Goal: Task Accomplishment & Management: Complete application form

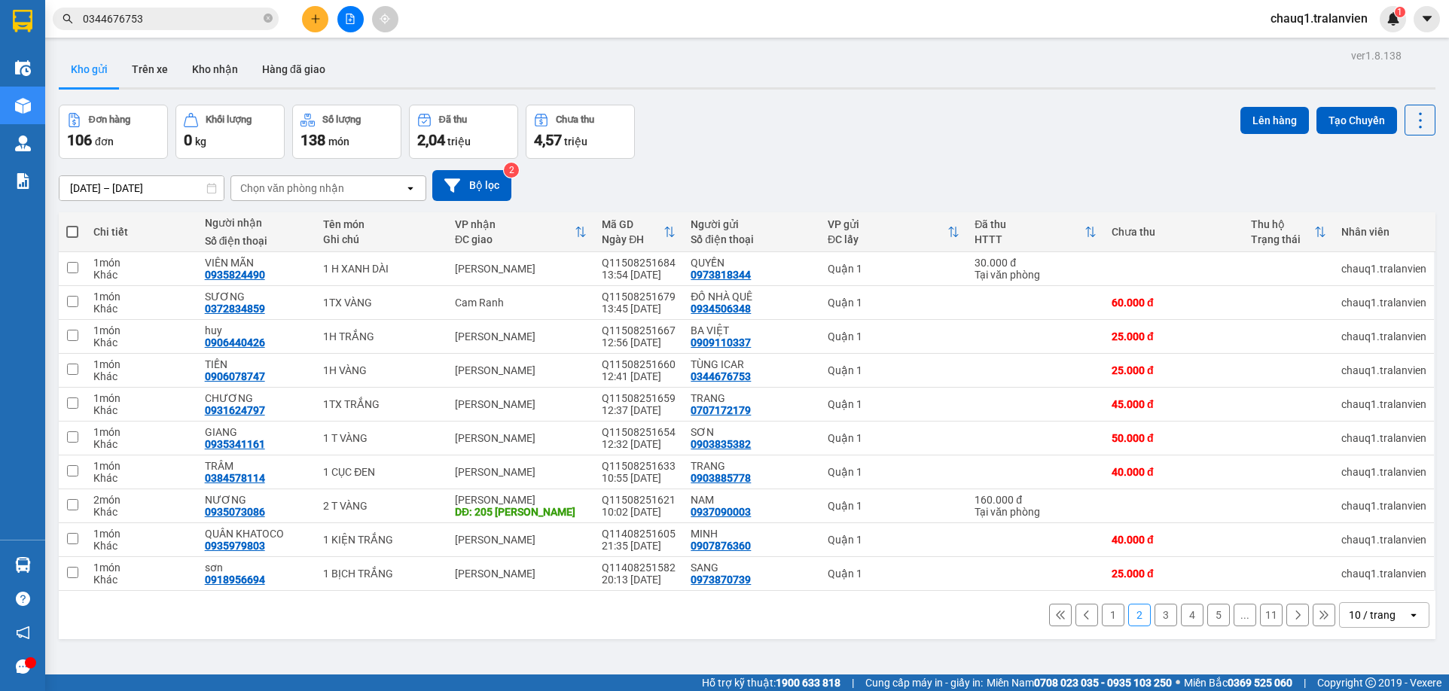
click at [186, 18] on input "0344676753" at bounding box center [172, 19] width 178 height 17
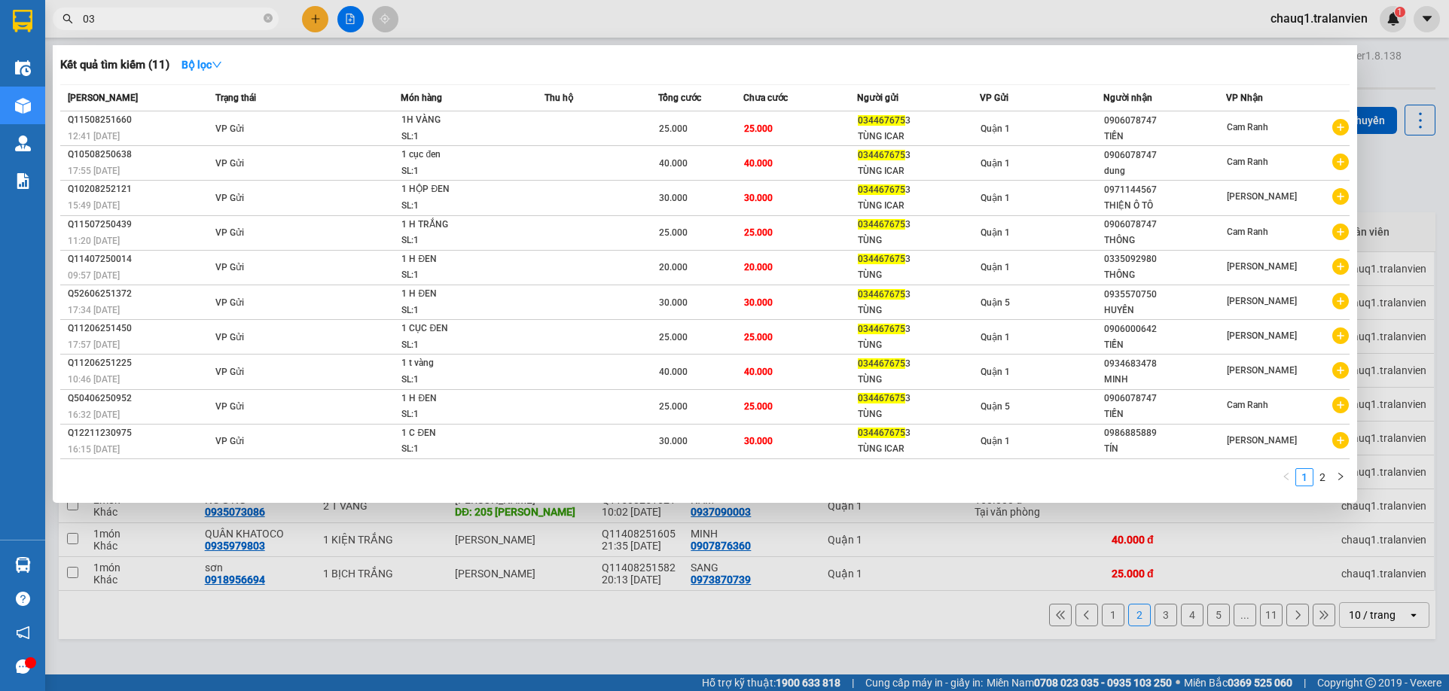
type input "0"
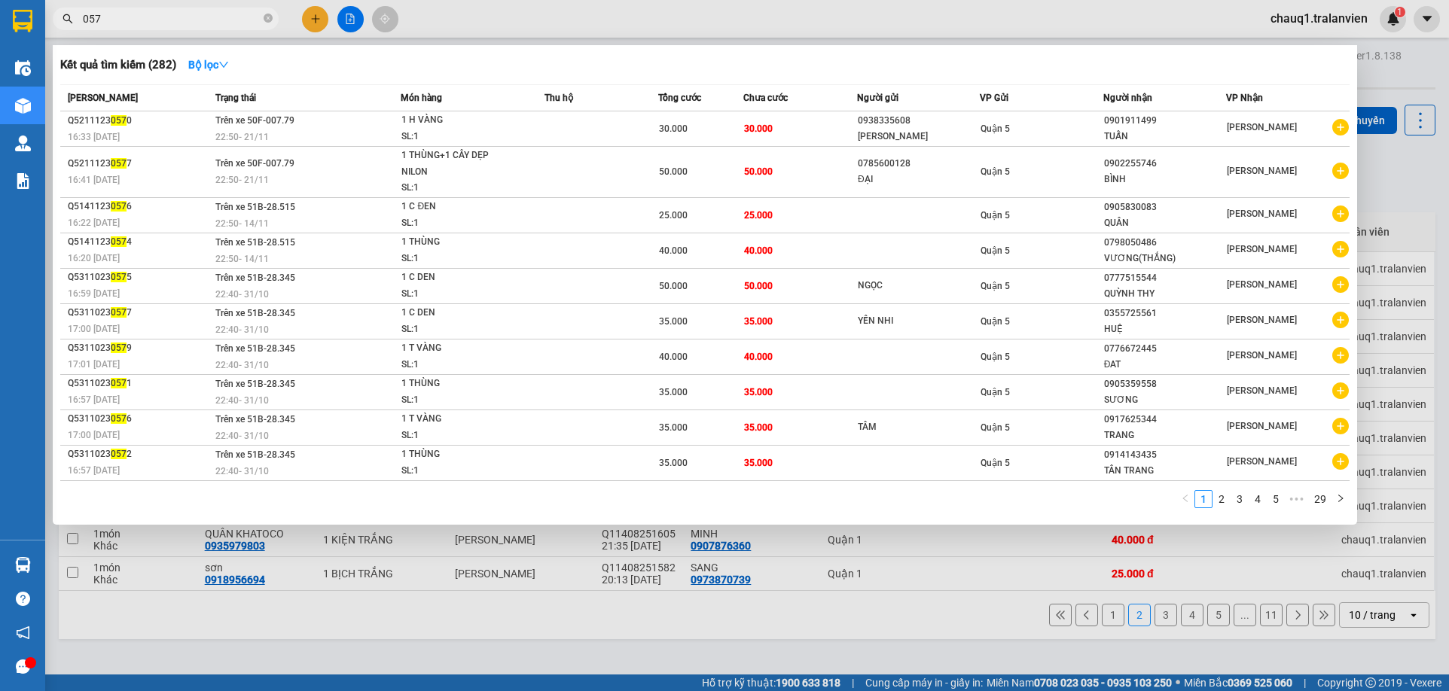
click at [87, 21] on input "057" at bounding box center [172, 19] width 178 height 17
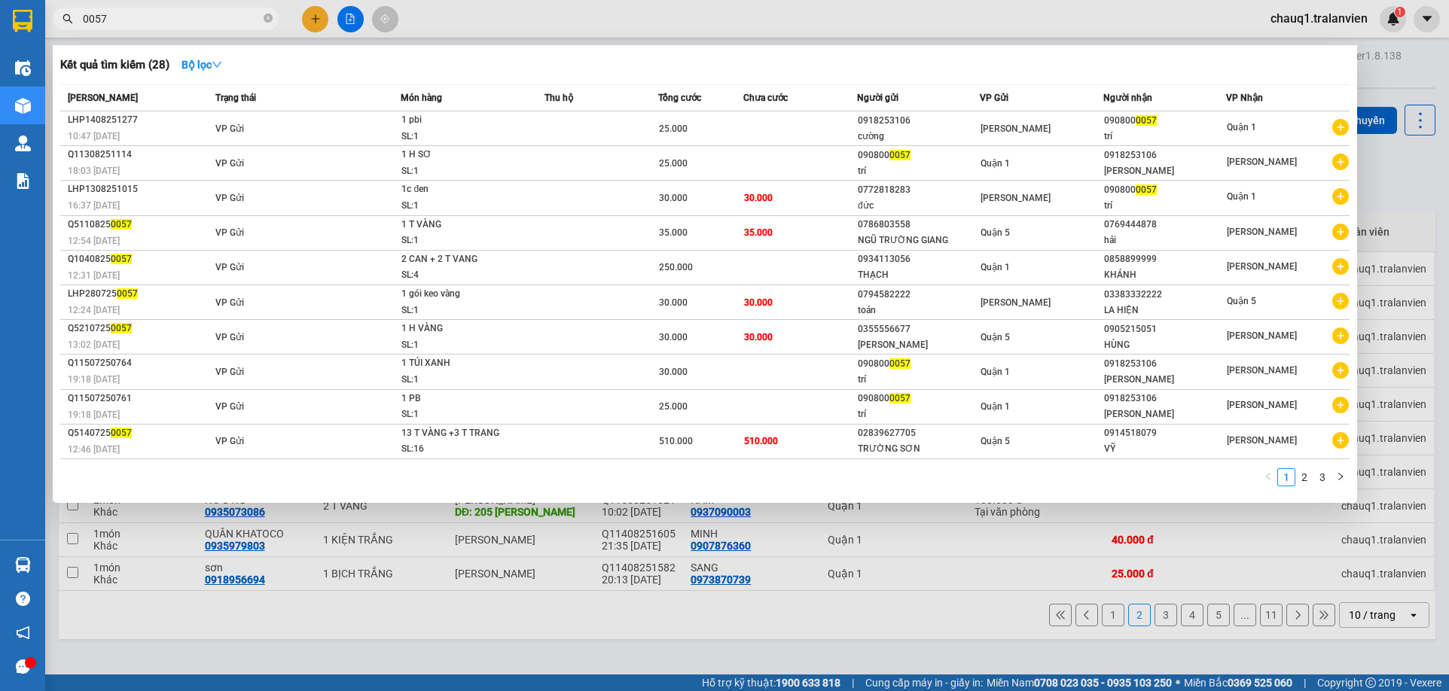
type input "0057"
click at [263, 22] on span "0057" at bounding box center [166, 19] width 226 height 23
click at [268, 20] on icon "close-circle" at bounding box center [268, 18] width 9 height 9
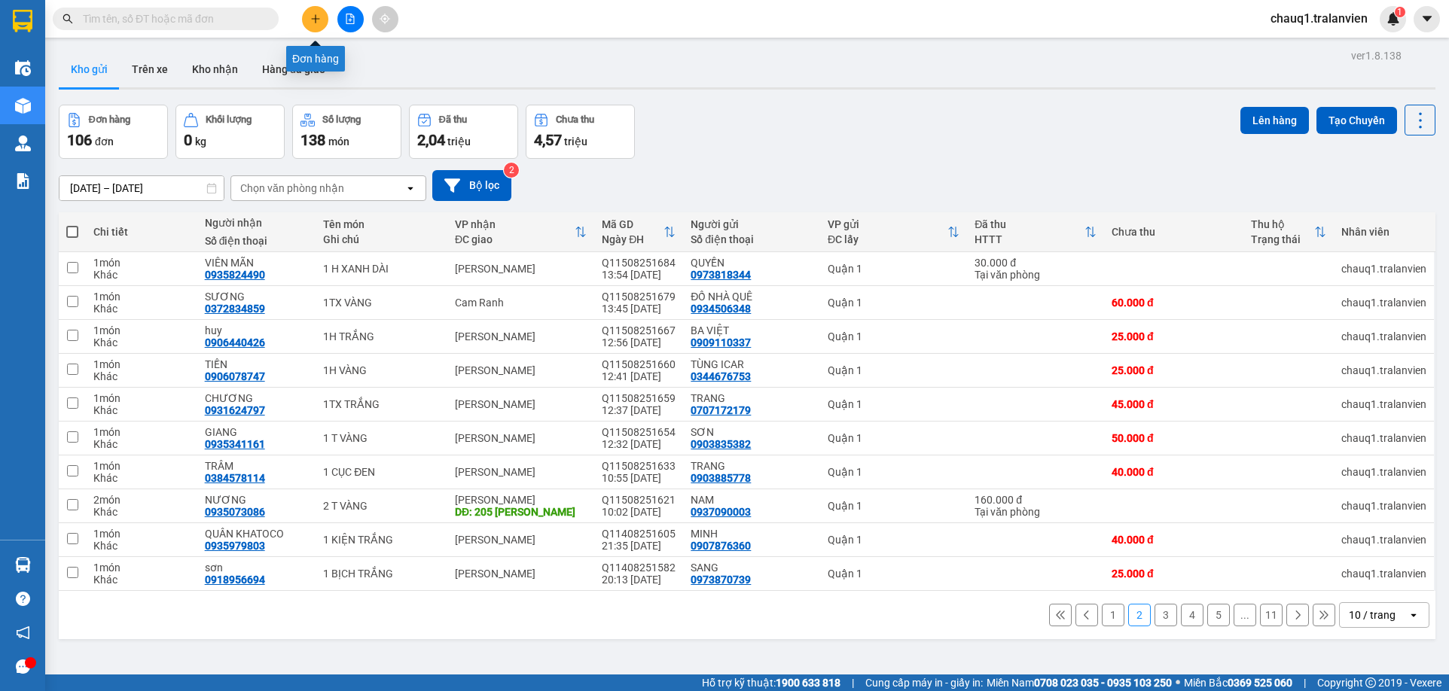
click at [309, 20] on button at bounding box center [315, 19] width 26 height 26
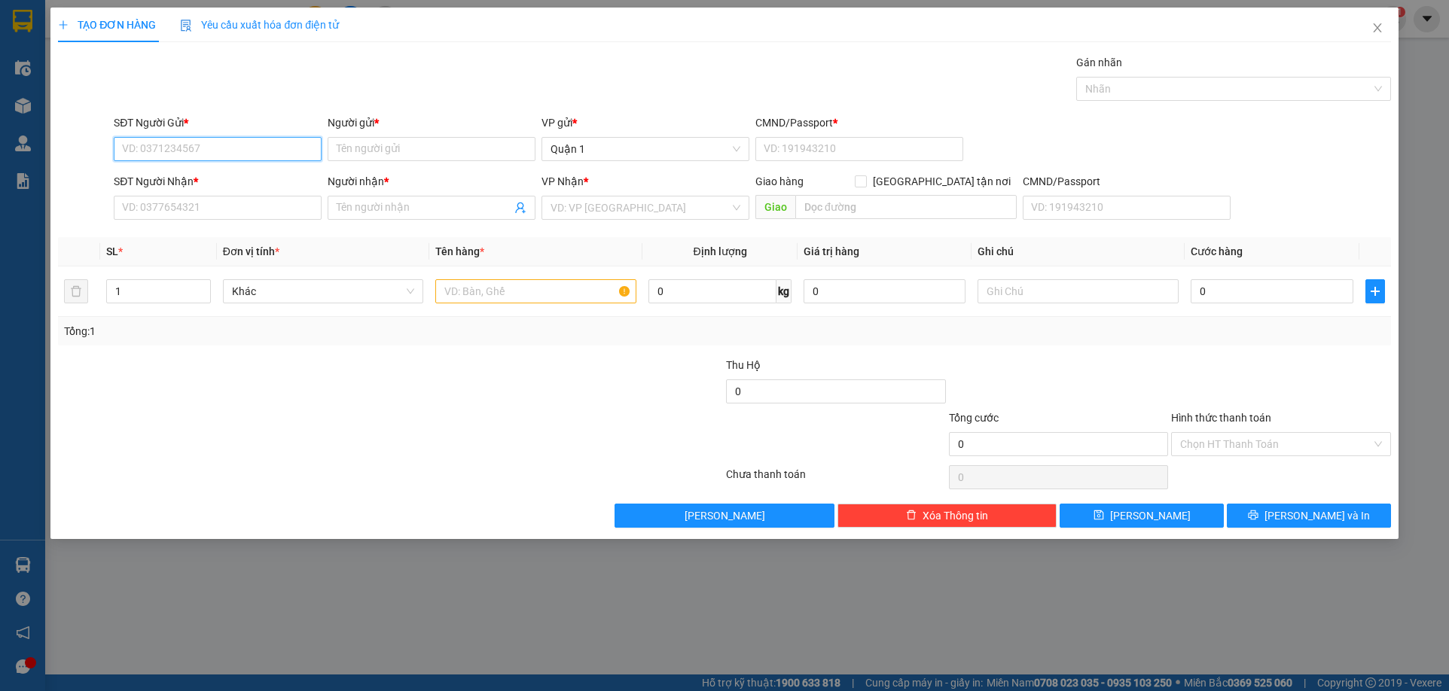
click at [193, 148] on input "SĐT Người Gửi *" at bounding box center [218, 149] width 208 height 24
click at [187, 180] on div "0944802882 - mỹ" at bounding box center [218, 179] width 190 height 17
type input "0944802882"
type input "mỹ"
type input "079077007105"
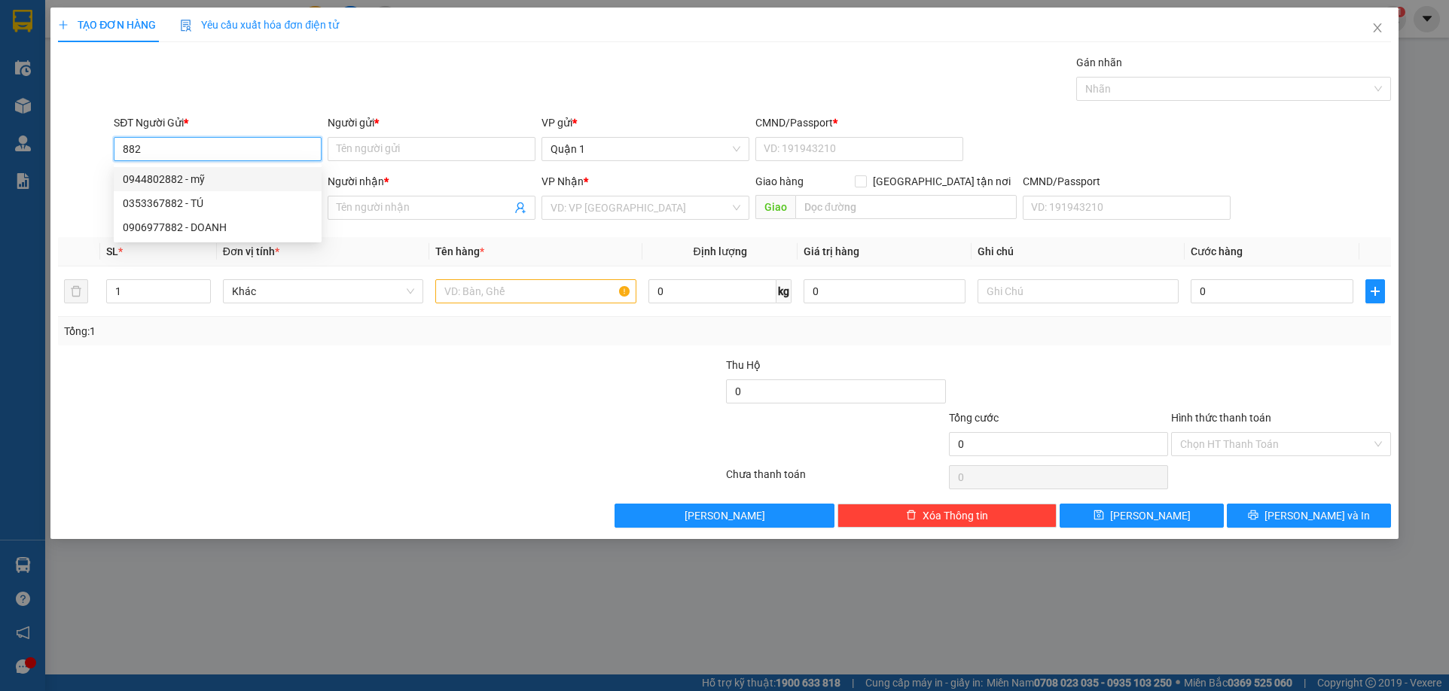
type input "0944802882"
type input "mỹ"
type input "0944802882"
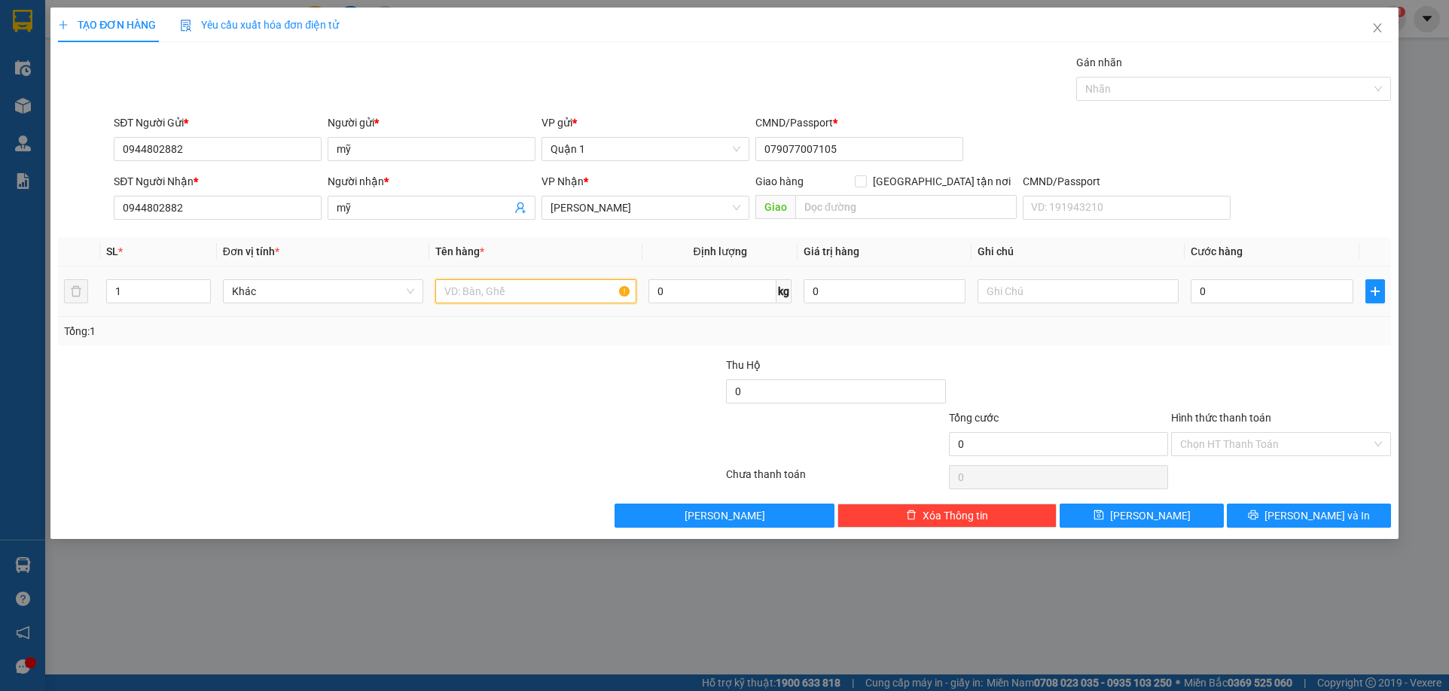
click at [477, 287] on input "text" at bounding box center [535, 291] width 201 height 24
type input "1 T XANH"
click at [1227, 292] on input "0" at bounding box center [1272, 291] width 162 height 24
type input "3"
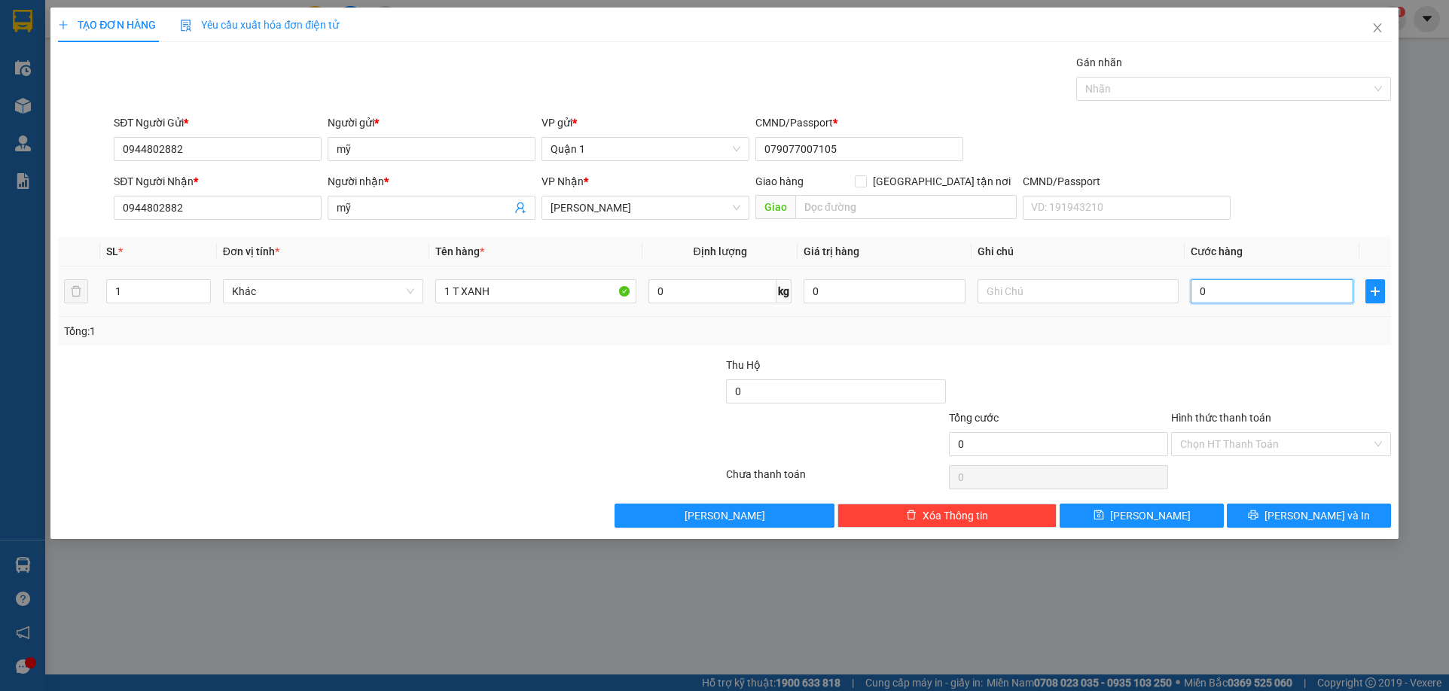
type input "3"
type input "30"
type input "30.000"
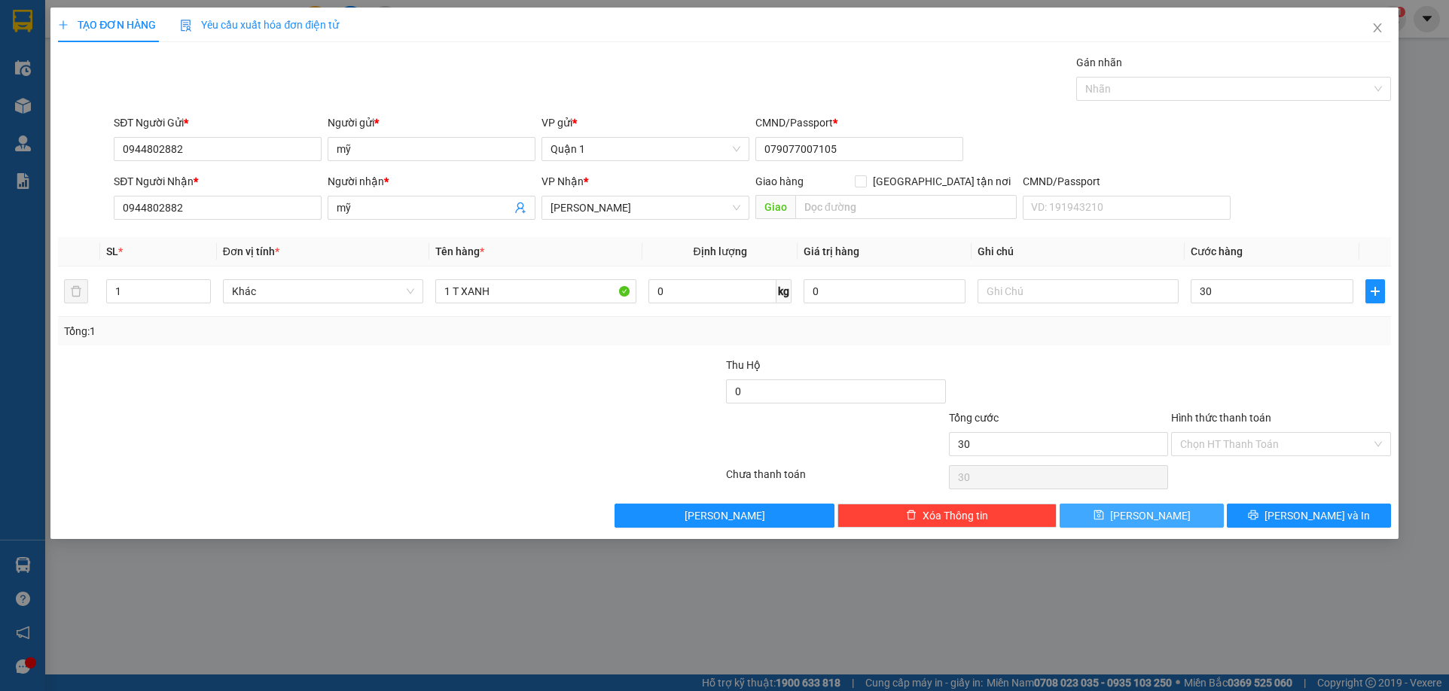
type input "30.000"
click at [1171, 523] on button "Lưu" at bounding box center [1142, 516] width 164 height 24
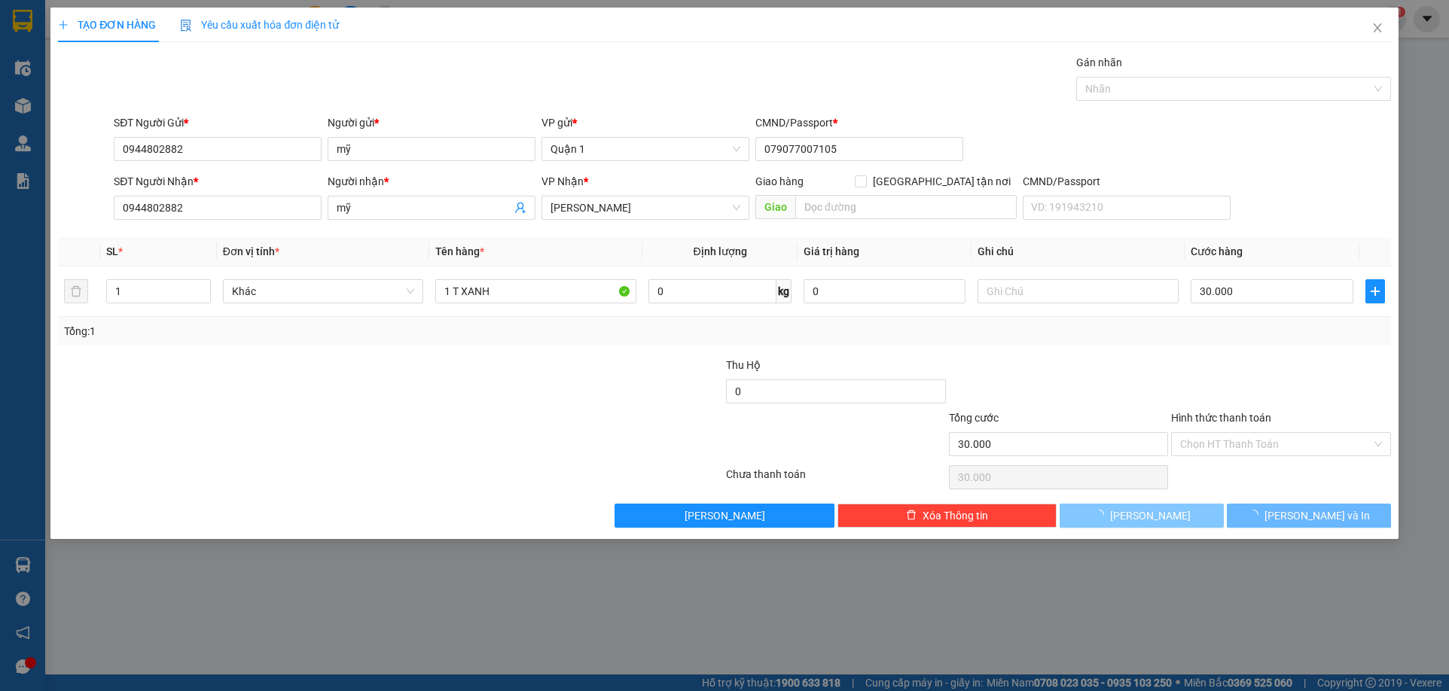
type input "0"
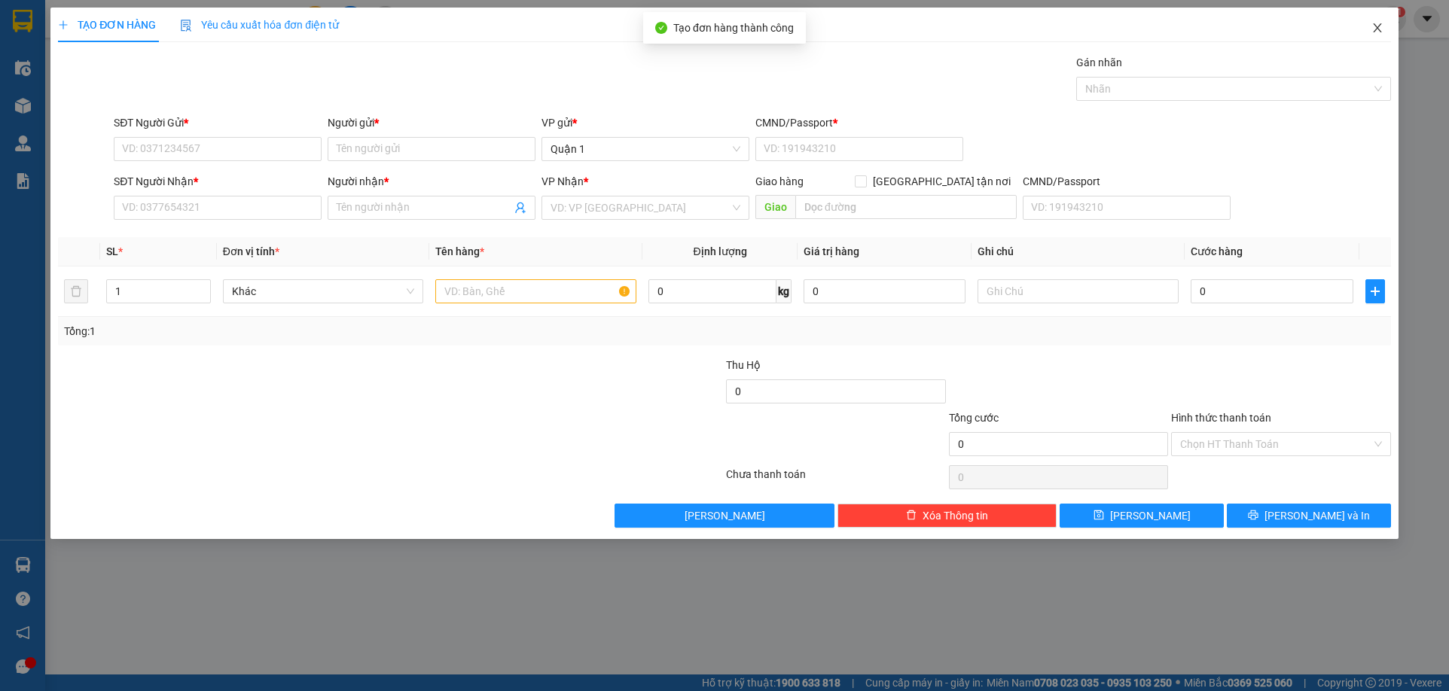
click at [1379, 26] on icon "close" at bounding box center [1377, 27] width 8 height 9
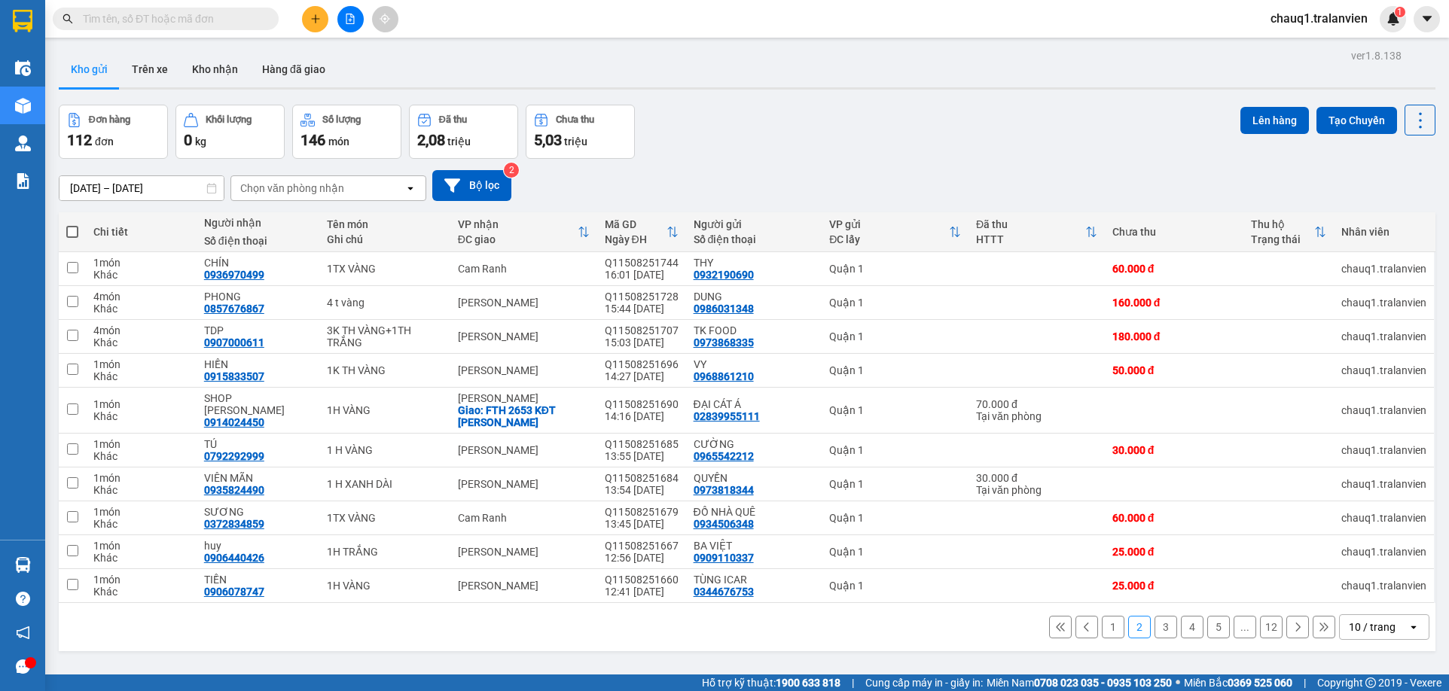
click at [321, 16] on button at bounding box center [315, 19] width 26 height 26
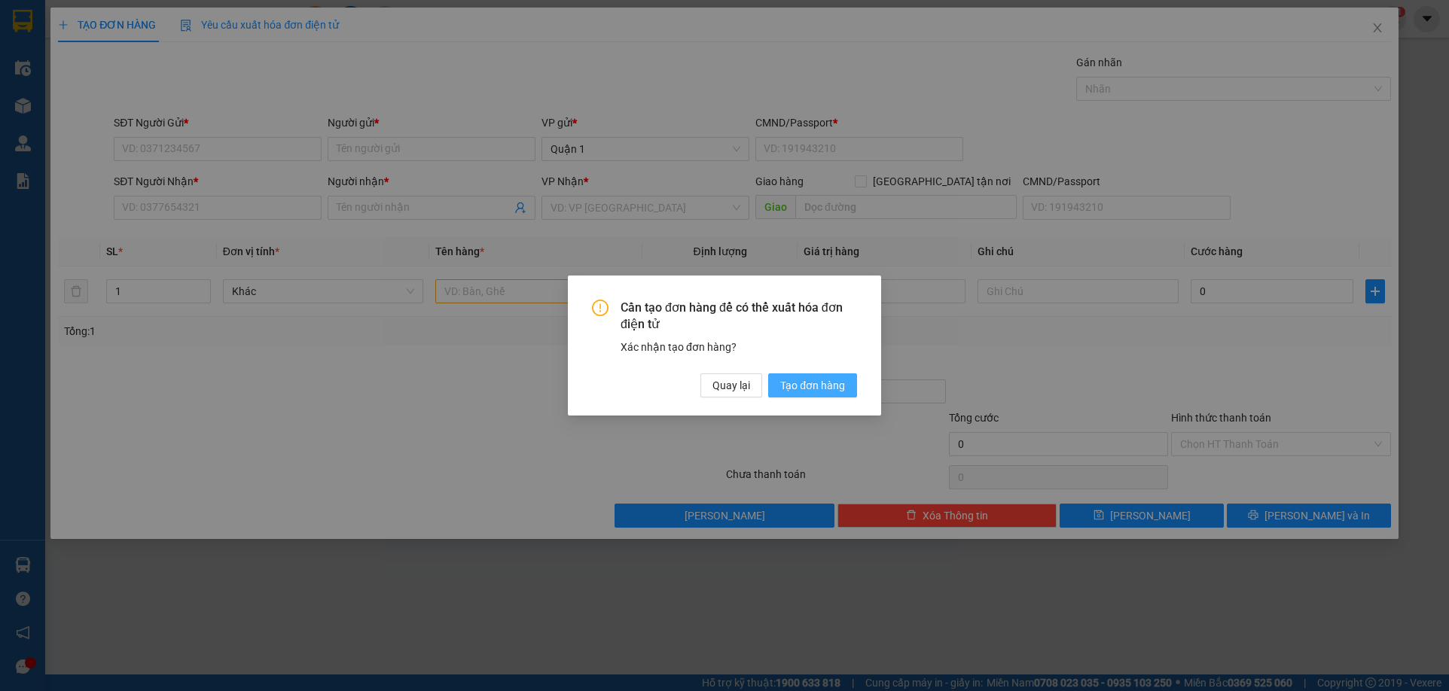
click at [818, 387] on span "Tạo đơn hàng" at bounding box center [812, 385] width 65 height 17
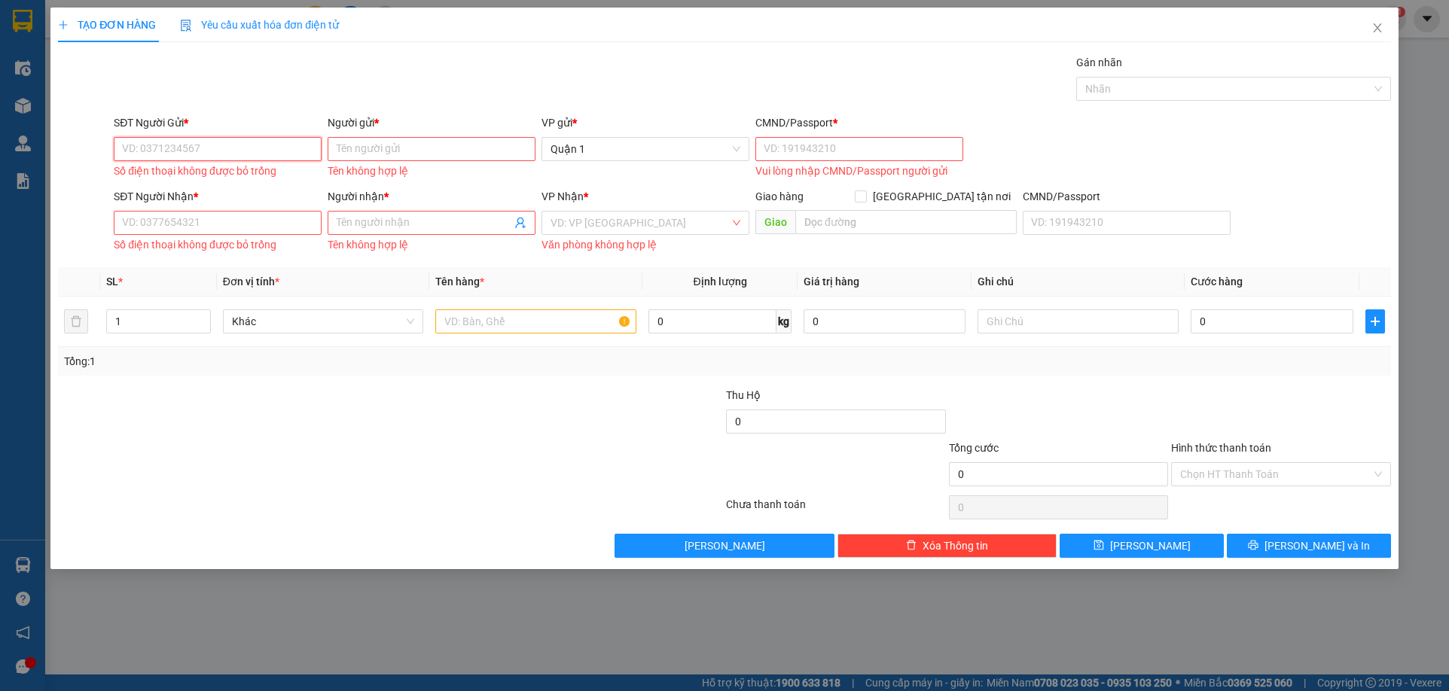
click at [252, 155] on input "SĐT Người Gửi *" at bounding box center [218, 149] width 208 height 24
click at [209, 224] on input "SĐT Người Nhận *" at bounding box center [218, 223] width 208 height 24
click at [264, 148] on input "SĐT Người Gửi *" at bounding box center [218, 149] width 208 height 24
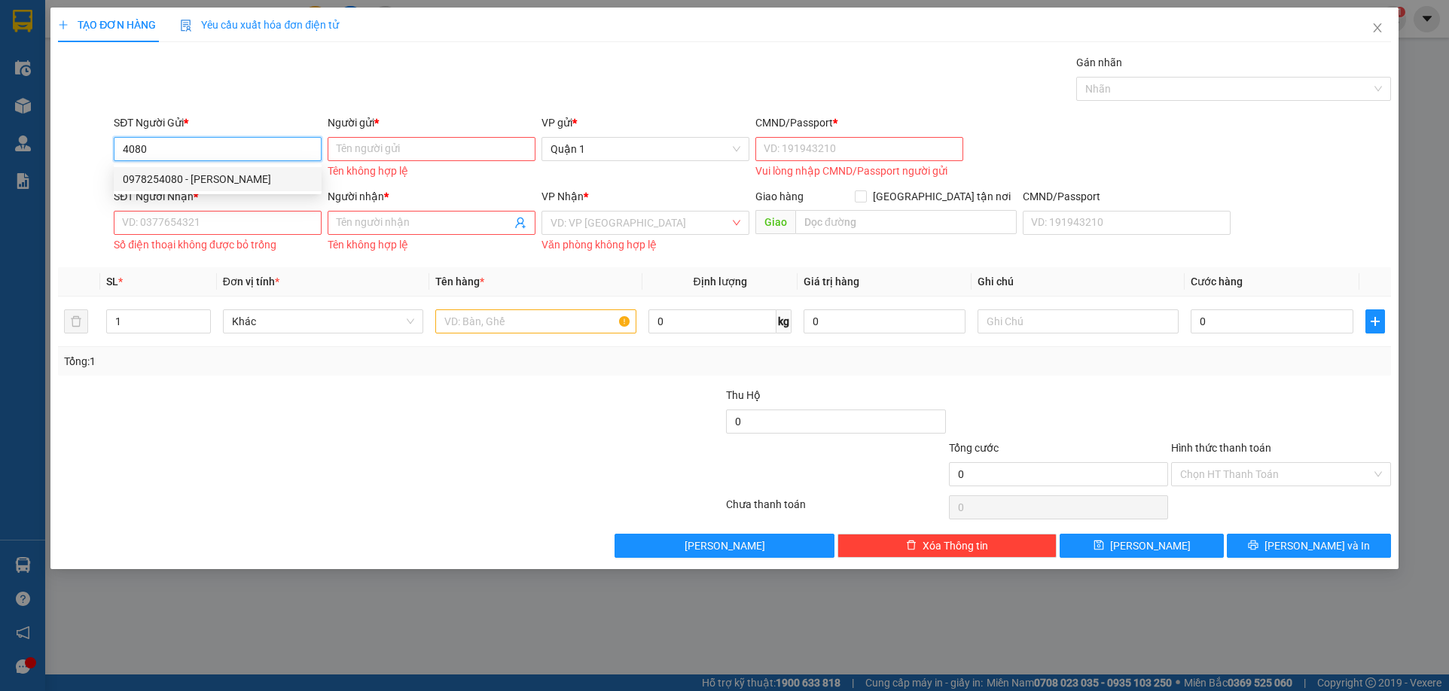
click at [246, 182] on div "0978254080 - TONY" at bounding box center [218, 179] width 190 height 17
type input "0978254080"
type input "TONY"
type input "1"
type input "0908703223"
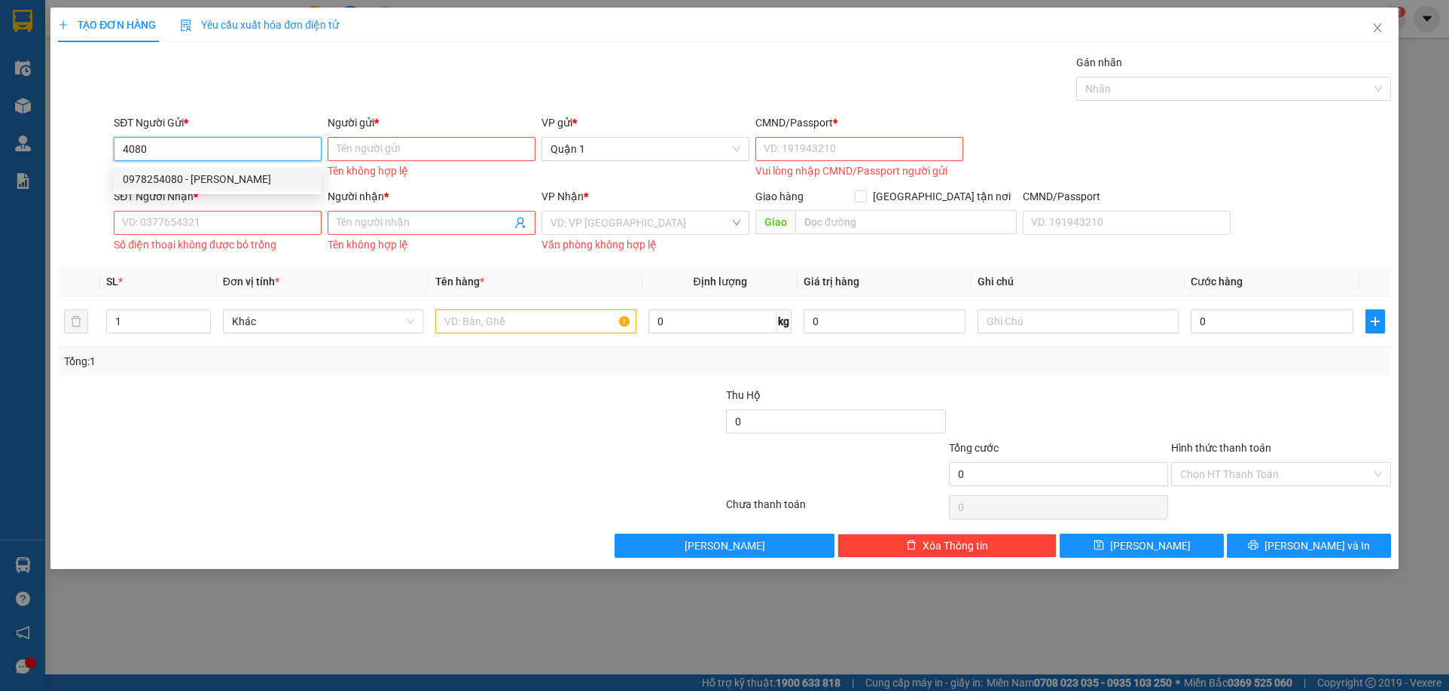
type input "PHẠM QUỲNH TDP"
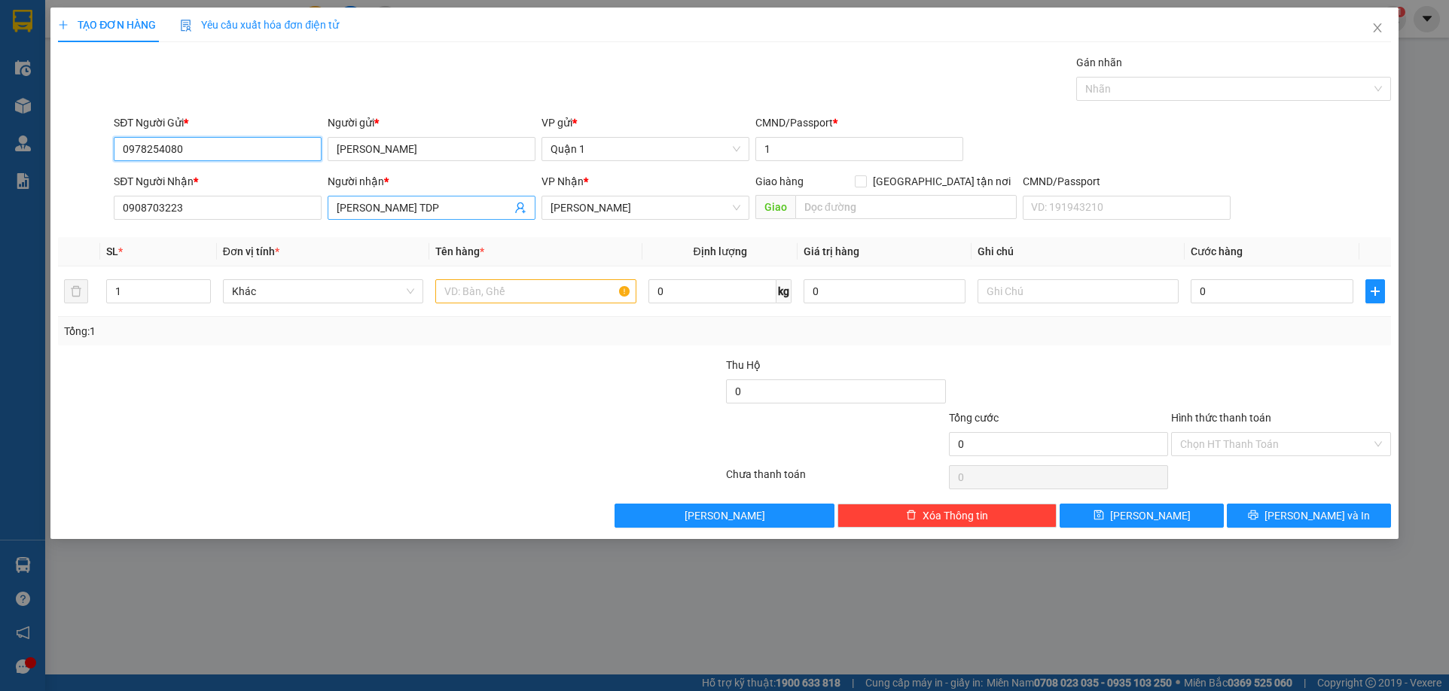
type input "0978254080"
click at [389, 213] on input "PHẠM QUỲNH TDP" at bounding box center [424, 208] width 175 height 17
click at [389, 212] on input "PHẠM QUỲNH TDP" at bounding box center [424, 208] width 175 height 17
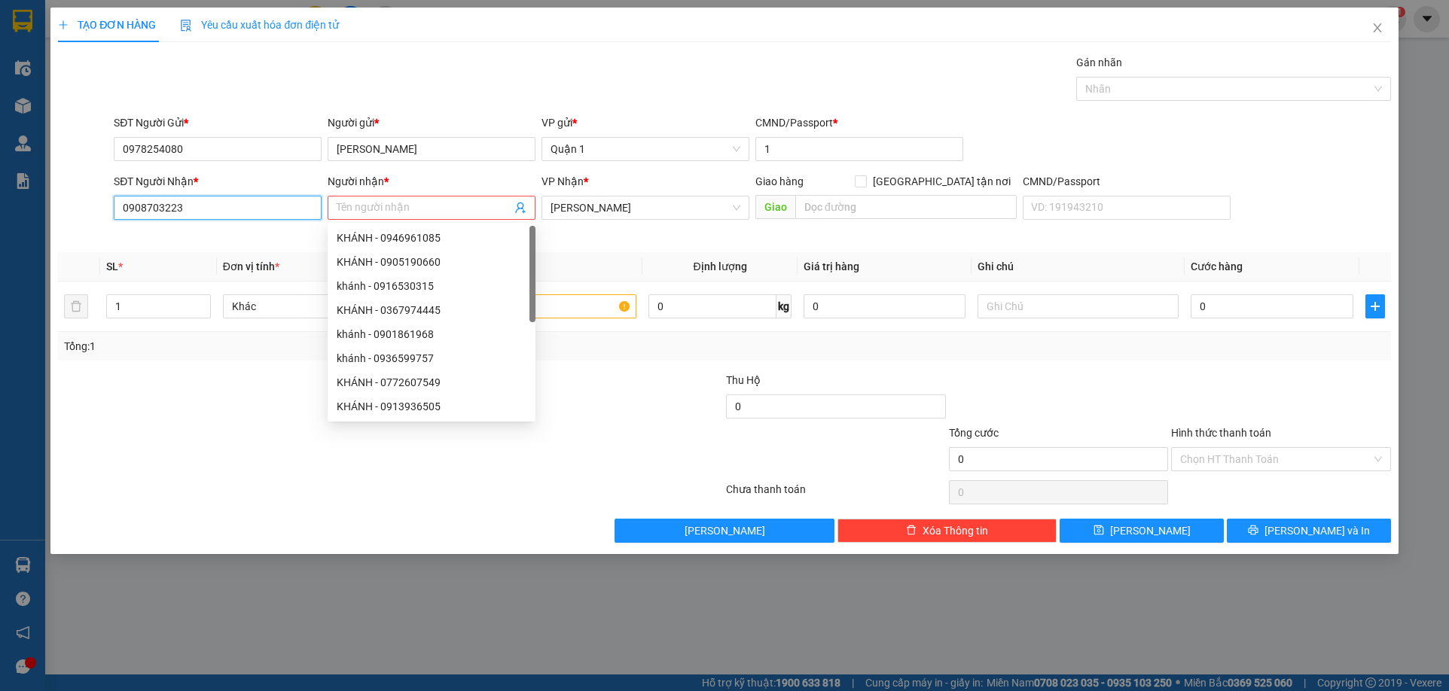
click at [206, 206] on input "0908703223" at bounding box center [218, 208] width 208 height 24
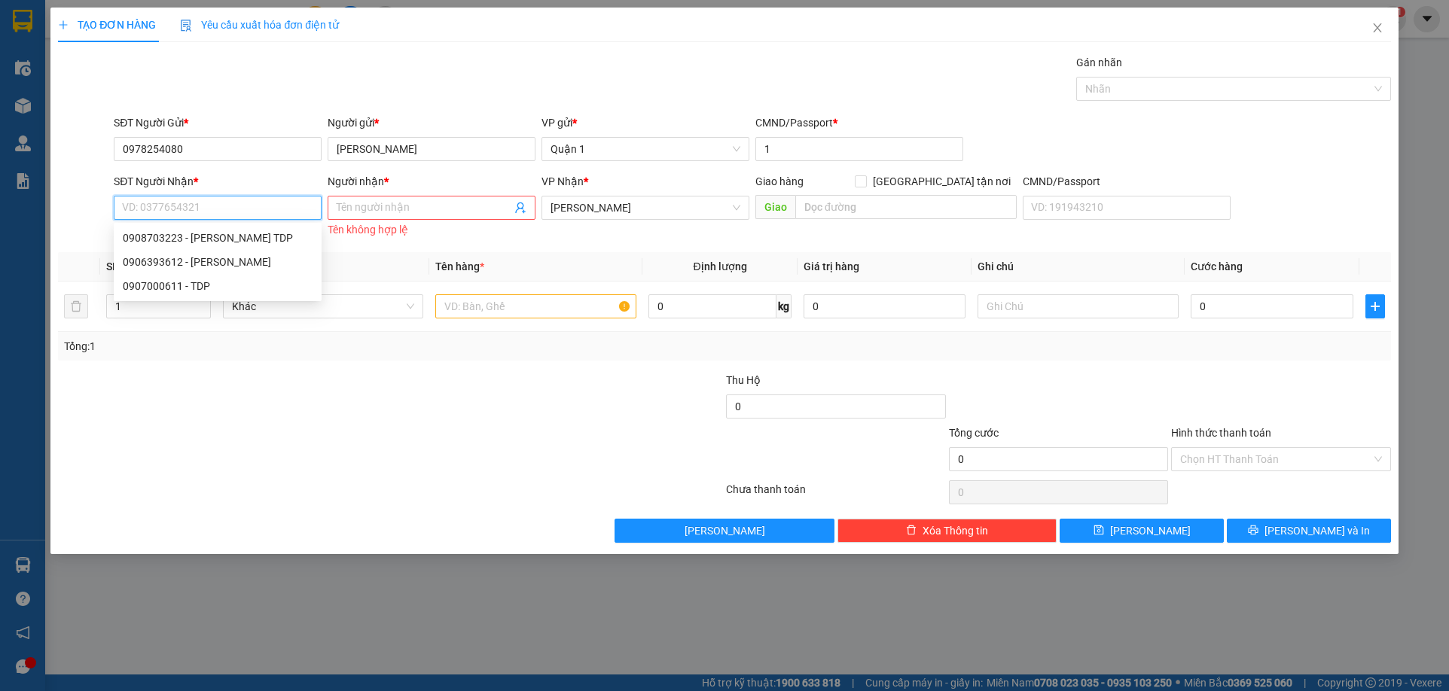
click at [206, 205] on input "SĐT Người Nhận *" at bounding box center [218, 208] width 208 height 24
click at [251, 258] on div "0906393612 - HỒ NHƯ THỦY" at bounding box center [218, 262] width 190 height 17
type input "0906393612"
type input "HỒ NHƯ THỦY"
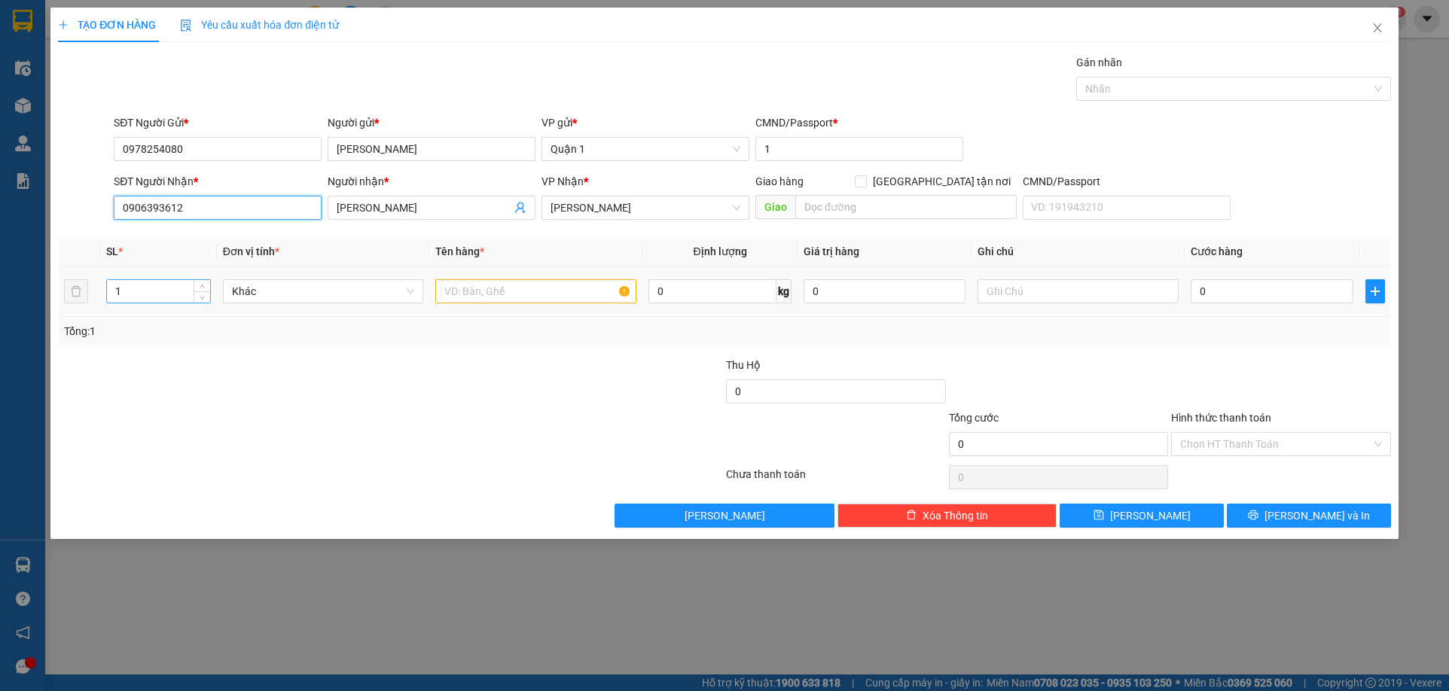
type input "0906393612"
click at [179, 295] on input "1" at bounding box center [158, 291] width 102 height 23
type input "10"
click at [501, 293] on input "text" at bounding box center [535, 291] width 201 height 24
type input "10KTC"
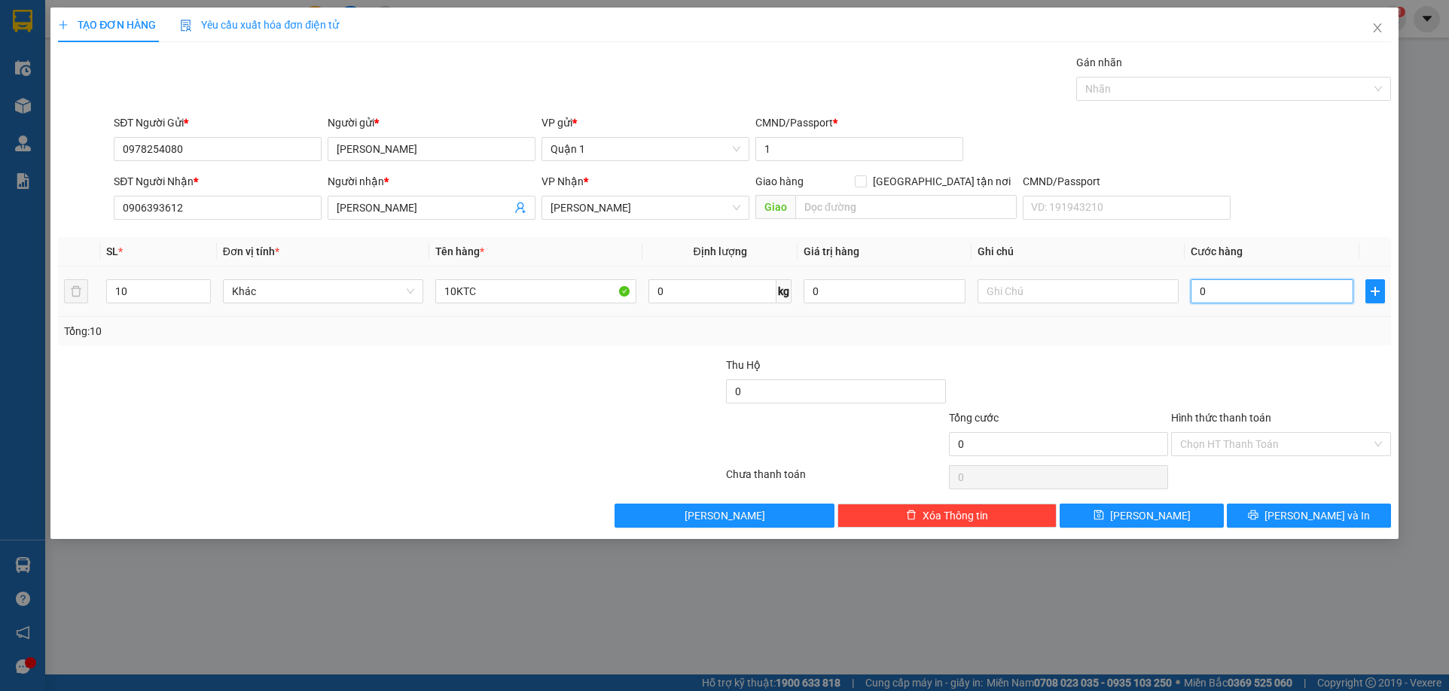
click at [1221, 295] on input "0" at bounding box center [1272, 291] width 162 height 24
type input "3"
type input "35"
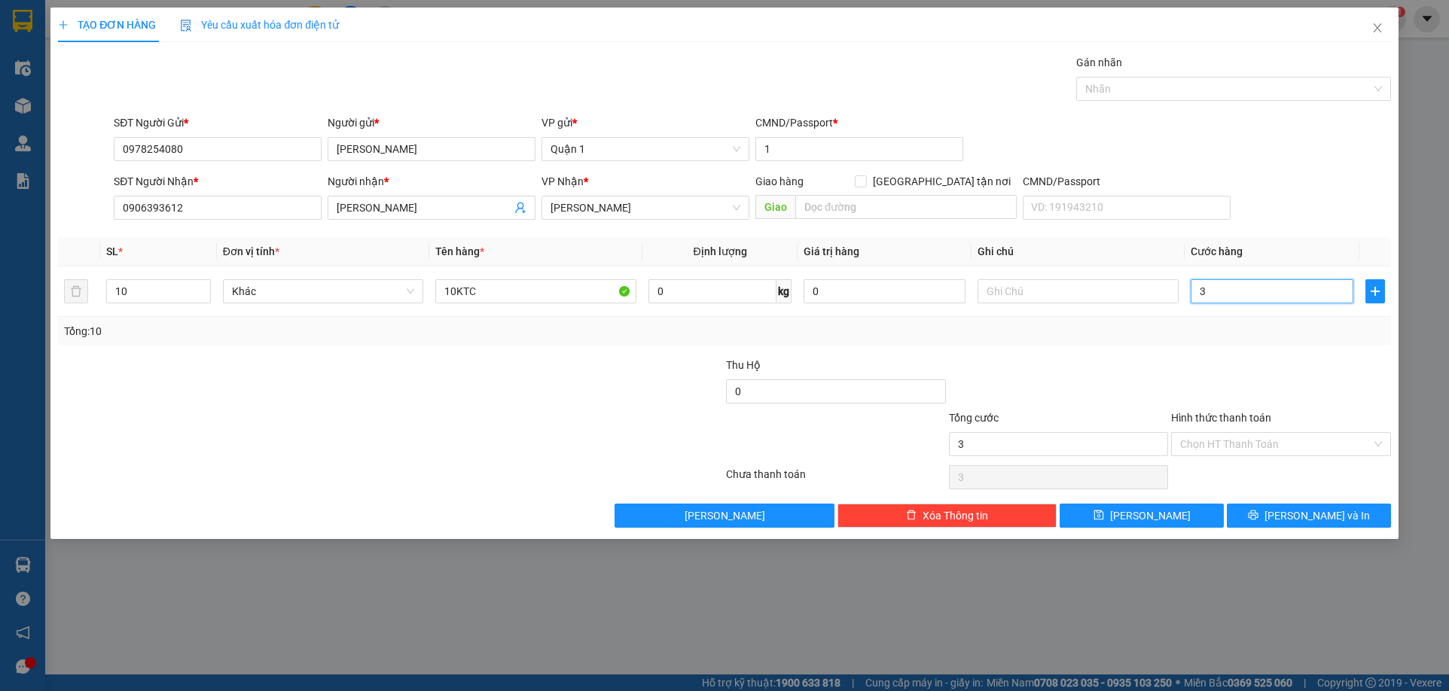
type input "35"
type input "350"
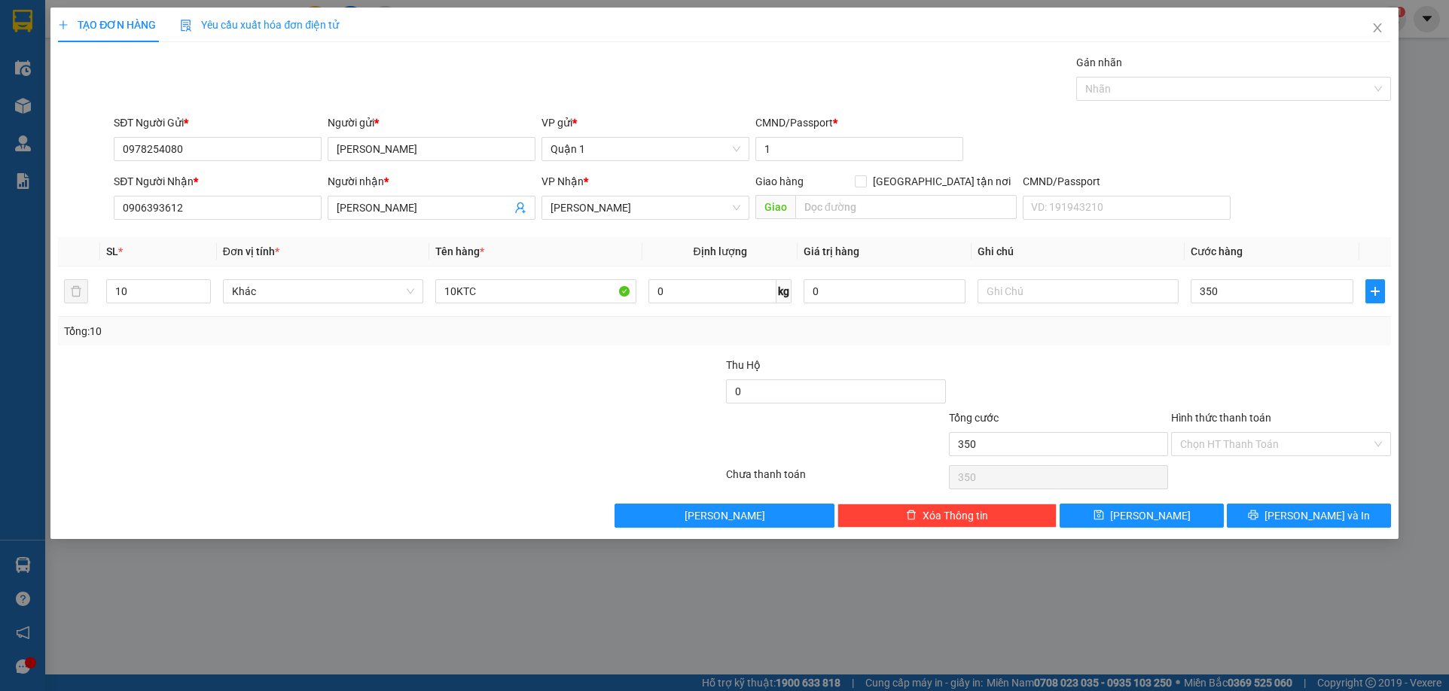
type input "350.000"
click at [1223, 342] on div "Tổng: 10" at bounding box center [724, 331] width 1332 height 29
click at [1149, 511] on span "Lưu" at bounding box center [1150, 516] width 81 height 17
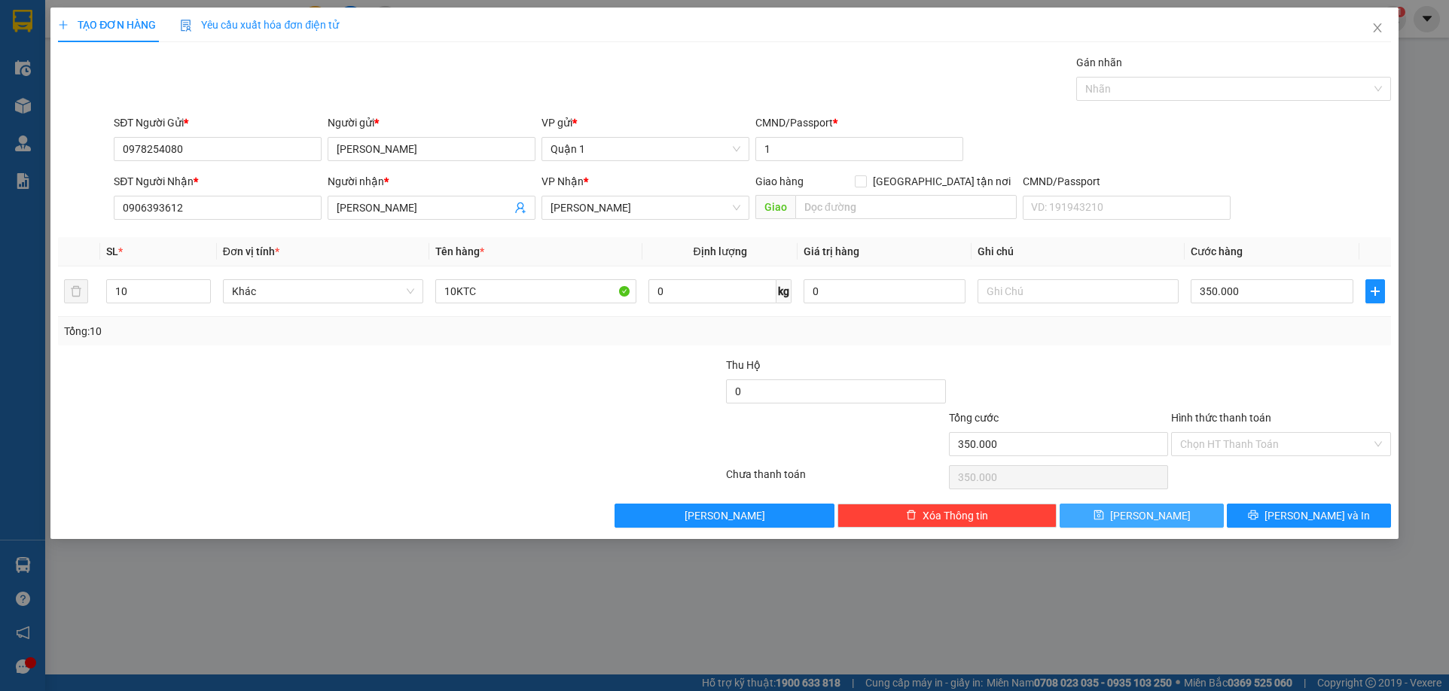
type input "1"
type input "0"
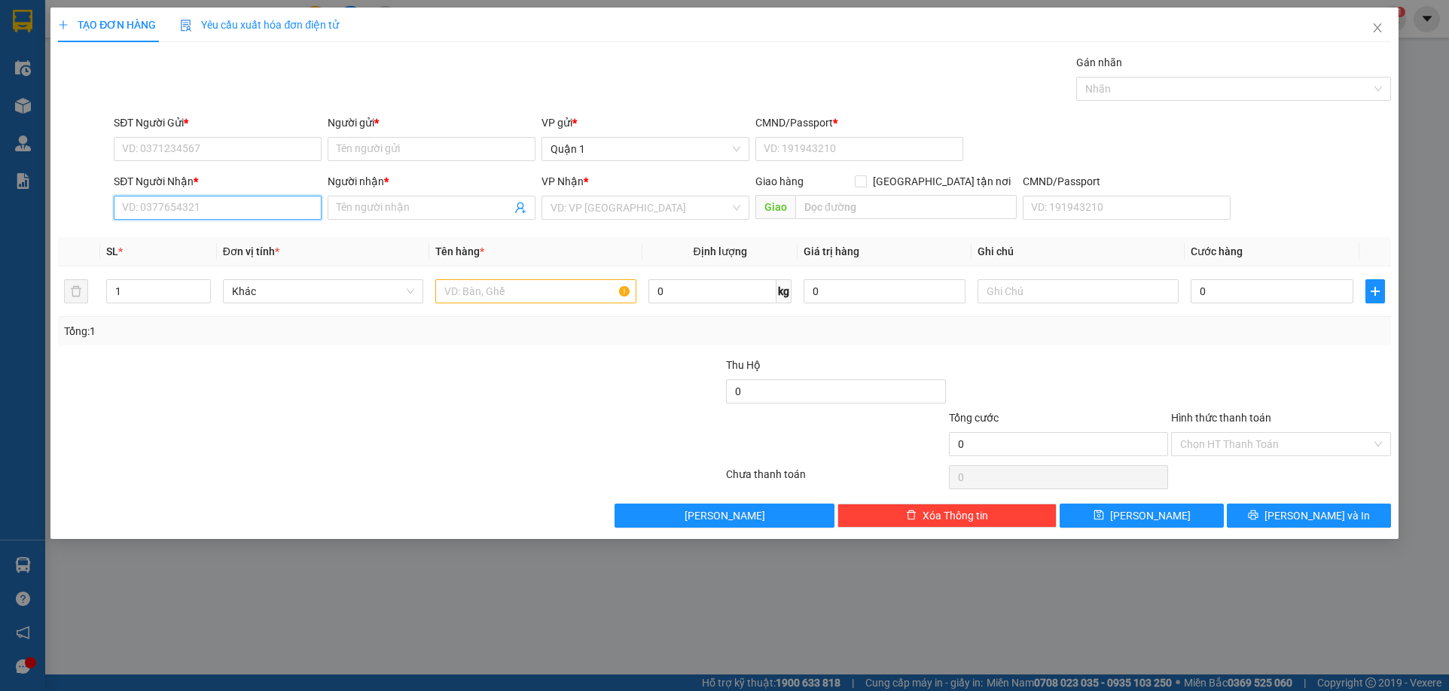
click at [257, 212] on input "SĐT Người Nhận *" at bounding box center [218, 208] width 208 height 24
click at [288, 147] on input "SĐT Người Gửi *" at bounding box center [218, 149] width 208 height 24
click at [243, 181] on div "0909074243 - HỒNG" at bounding box center [218, 179] width 190 height 17
type input "0909074243"
type input "HỒNG"
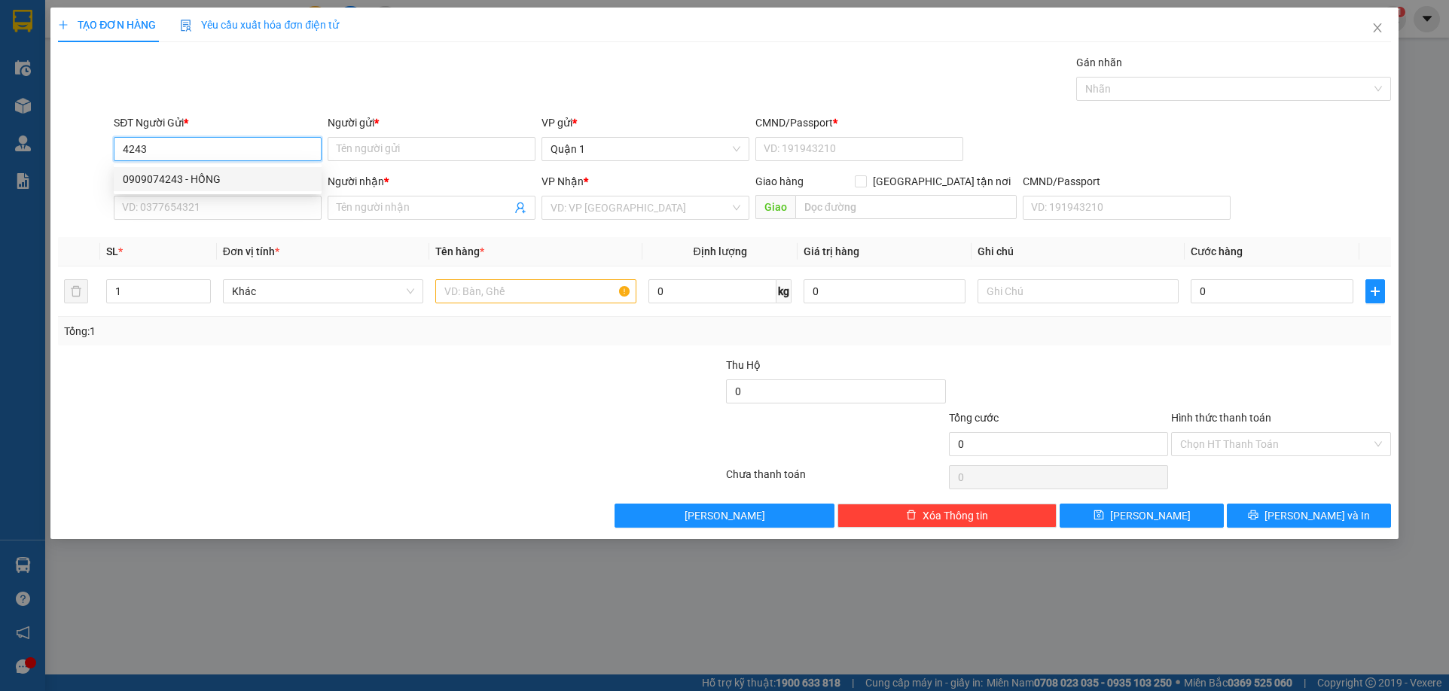
type input "024177000215"
type input "0902596050"
type input "LAN ĐÍNH"
type input "0909074243"
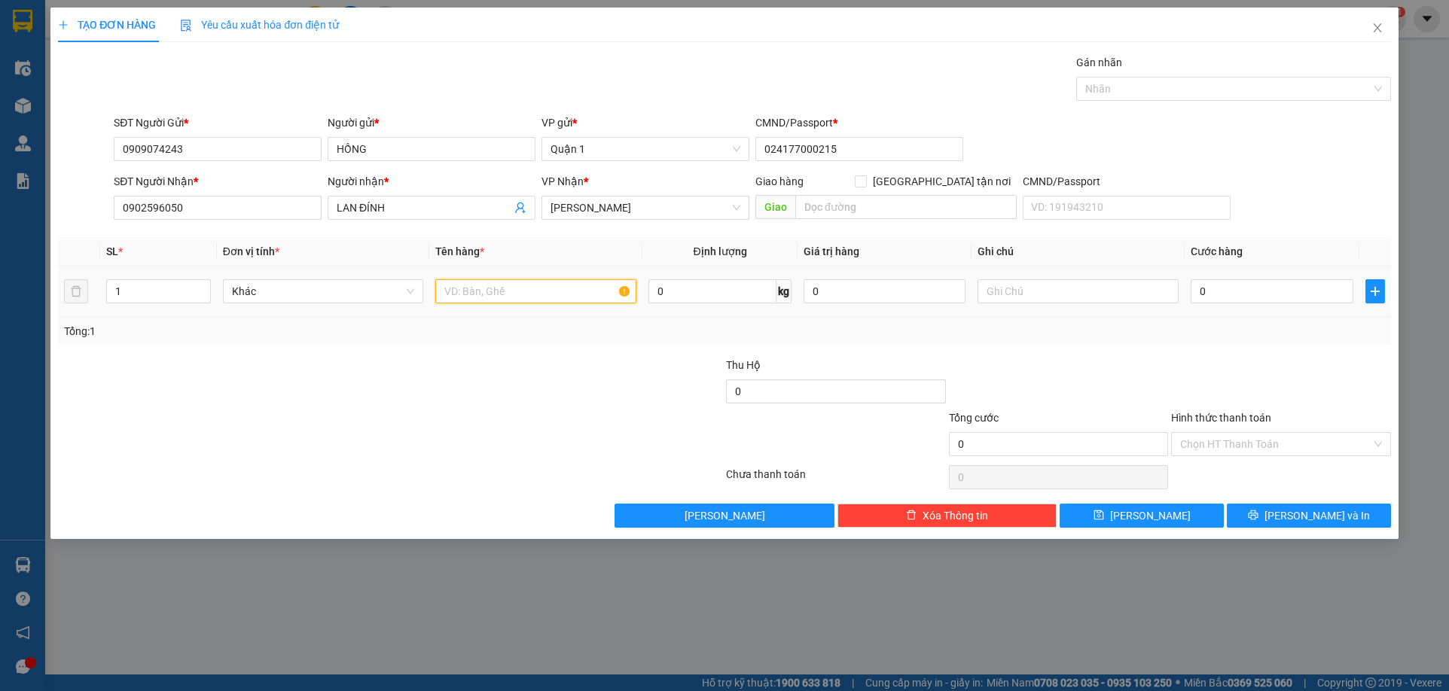
click at [499, 290] on input "text" at bounding box center [535, 291] width 201 height 24
type input "1 CỤC ĐEN"
click at [1215, 293] on input "0" at bounding box center [1272, 291] width 162 height 24
type input "6"
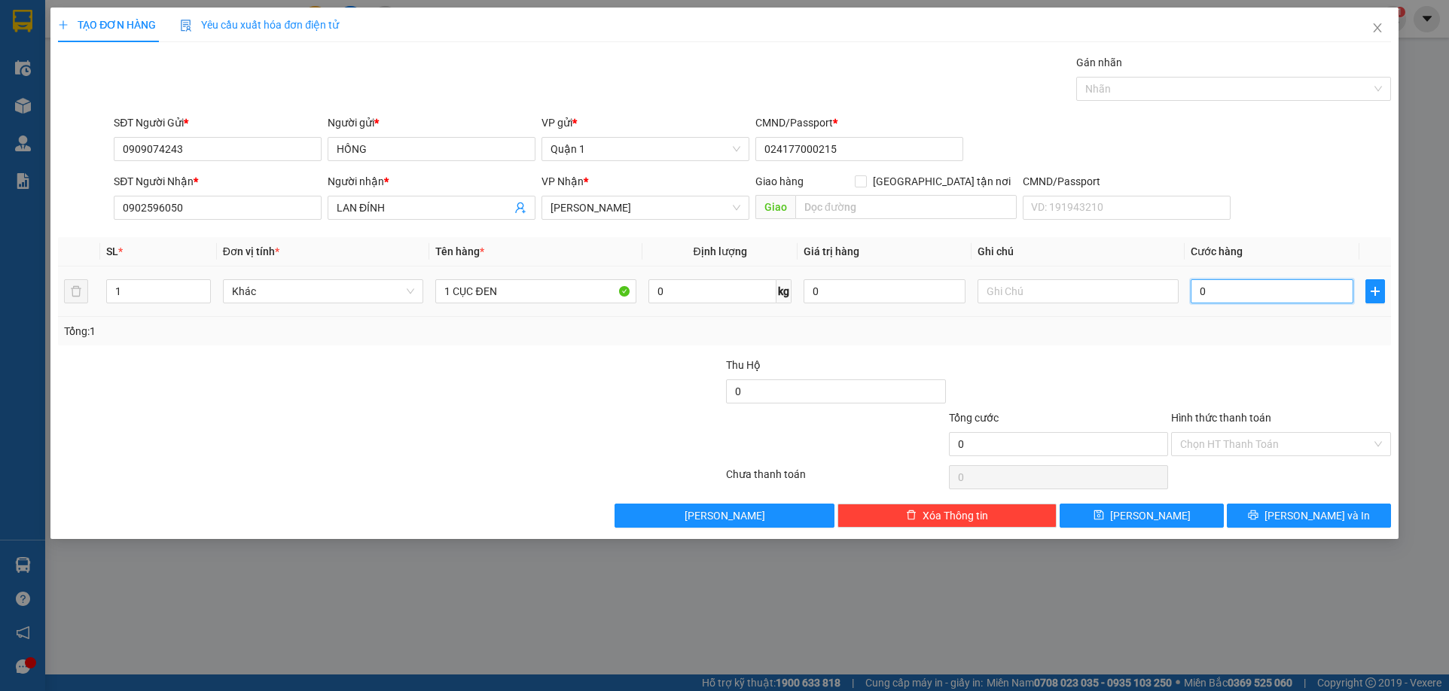
type input "6"
type input "60"
type input "60.000"
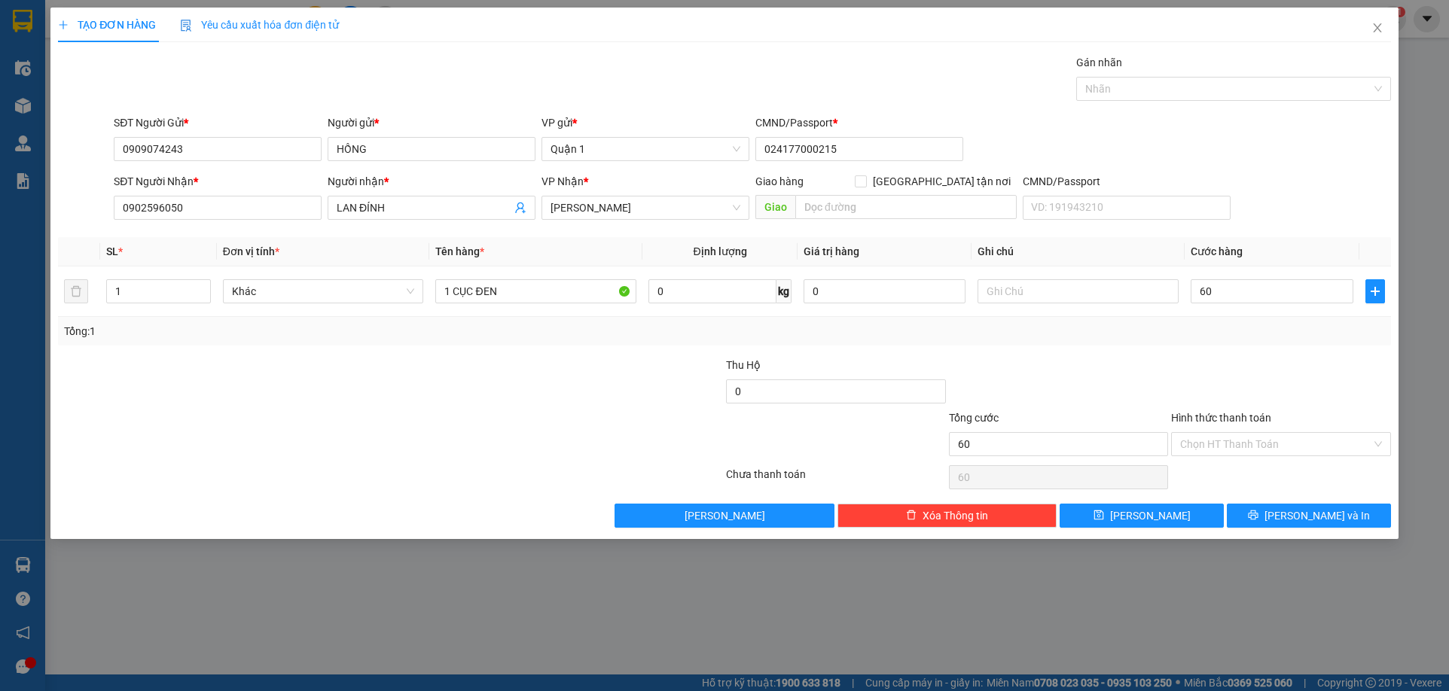
type input "60.000"
click at [1191, 352] on div "Transit Pickup Surcharge Ids Transit Deliver Surcharge Ids Transit Deliver Surc…" at bounding box center [724, 291] width 1332 height 474
click at [1165, 518] on button "Lưu" at bounding box center [1142, 516] width 164 height 24
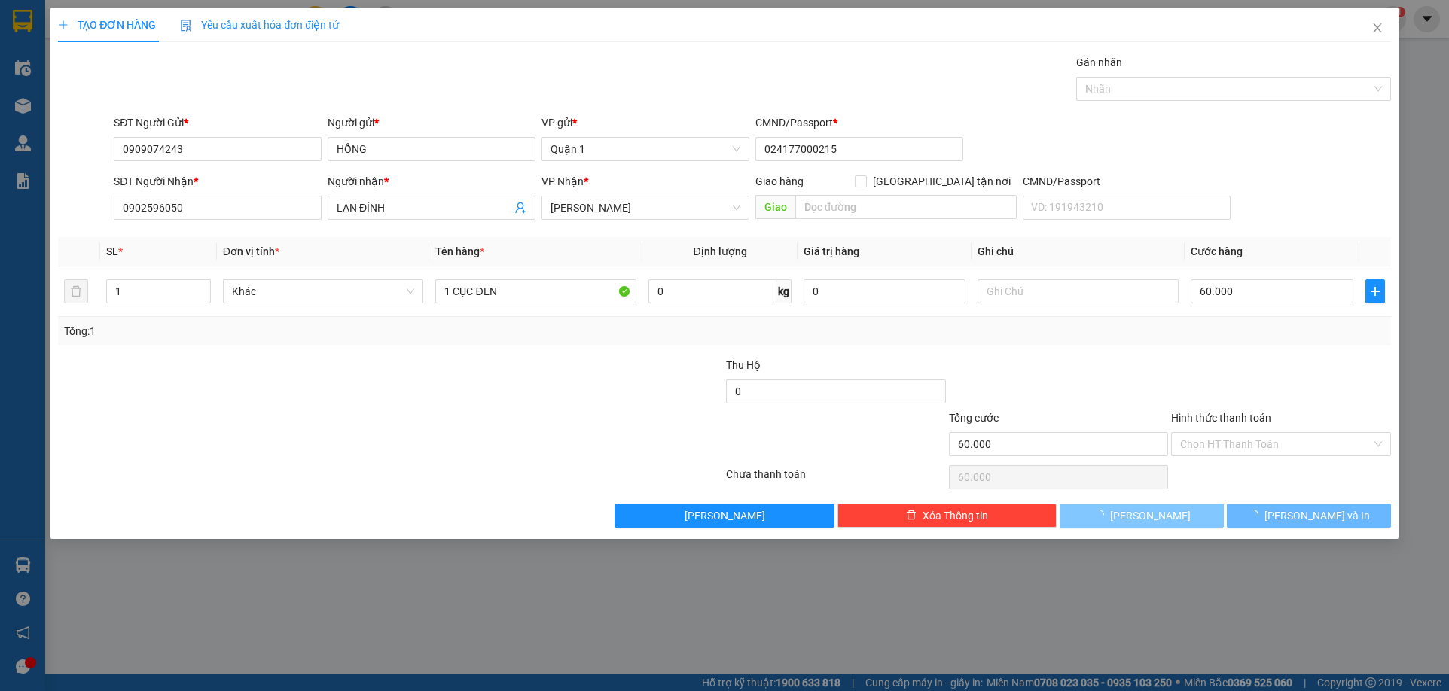
type input "0"
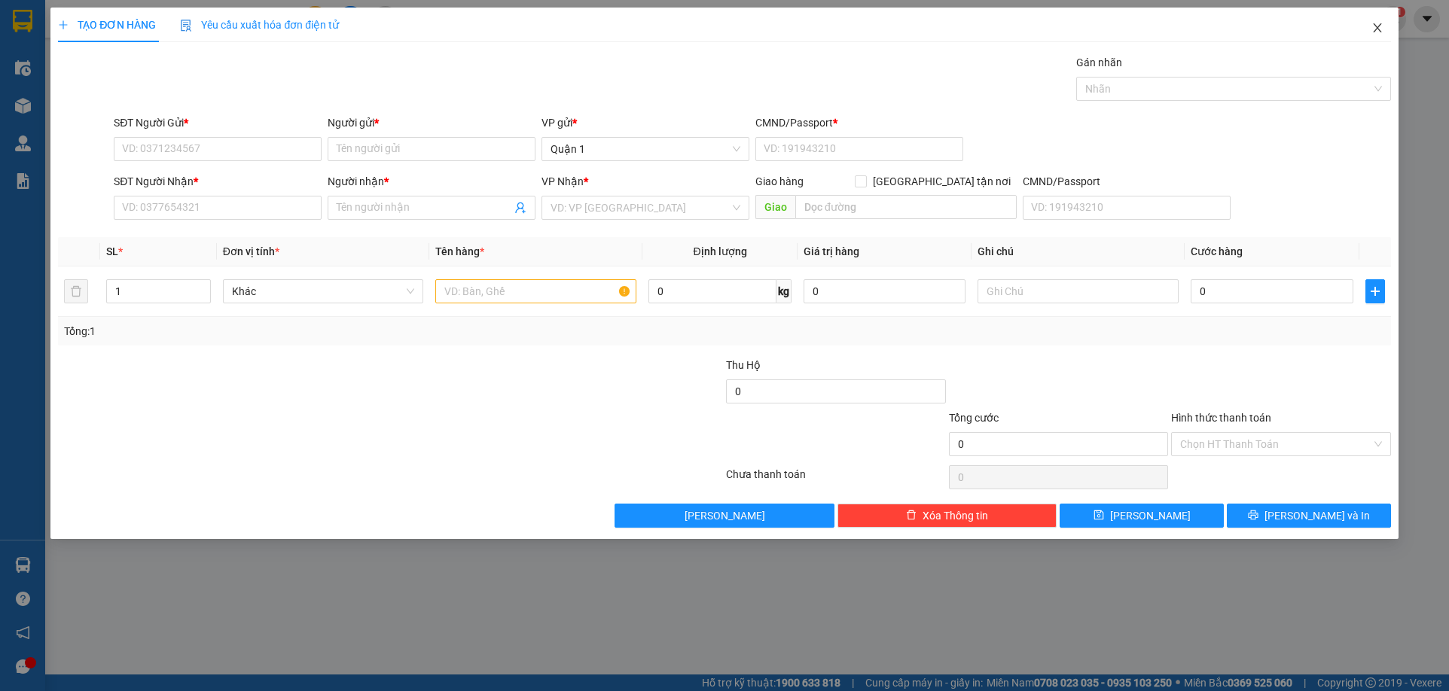
click at [1381, 27] on icon "close" at bounding box center [1378, 28] width 12 height 12
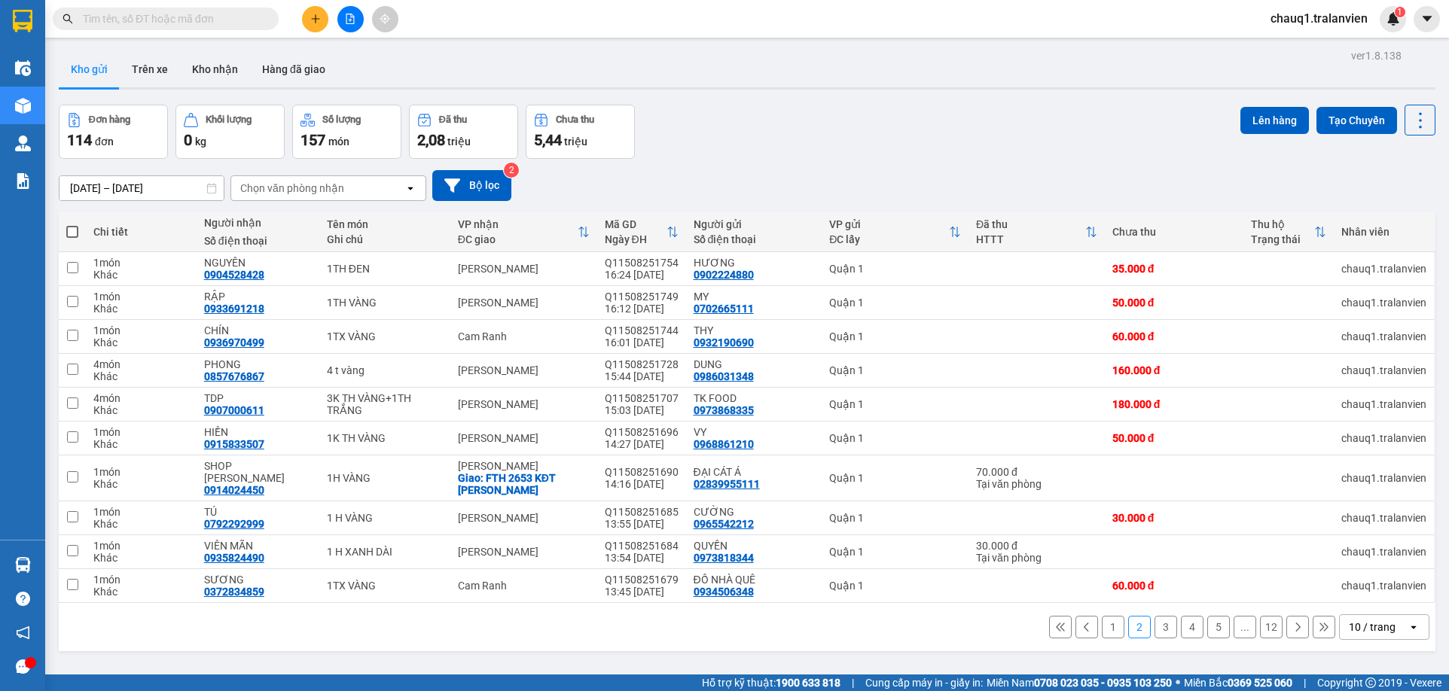
click at [176, 26] on input "text" at bounding box center [172, 19] width 178 height 17
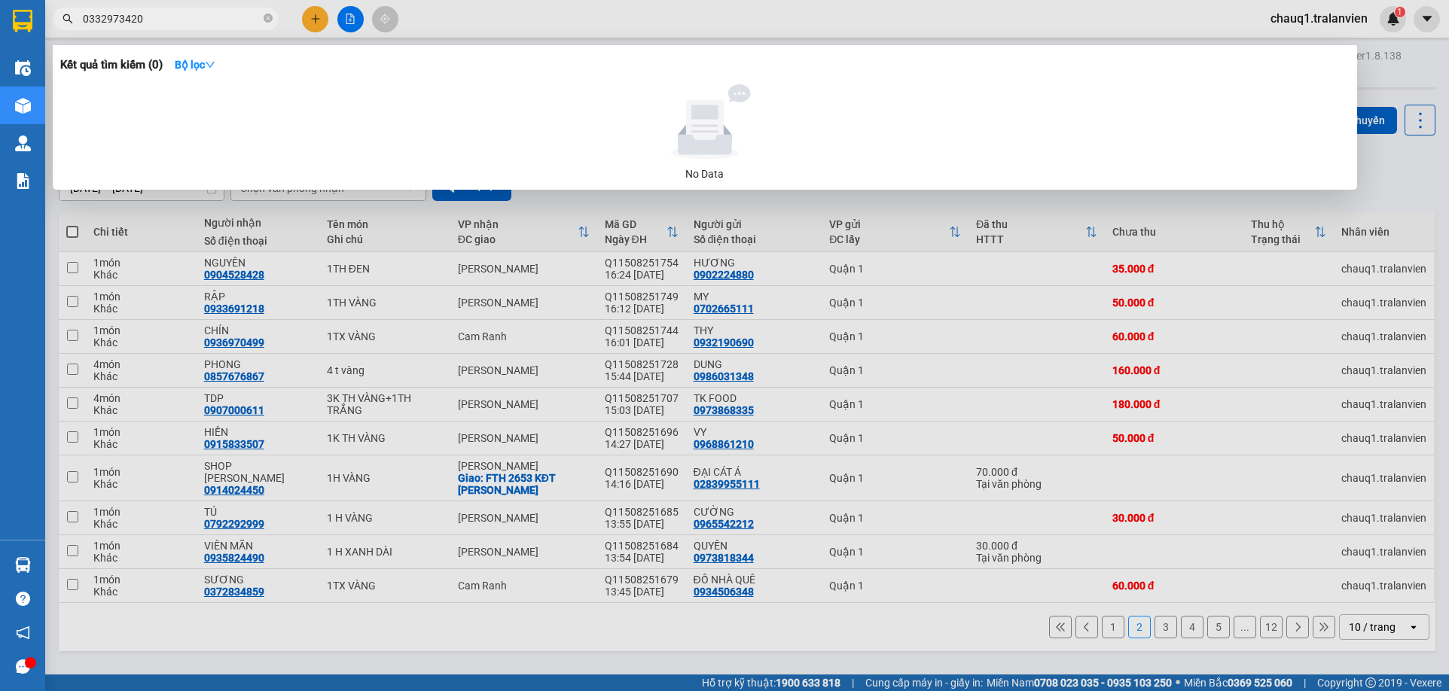
click at [141, 17] on input "0332973420" at bounding box center [172, 19] width 178 height 17
type input "0332973420"
click at [307, 17] on div at bounding box center [724, 345] width 1449 height 691
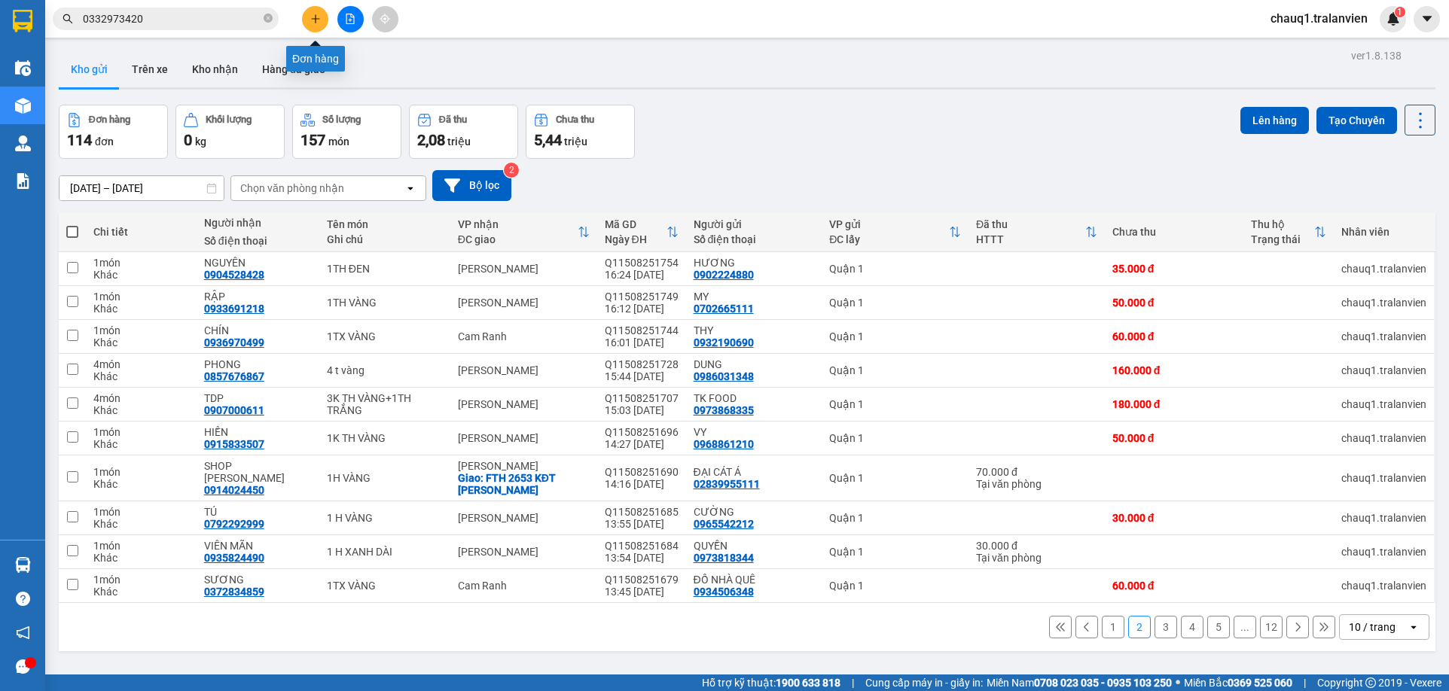
click at [310, 17] on icon "plus" at bounding box center [315, 19] width 11 height 11
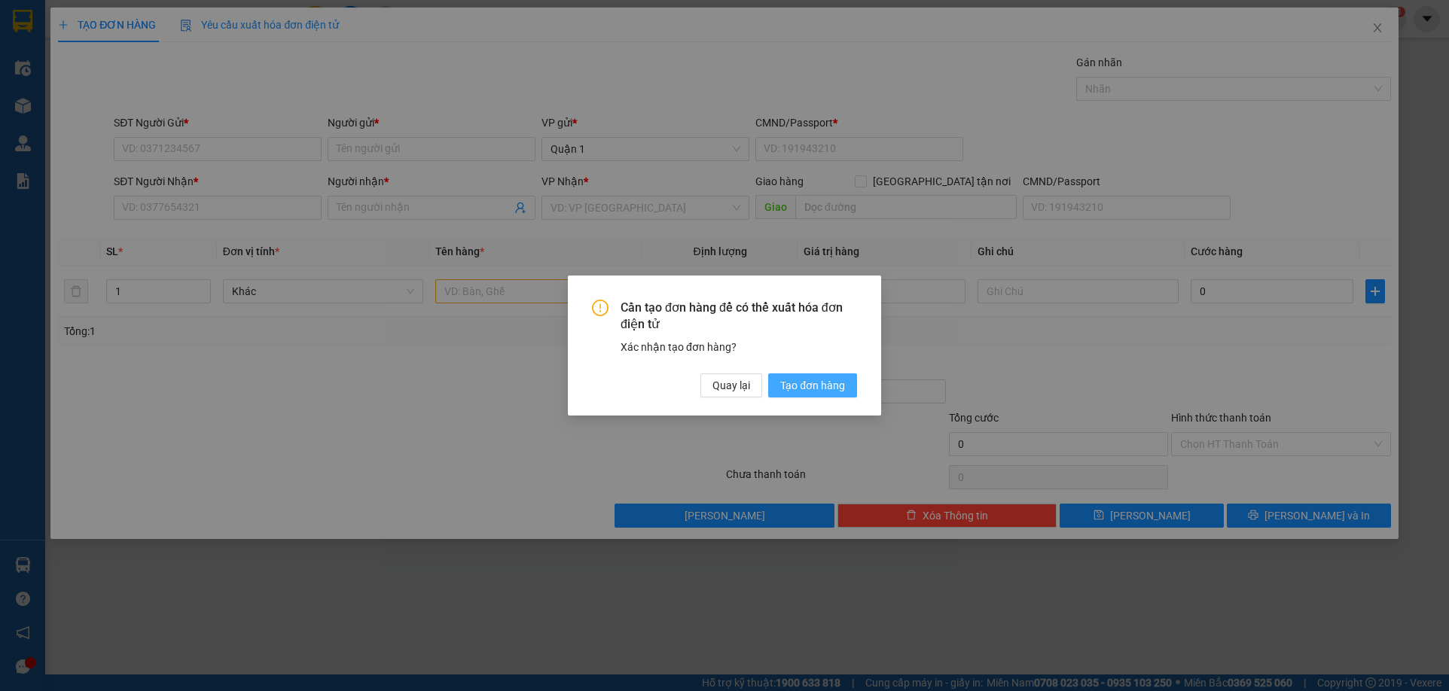
click at [808, 380] on span "Tạo đơn hàng" at bounding box center [812, 385] width 65 height 17
drag, startPoint x: 808, startPoint y: 380, endPoint x: 759, endPoint y: 367, distance: 50.8
click at [807, 380] on span "Tạo đơn hàng" at bounding box center [812, 385] width 65 height 17
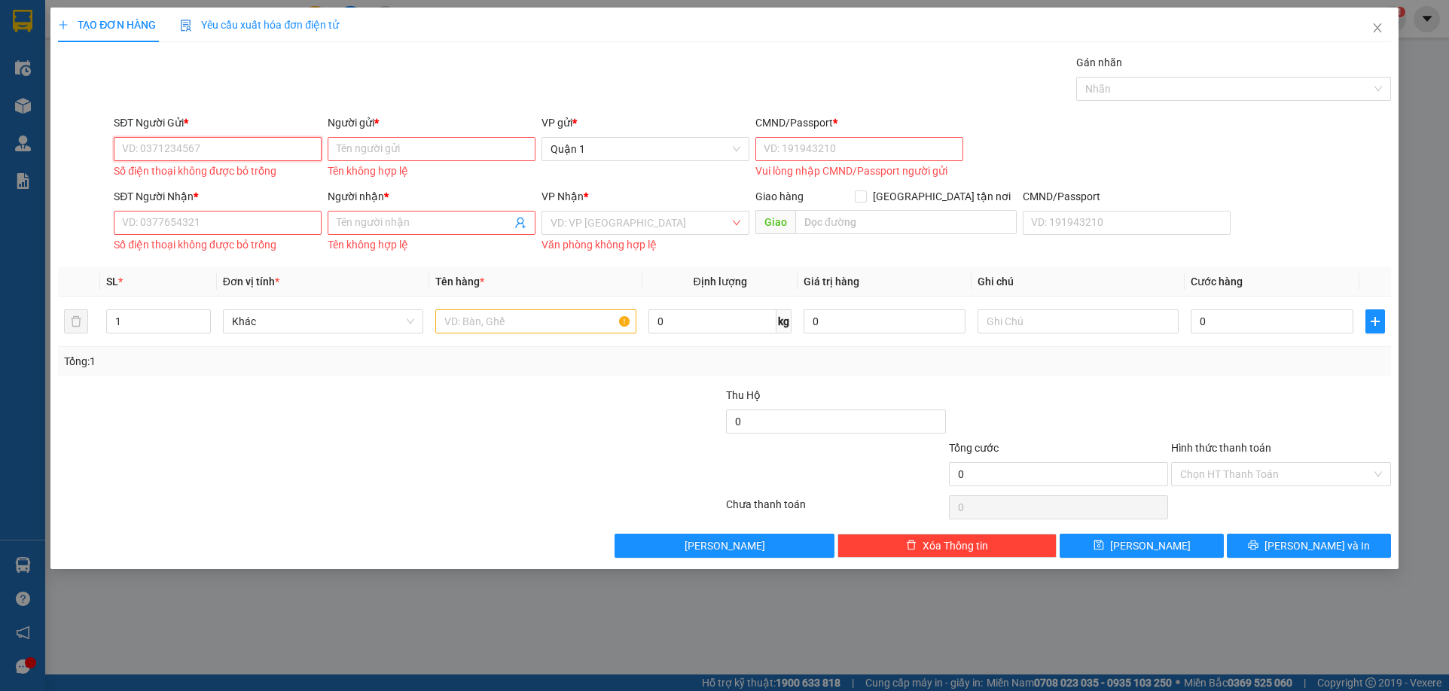
click at [231, 149] on input "SĐT Người Gửi *" at bounding box center [218, 149] width 208 height 24
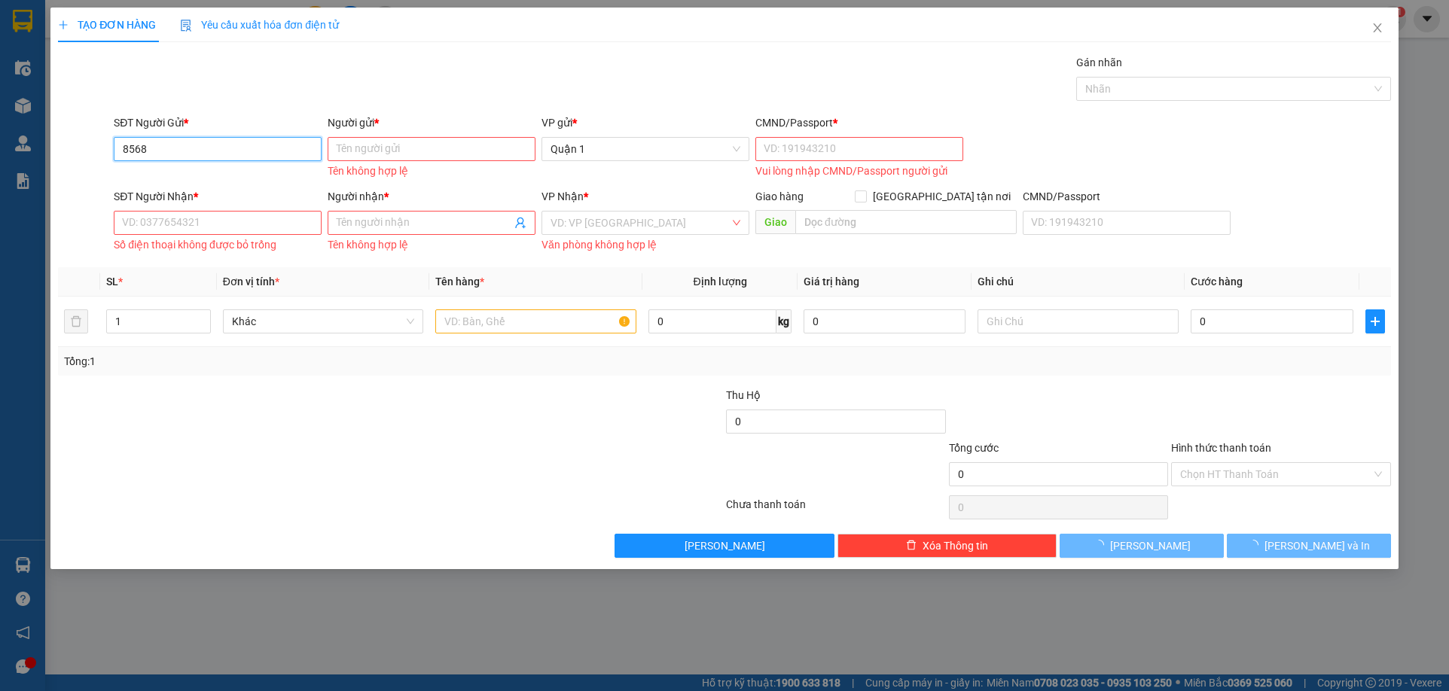
click at [227, 147] on input "8568" at bounding box center [218, 149] width 208 height 24
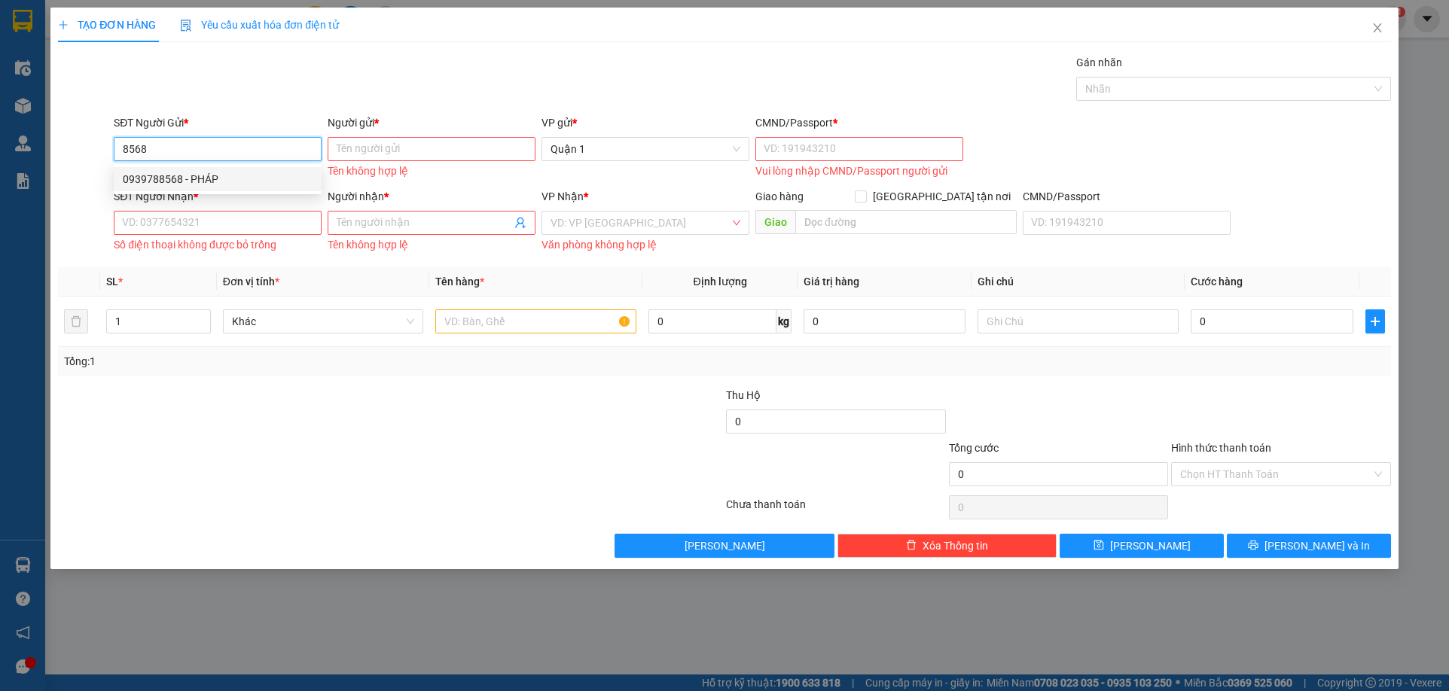
click at [217, 174] on div "0939788568 - PHÁP" at bounding box center [218, 179] width 190 height 17
type input "0939788568"
type input "PHÁP"
type input "1"
type input "0787582878"
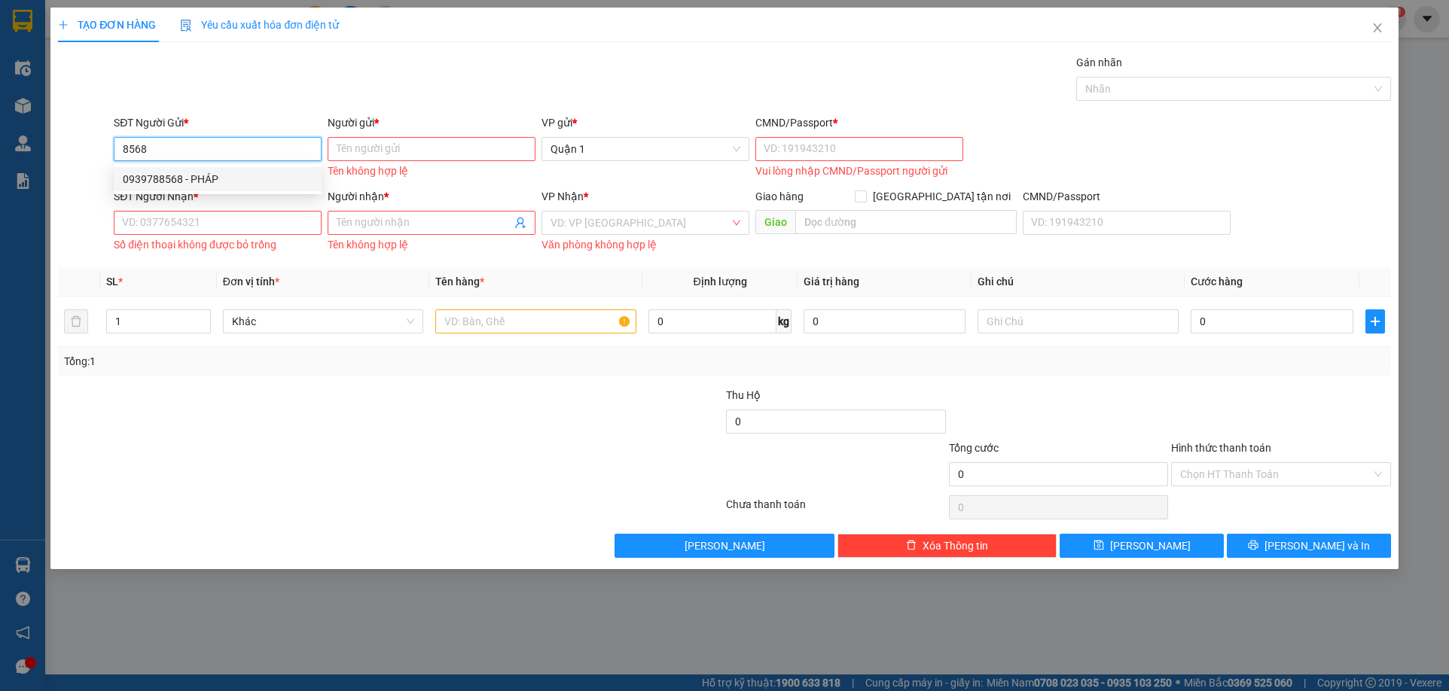
type input "NGA"
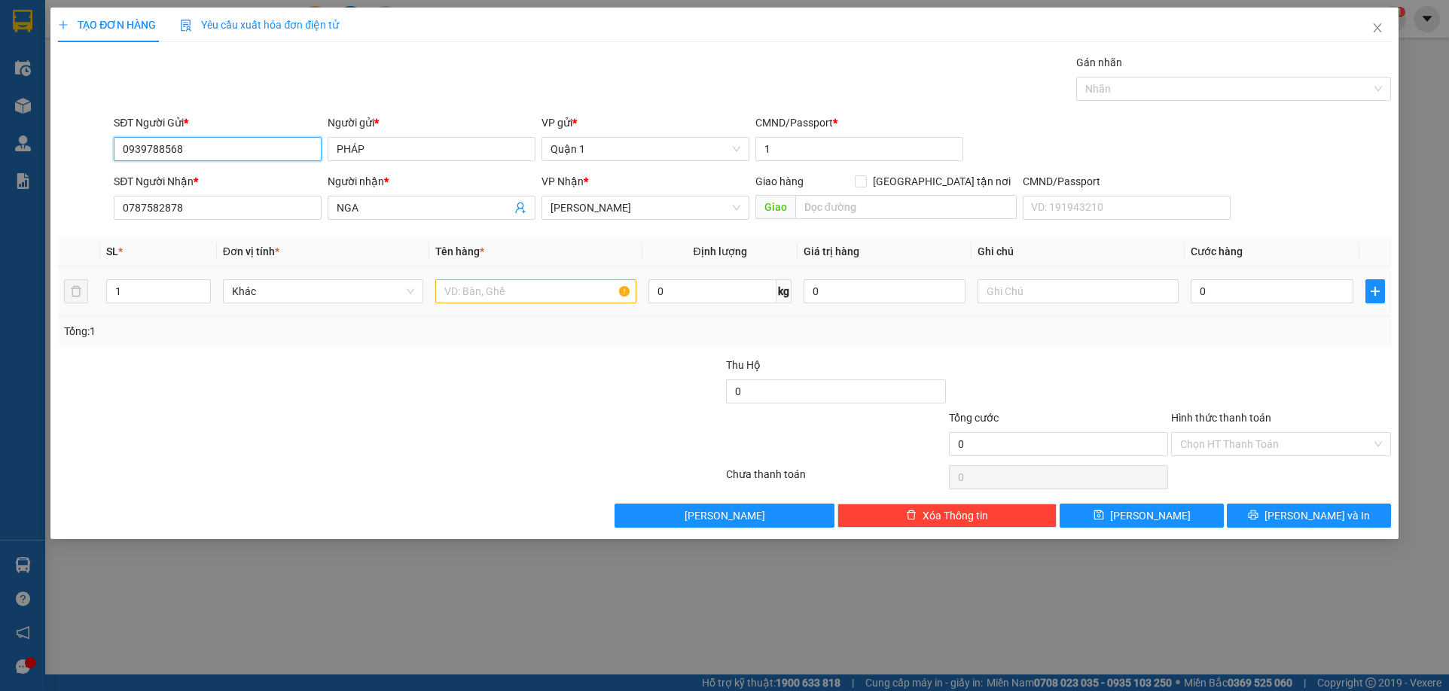
type input "0939788568"
click at [505, 288] on input "text" at bounding box center [535, 291] width 201 height 24
type input "1B ĐEN"
click at [1259, 296] on input "0" at bounding box center [1272, 291] width 162 height 24
type input "5"
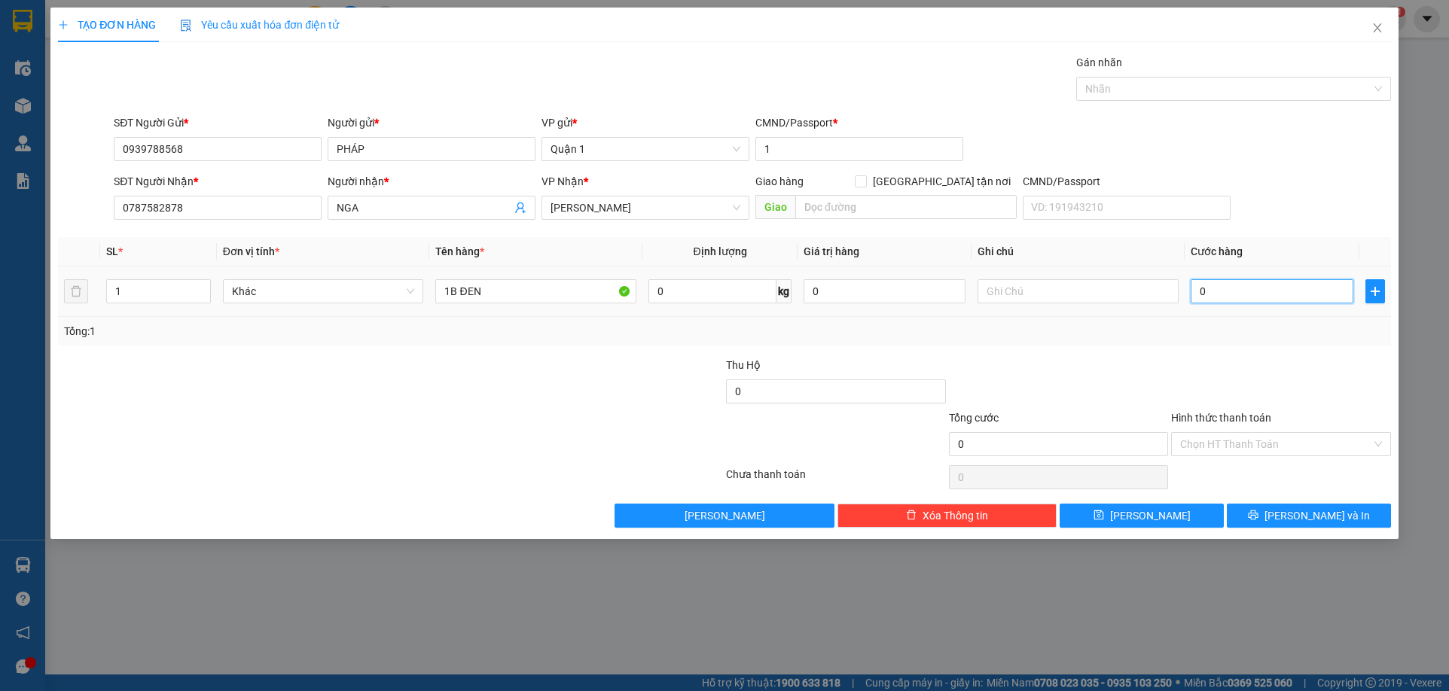
type input "5"
type input "50"
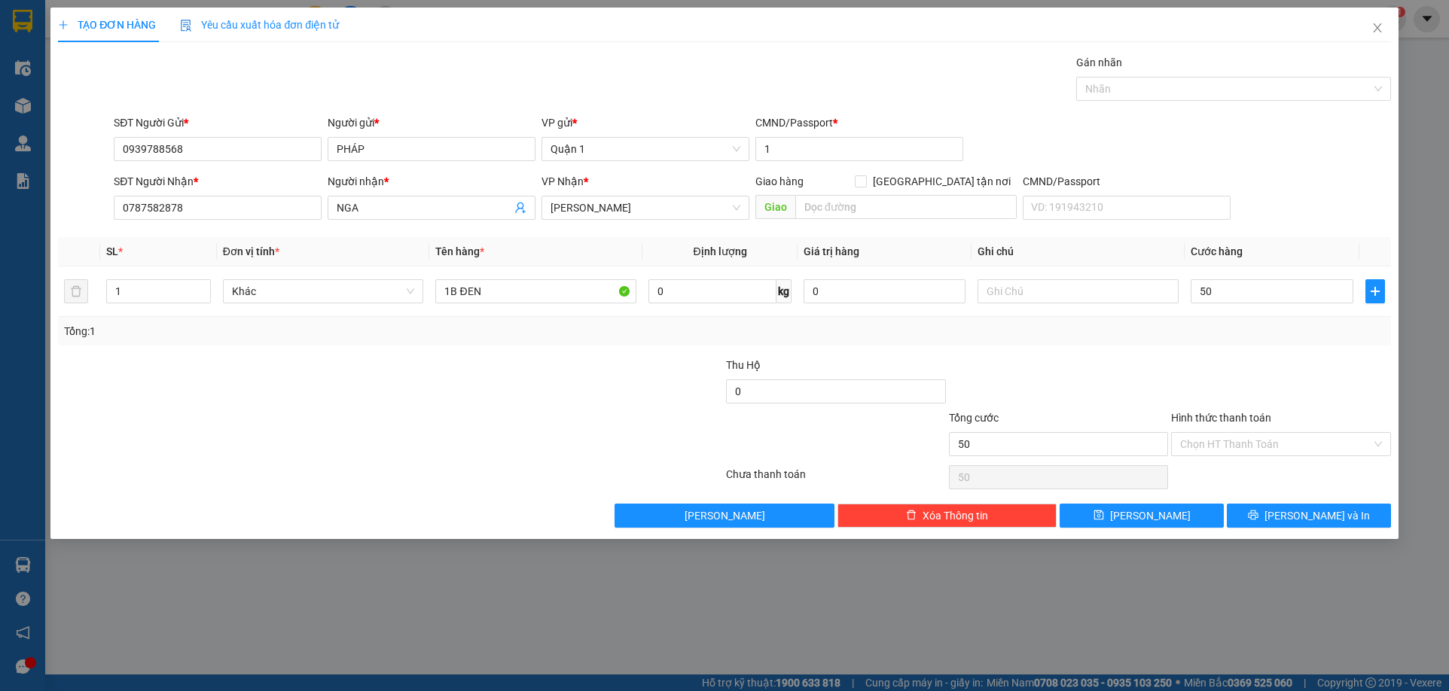
type input "50.000"
click at [1145, 368] on div at bounding box center [1059, 383] width 223 height 53
click at [1182, 513] on button "Lưu" at bounding box center [1142, 516] width 164 height 24
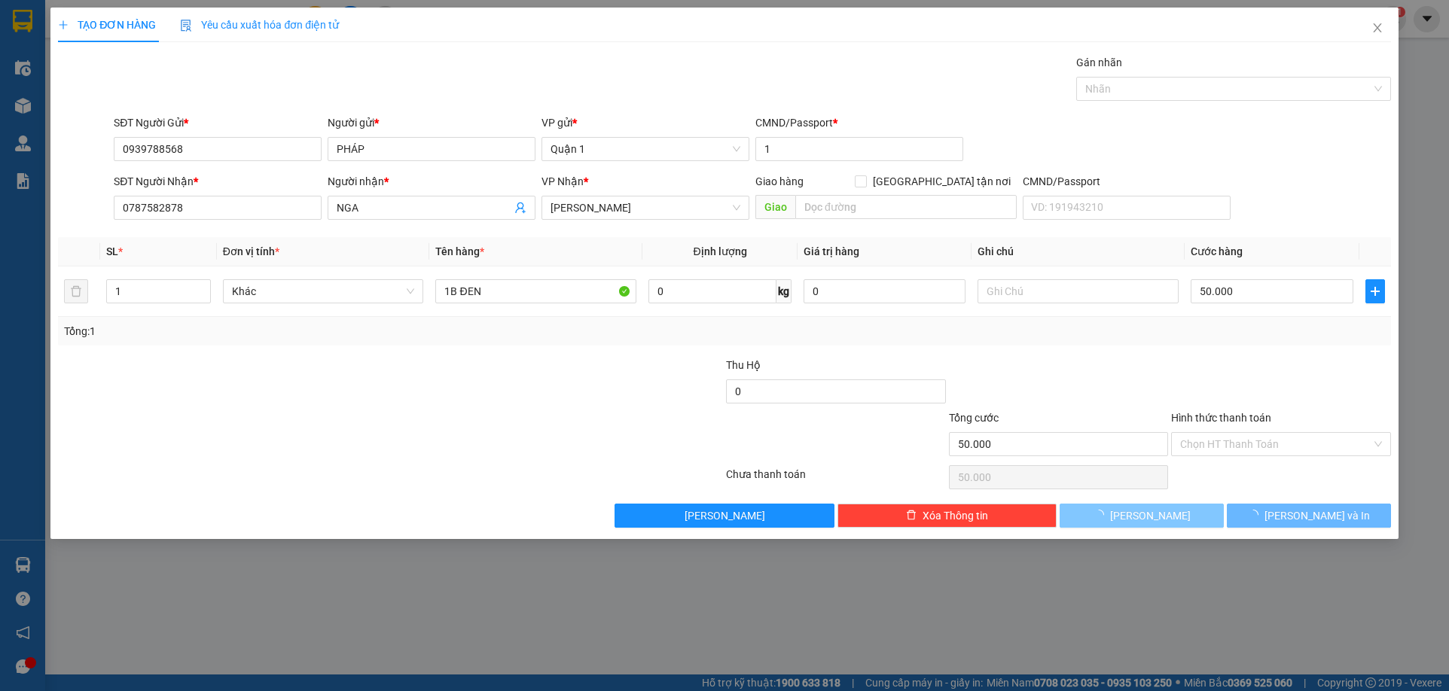
type input "0"
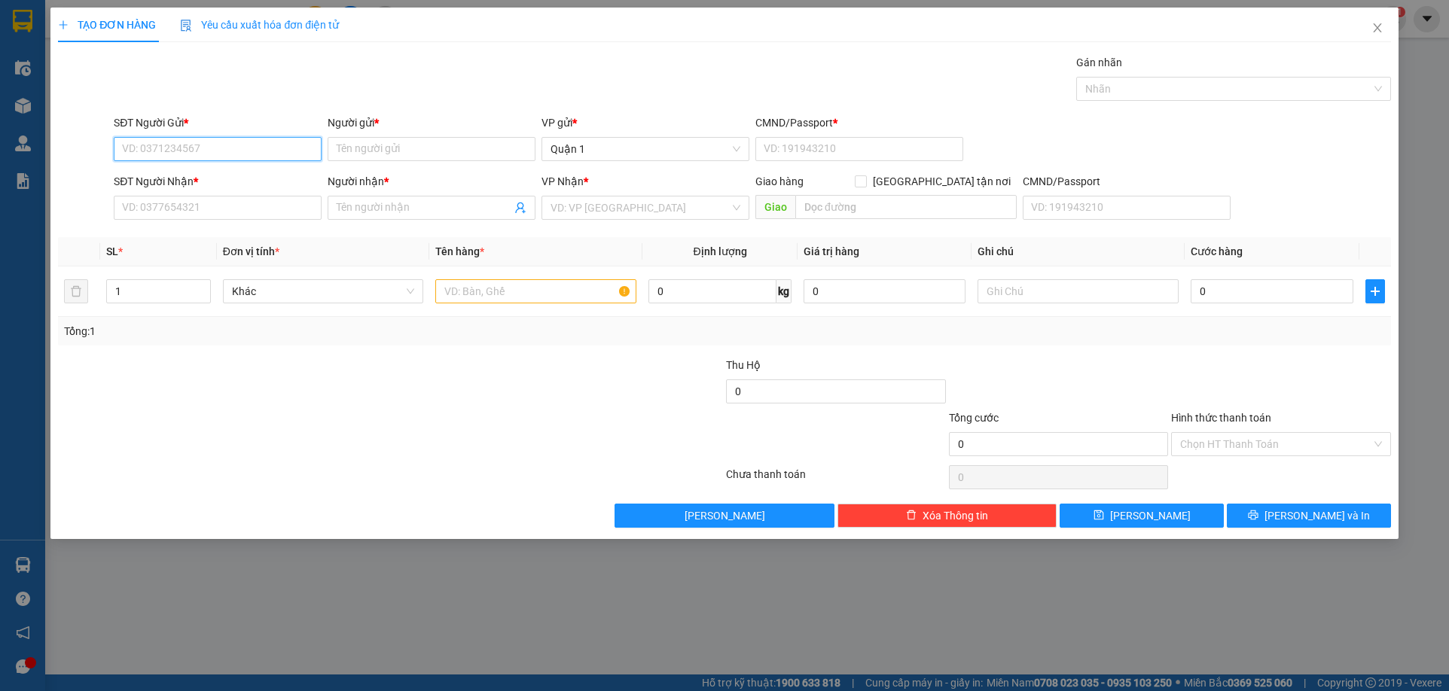
click at [240, 154] on input "SĐT Người Gửi *" at bounding box center [218, 149] width 208 height 24
click at [233, 180] on div "0707360164 - HUY" at bounding box center [218, 179] width 190 height 17
type input "0707360164"
type input "HUY"
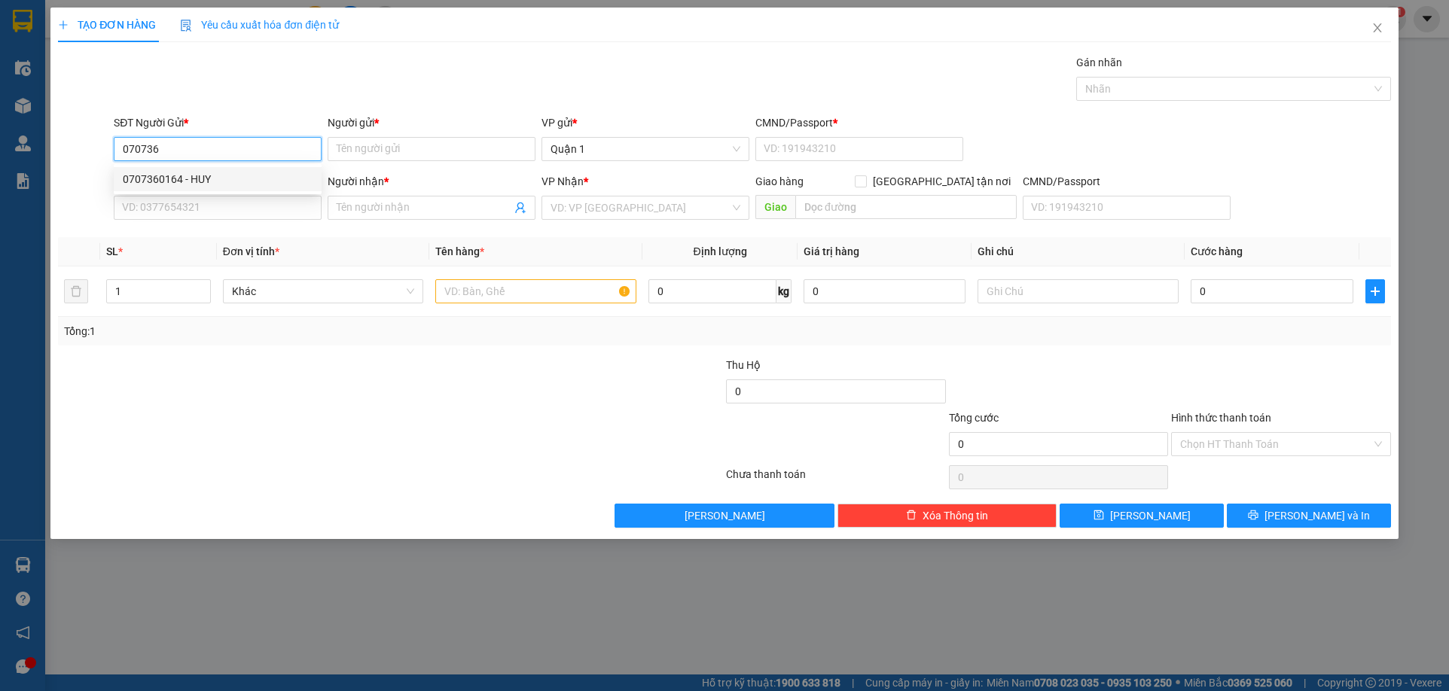
type input "1"
type input "0327268074"
type input "THIÊN"
type input "0707360164"
click at [503, 295] on input "text" at bounding box center [535, 291] width 201 height 24
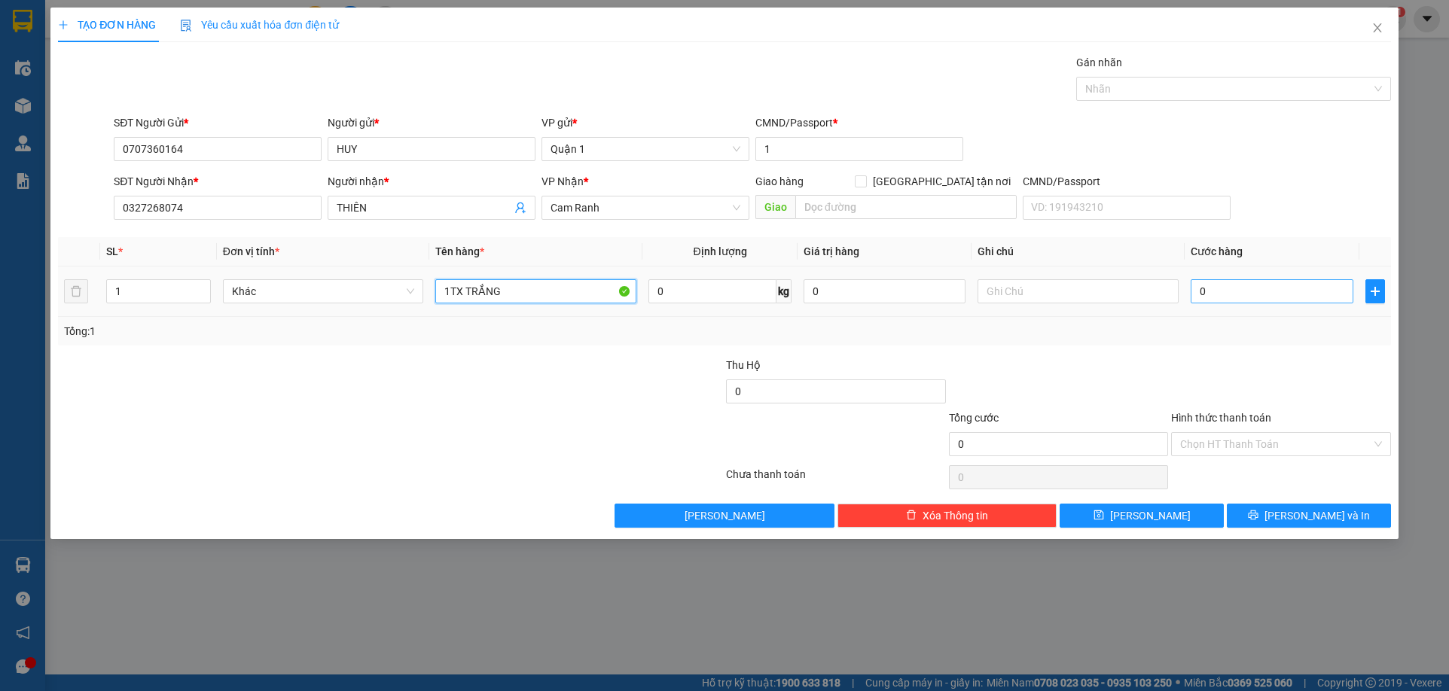
type input "1TX TRẮNG"
click at [1229, 295] on input "0" at bounding box center [1272, 291] width 162 height 24
type input "4"
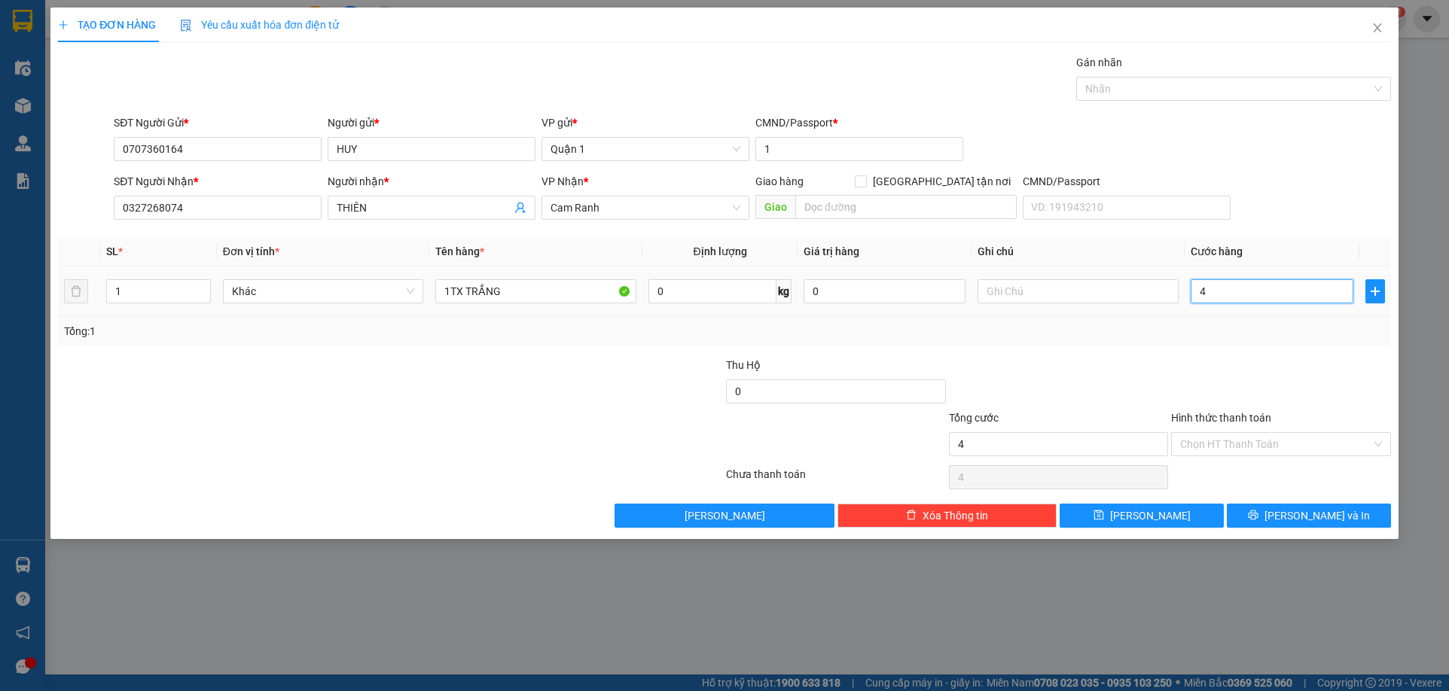
type input "40"
type input "40.000"
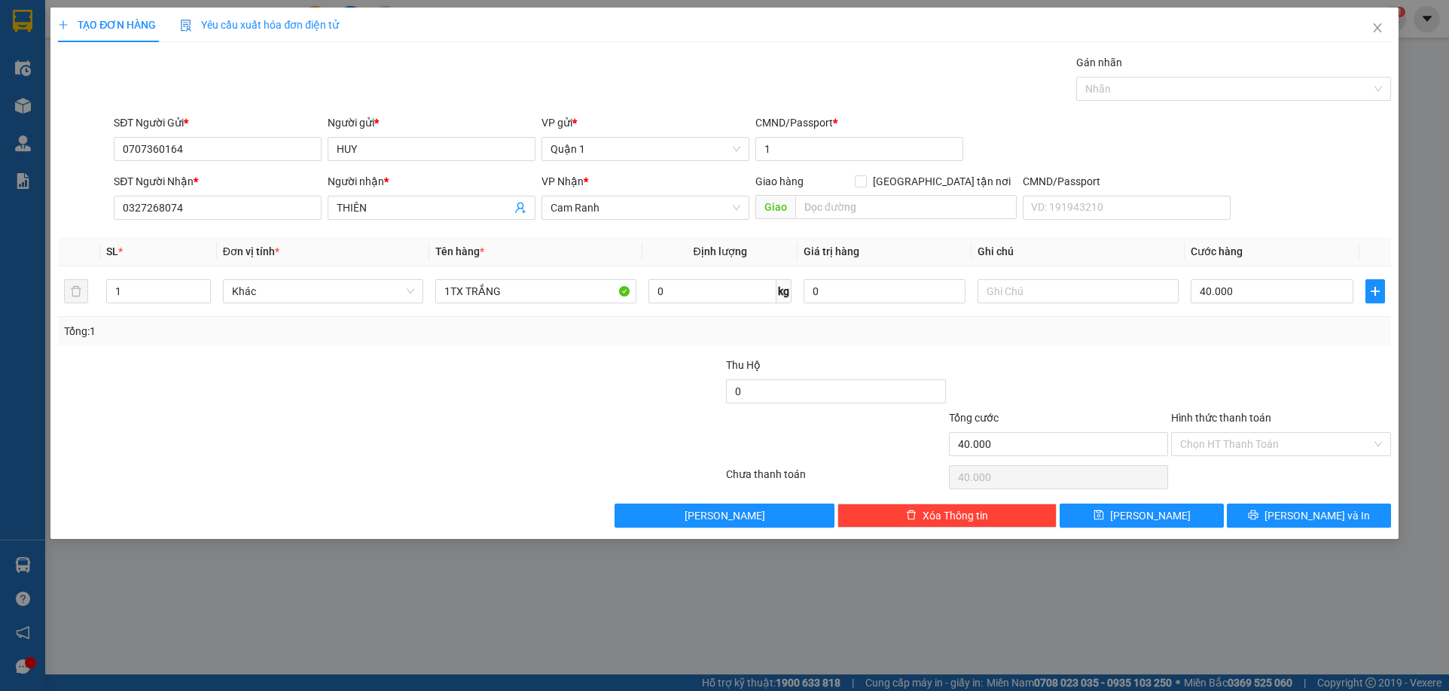
click at [555, 367] on div at bounding box center [613, 383] width 223 height 53
click at [1260, 435] on input "Hình thức thanh toán" at bounding box center [1275, 444] width 191 height 23
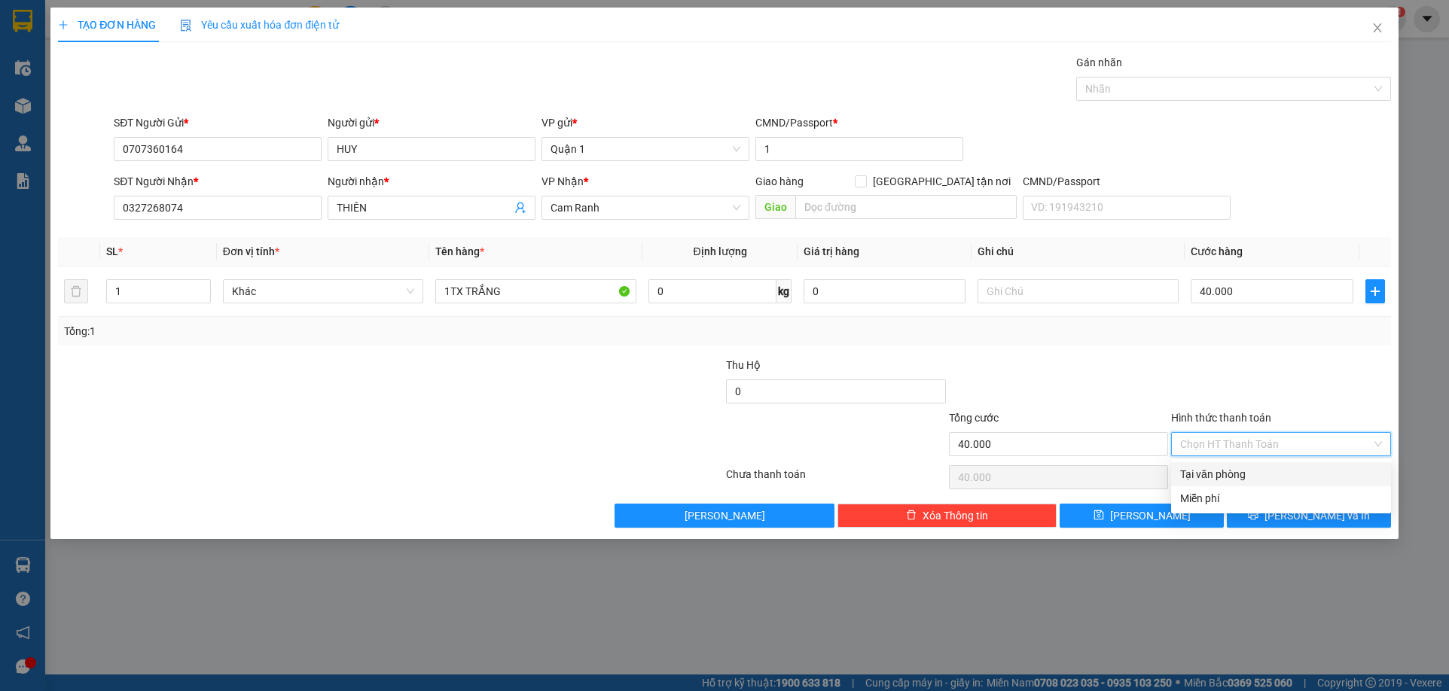
click at [1253, 474] on div "Tại văn phòng" at bounding box center [1281, 474] width 202 height 17
type input "0"
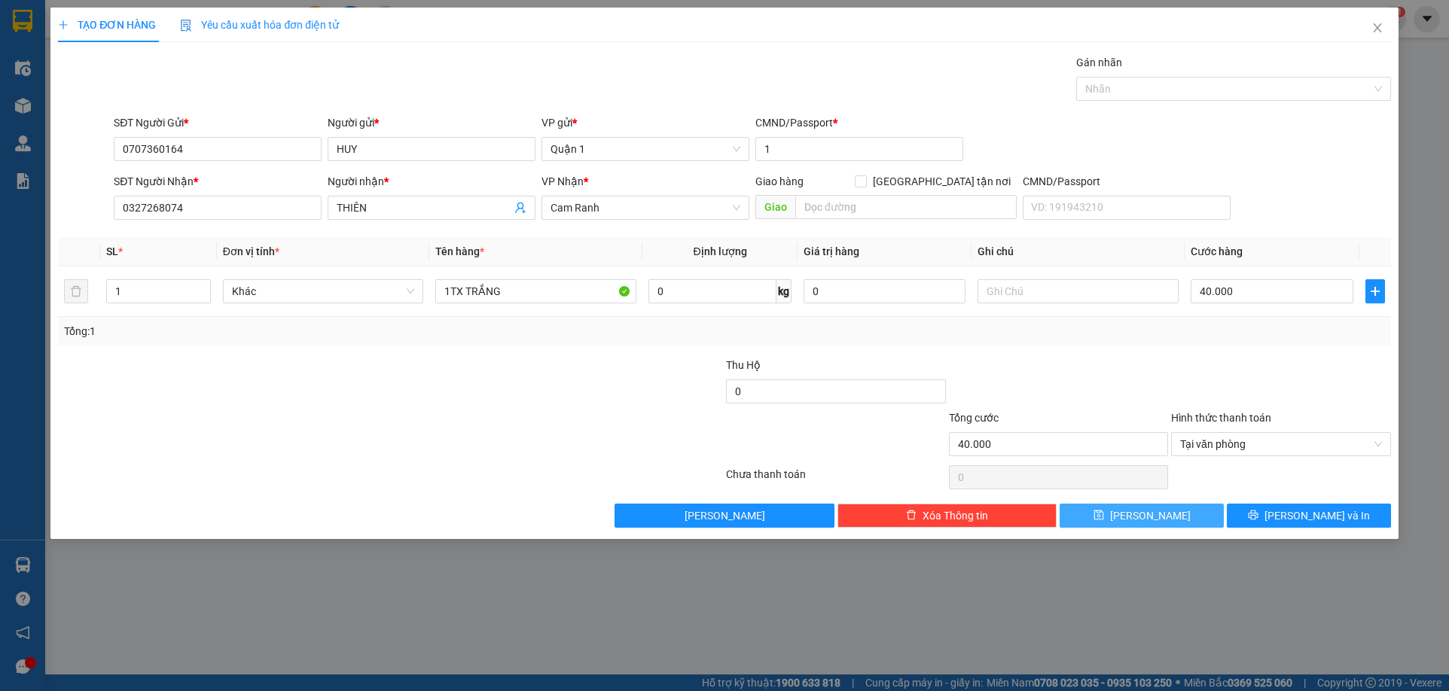
click at [1192, 516] on button "Lưu" at bounding box center [1142, 516] width 164 height 24
type input "0"
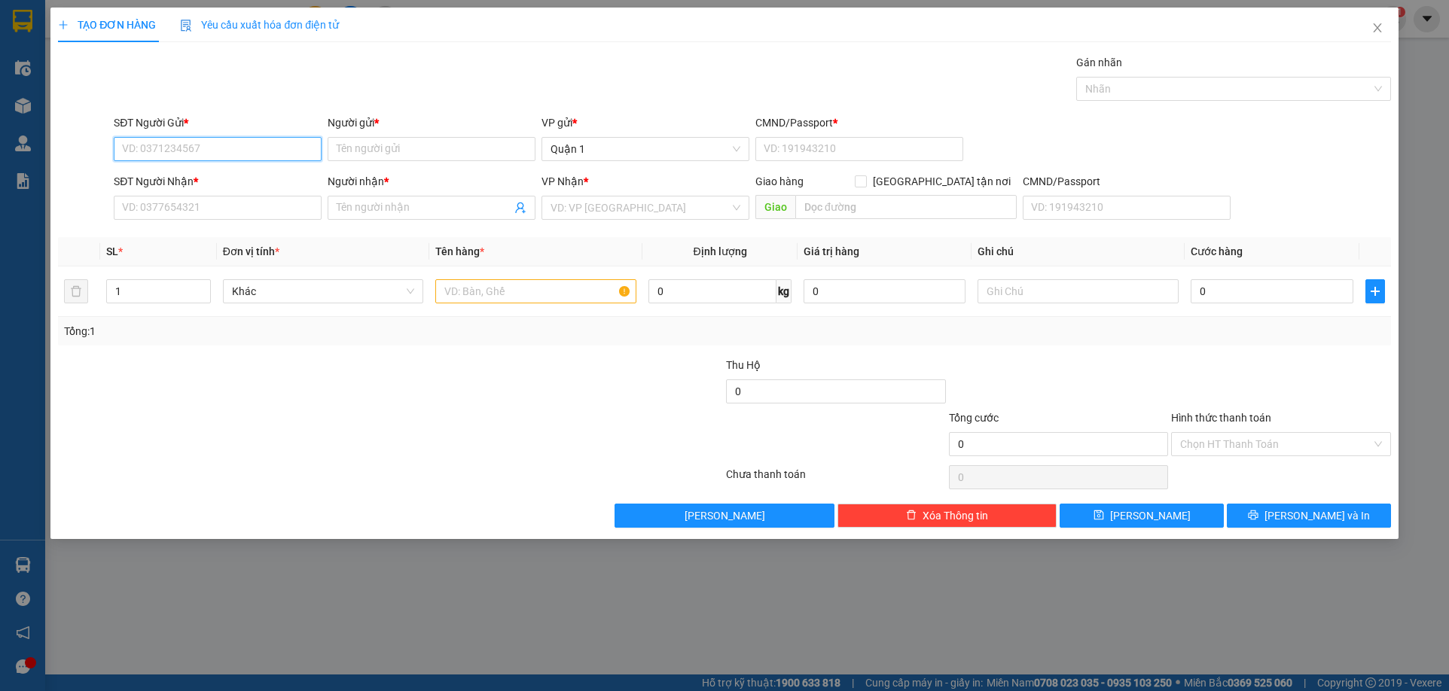
click at [256, 144] on input "SĐT Người Gửi *" at bounding box center [218, 149] width 208 height 24
click at [237, 173] on div "0978254080 - TONY" at bounding box center [218, 179] width 190 height 17
type input "0978254080"
type input "TONY"
type input "1"
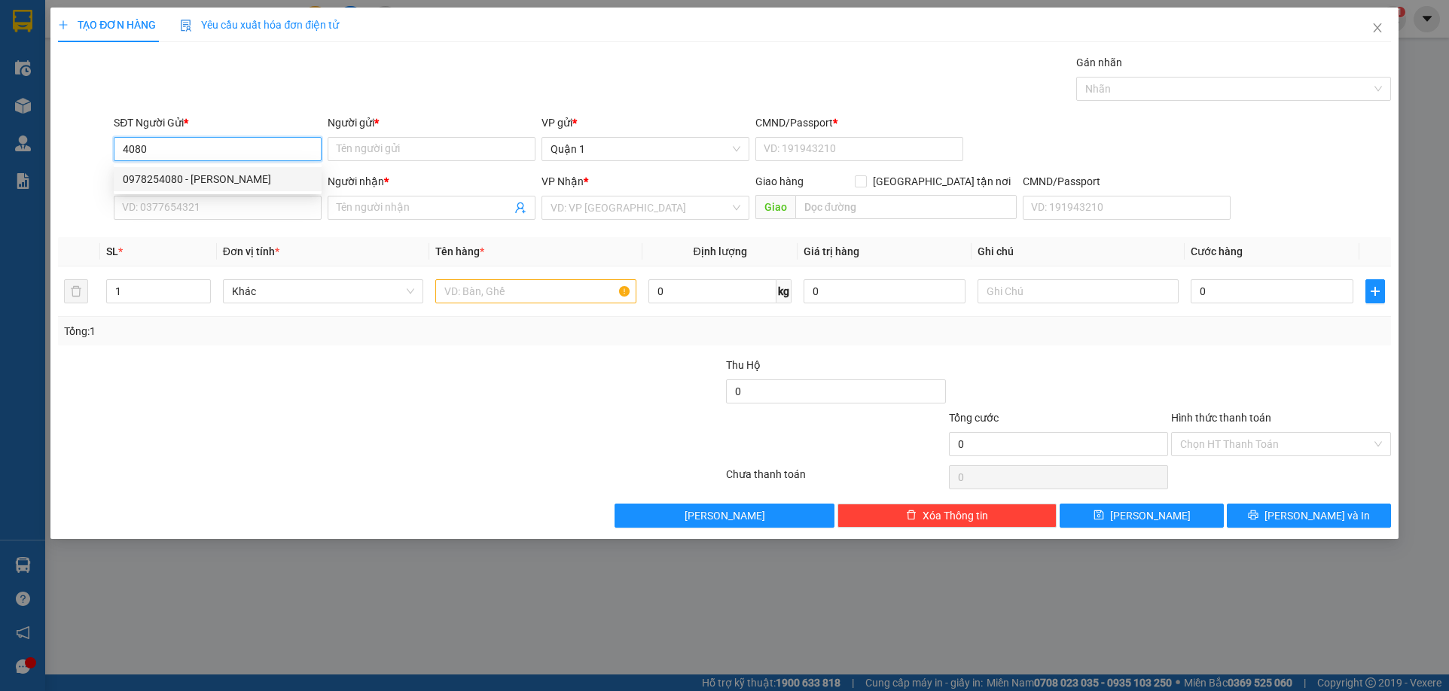
type input "0906393612"
type input "HỒ NHƯ THỦY"
type input "0978254080"
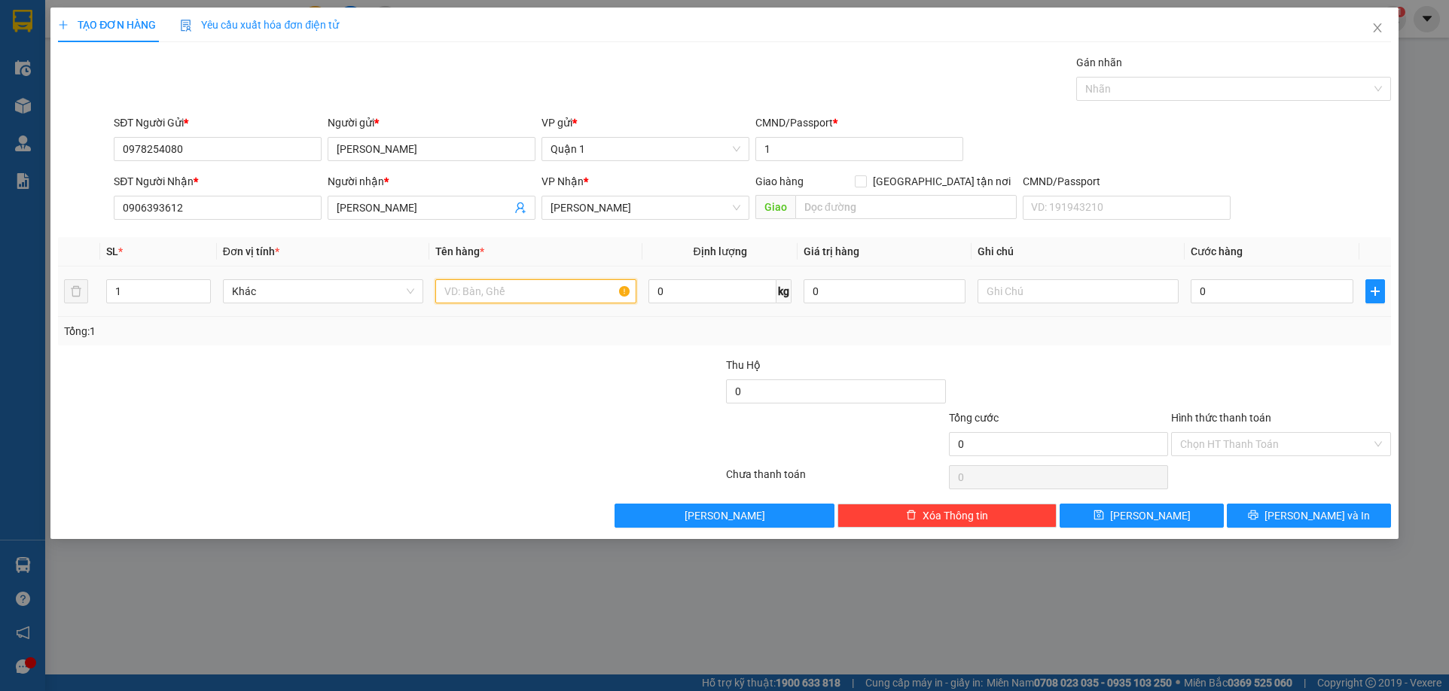
click at [482, 288] on input "text" at bounding box center [535, 291] width 201 height 24
type input "10KTC"
click at [169, 281] on input "1" at bounding box center [158, 291] width 102 height 23
type input "10"
click at [1242, 283] on input "0" at bounding box center [1272, 291] width 162 height 24
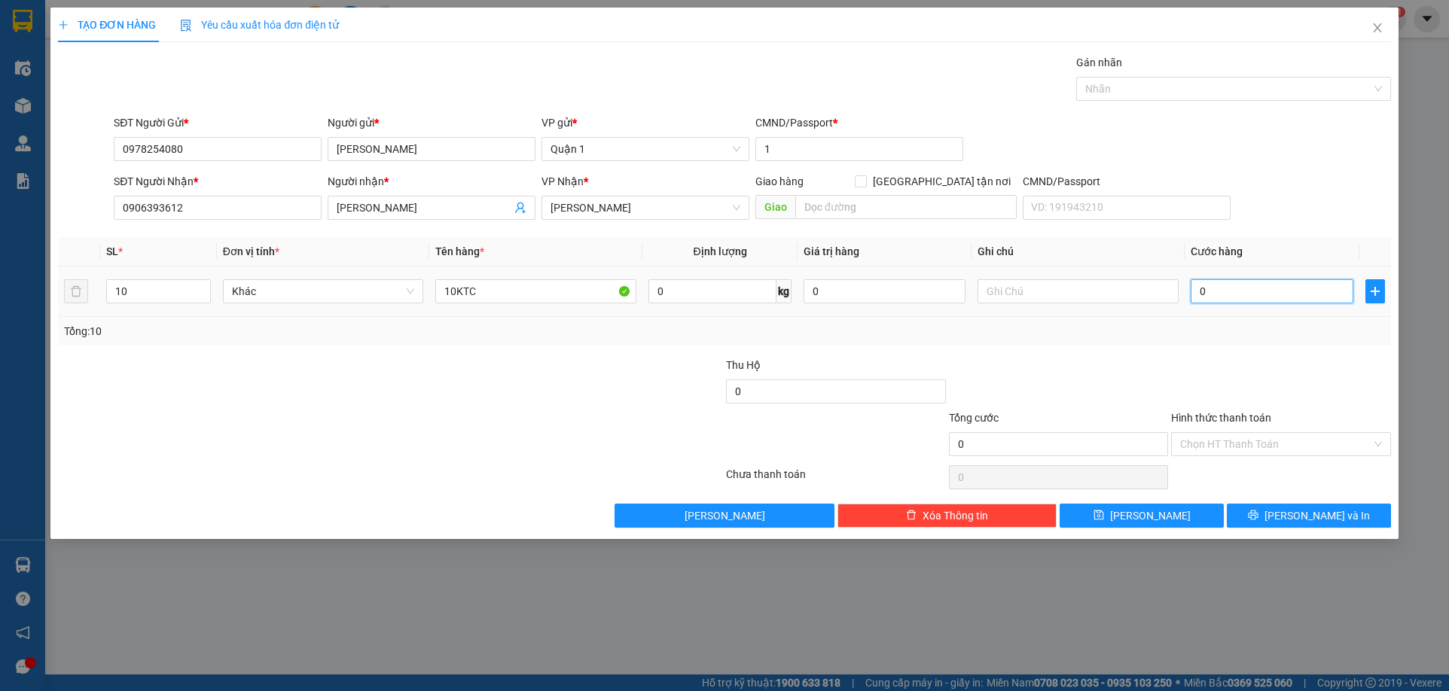
type input "3"
type input "35"
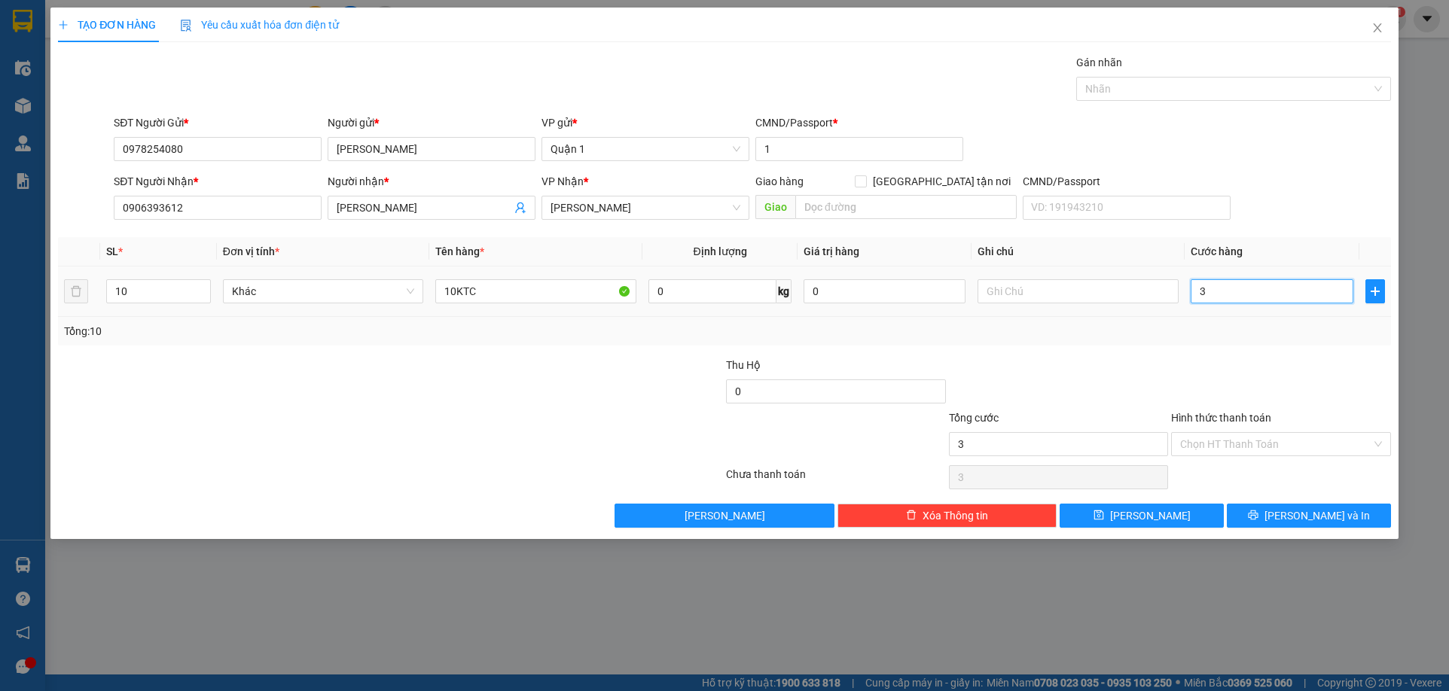
type input "35"
type input "350"
type input "350.000"
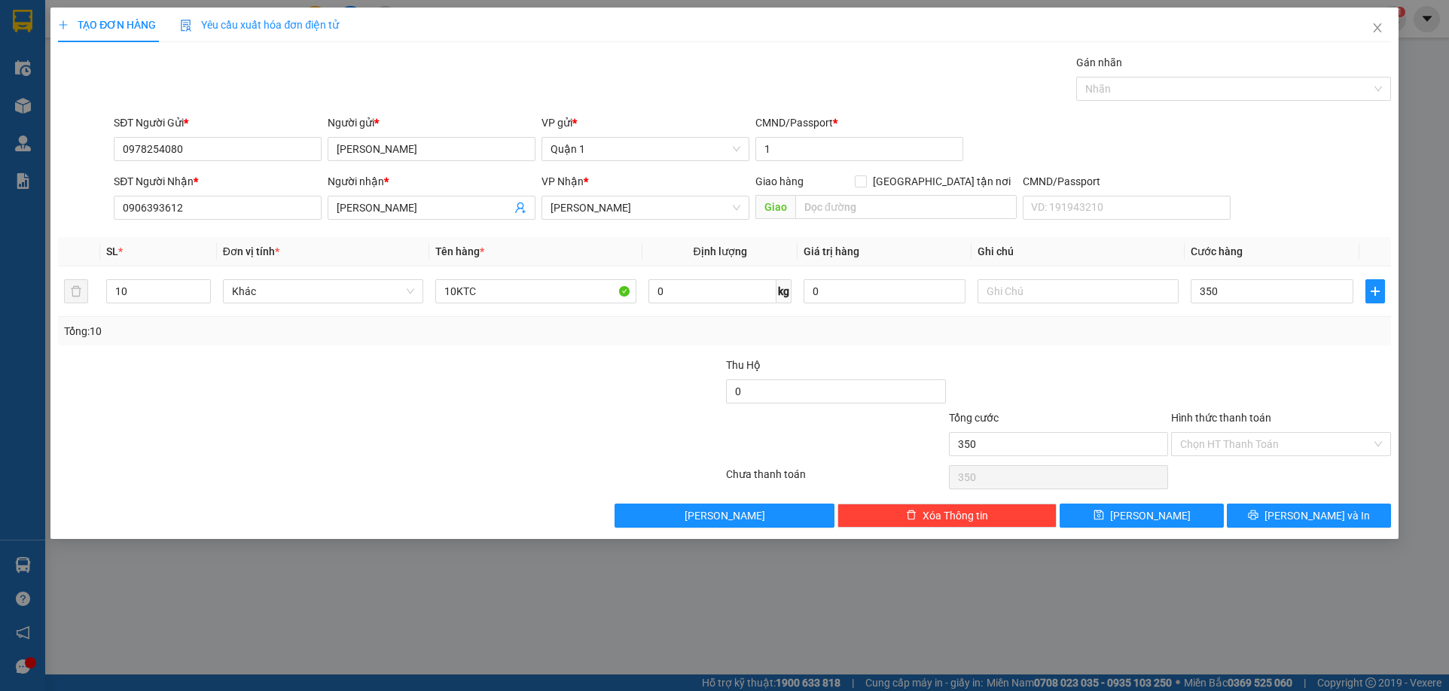
type input "350.000"
click at [1092, 350] on div "Transit Pickup Surcharge Ids Transit Deliver Surcharge Ids Transit Deliver Surc…" at bounding box center [724, 291] width 1332 height 474
click at [1174, 513] on button "Lưu" at bounding box center [1142, 516] width 164 height 24
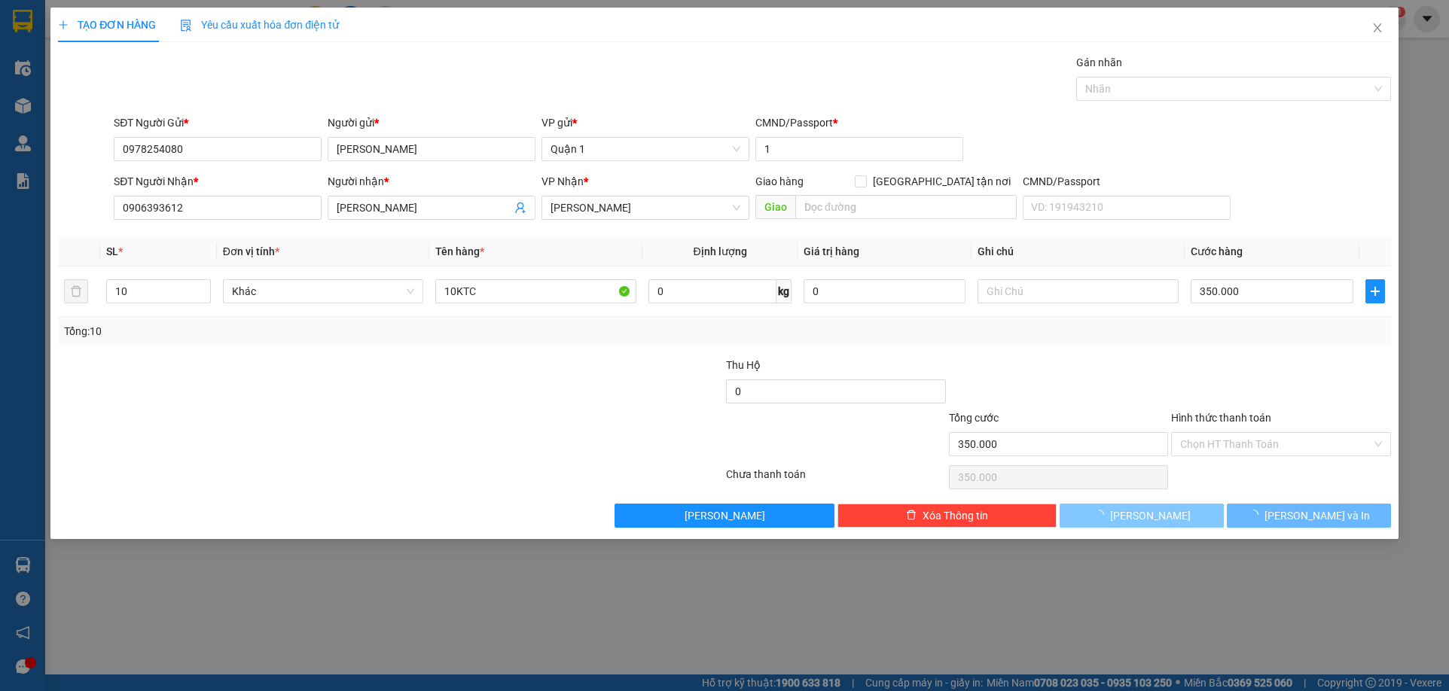
type input "1"
type input "0"
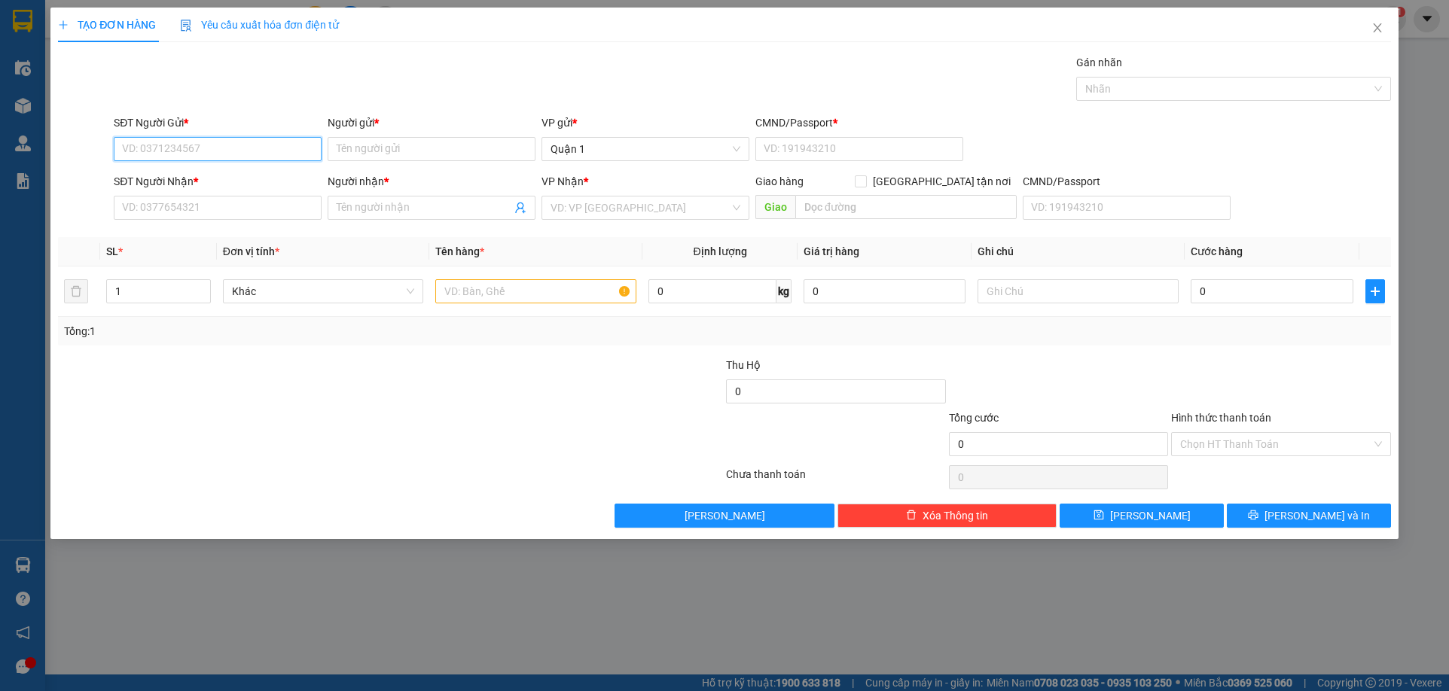
click at [171, 139] on input "SĐT Người Gửi *" at bounding box center [218, 149] width 208 height 24
click at [270, 219] on input "SĐT Người Nhận *" at bounding box center [218, 208] width 208 height 24
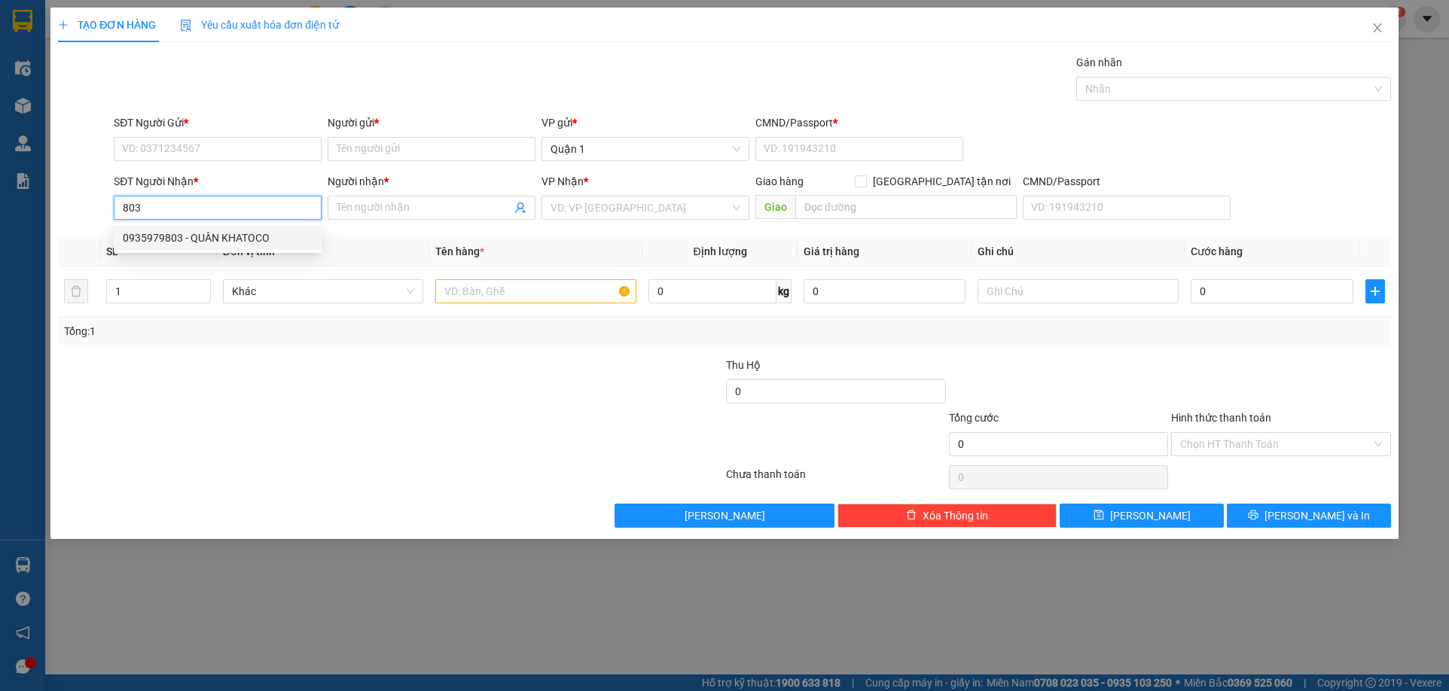
click at [295, 227] on div "0935979803 - QUÂN KHATOCO" at bounding box center [218, 238] width 208 height 24
type input "0935979803"
type input "QUÂN KHATOCO"
type input "0935979803"
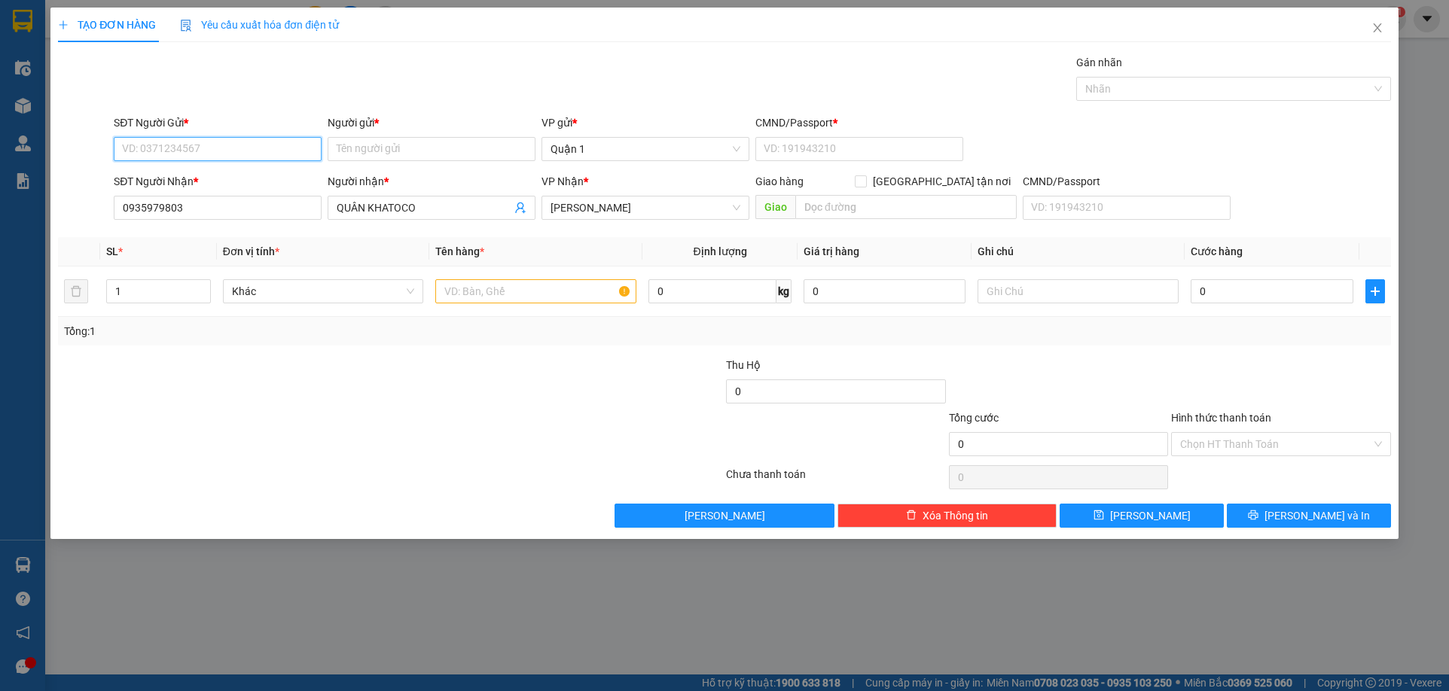
click at [263, 145] on input "SĐT Người Gửi *" at bounding box center [218, 149] width 208 height 24
click at [443, 148] on input "Người gửi *" at bounding box center [432, 149] width 208 height 24
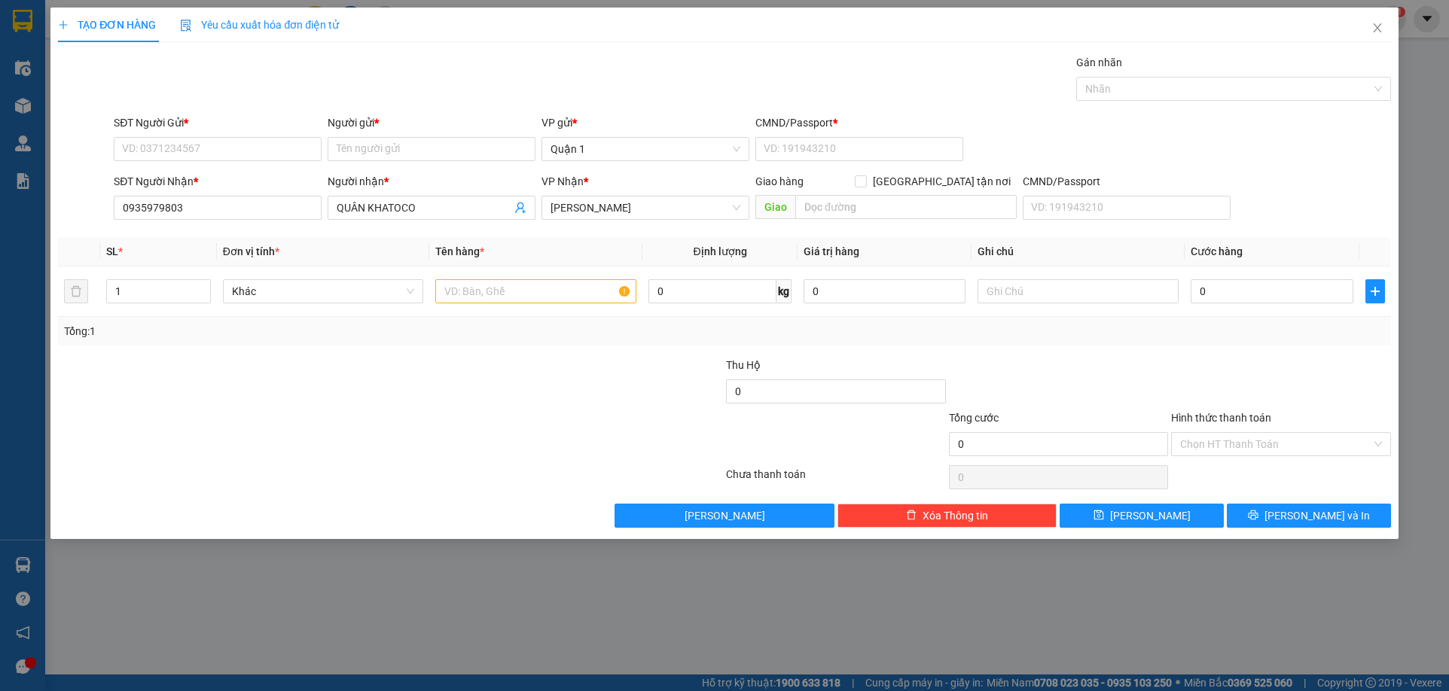
click at [245, 133] on div "SĐT Người Gửi *" at bounding box center [218, 125] width 208 height 23
click at [255, 141] on input "SĐT Người Gửi *" at bounding box center [218, 149] width 208 height 24
click at [255, 142] on input "SĐT Người Gửi *" at bounding box center [218, 149] width 208 height 24
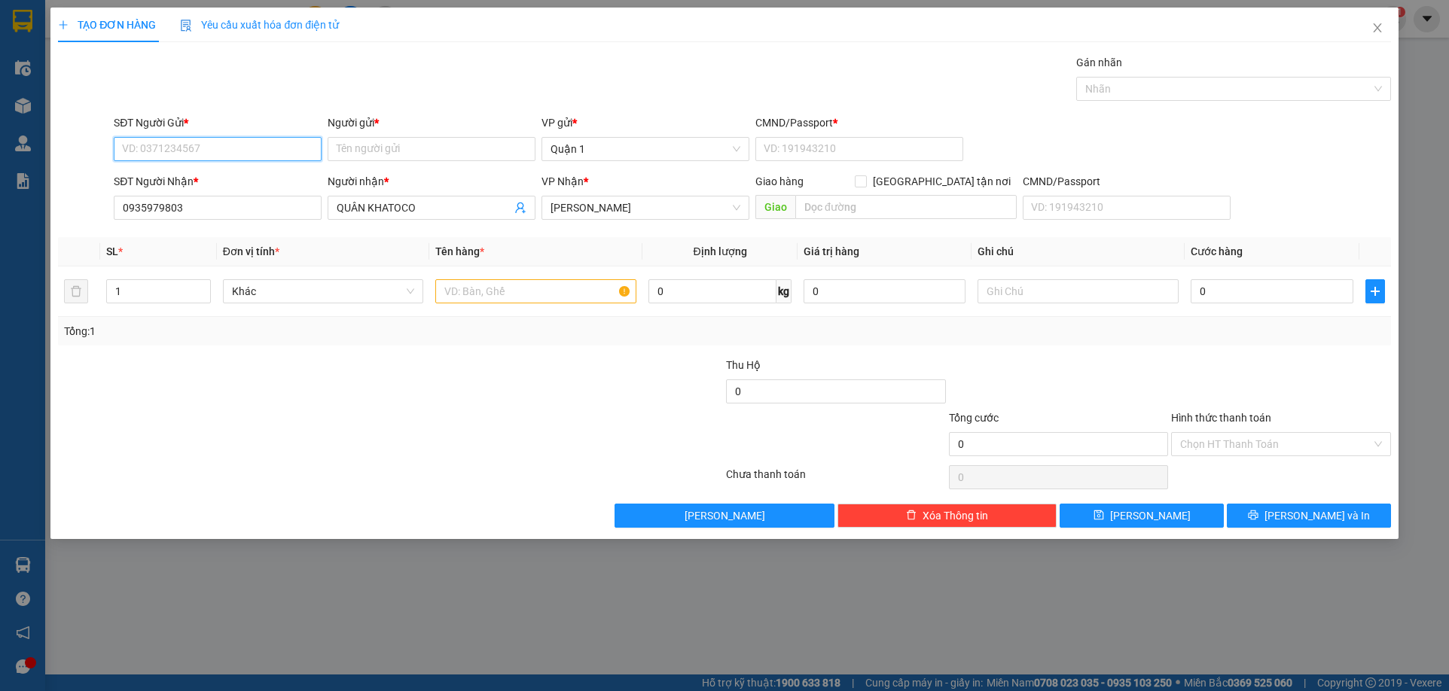
click at [255, 144] on input "SĐT Người Gửi *" at bounding box center [218, 149] width 208 height 24
click at [416, 152] on input "Người gửi *" at bounding box center [432, 149] width 208 height 24
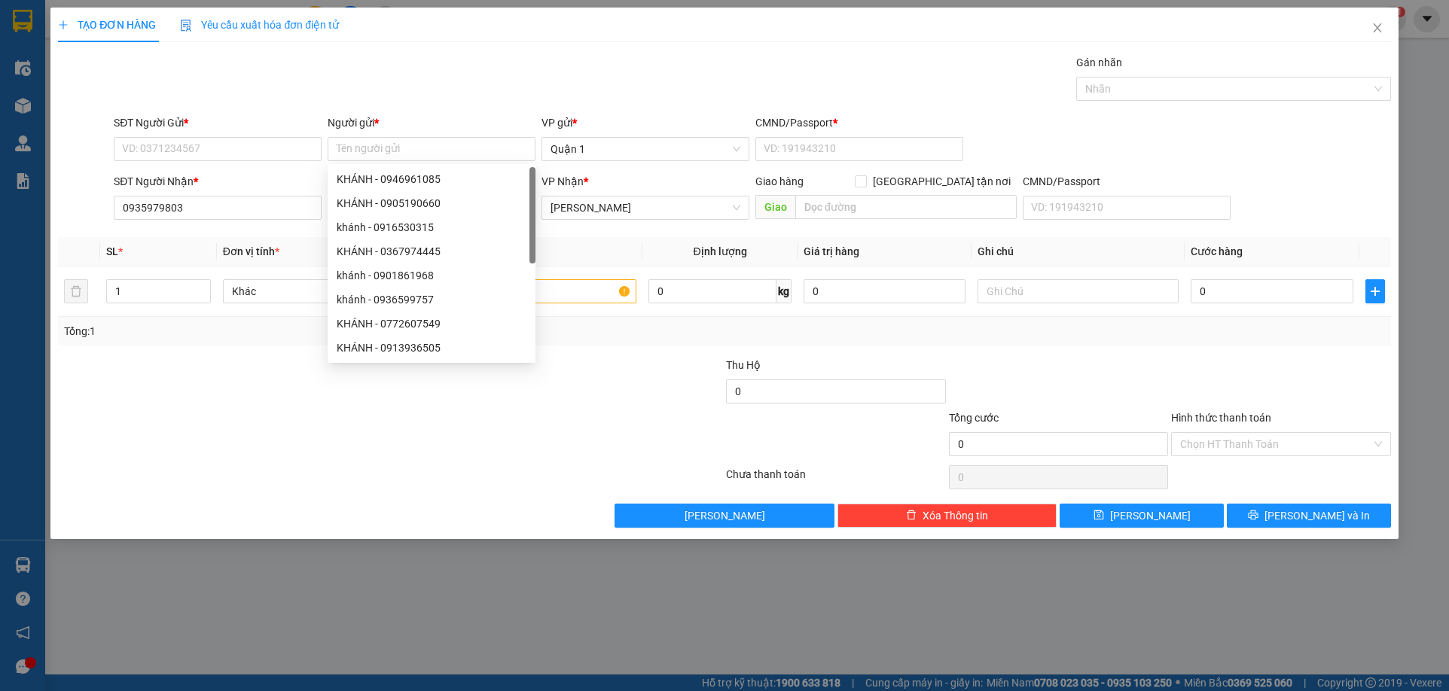
click at [258, 164] on div "SĐT Người Gửi * VD: 0371234567" at bounding box center [218, 140] width 208 height 53
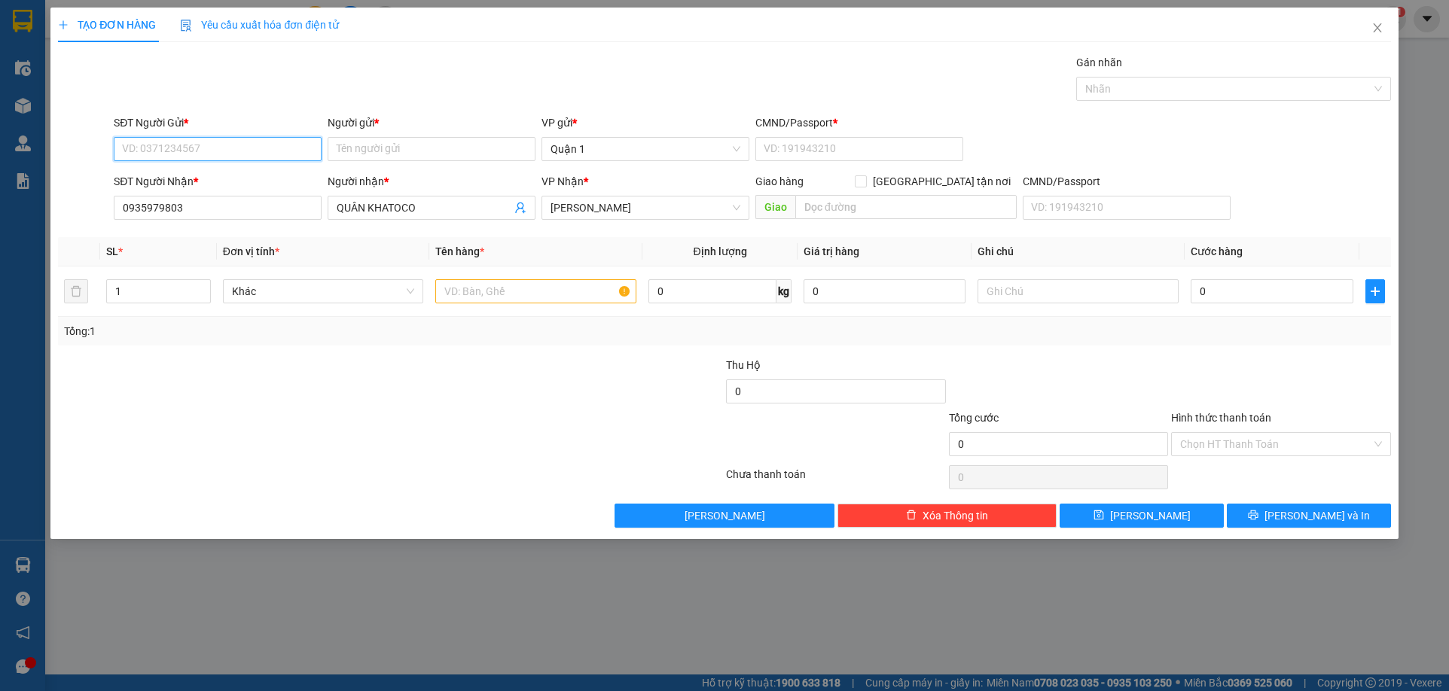
click at [267, 147] on input "SĐT Người Gửi *" at bounding box center [218, 149] width 208 height 24
type input "6"
click at [248, 180] on div "0907876360 - MINH" at bounding box center [218, 179] width 190 height 17
type input "0907876360"
type input "MINH"
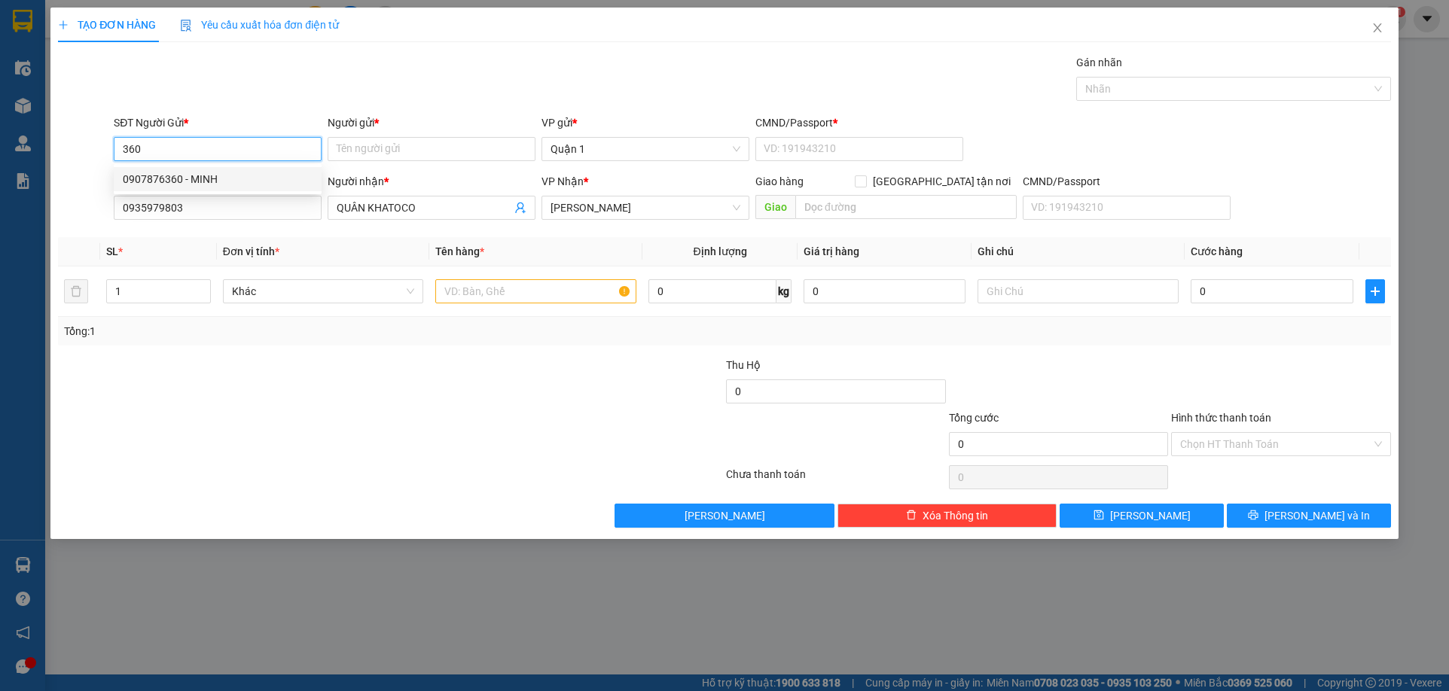
type input "056204003478"
type input "0907876360"
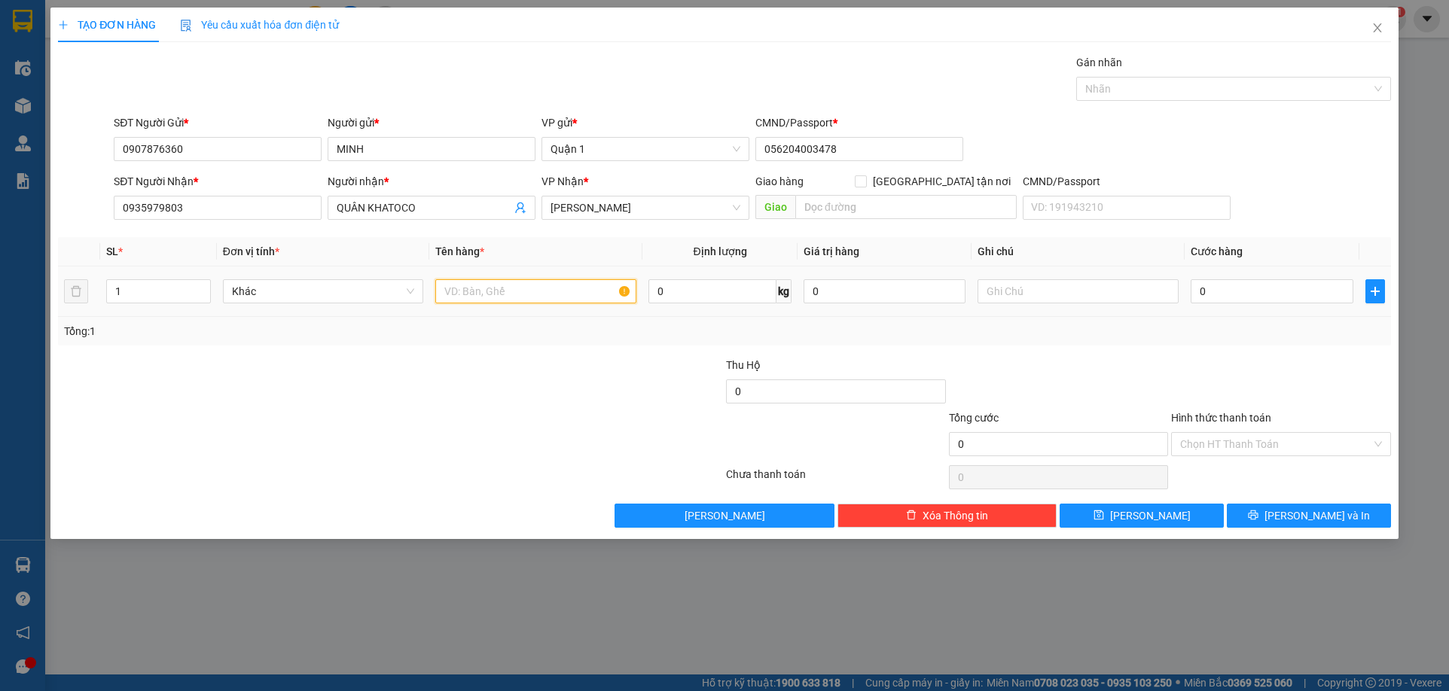
click at [511, 281] on input "text" at bounding box center [535, 291] width 201 height 24
type input "1 TẬP XANH"
click at [1252, 301] on input "0" at bounding box center [1272, 291] width 162 height 24
type input "2"
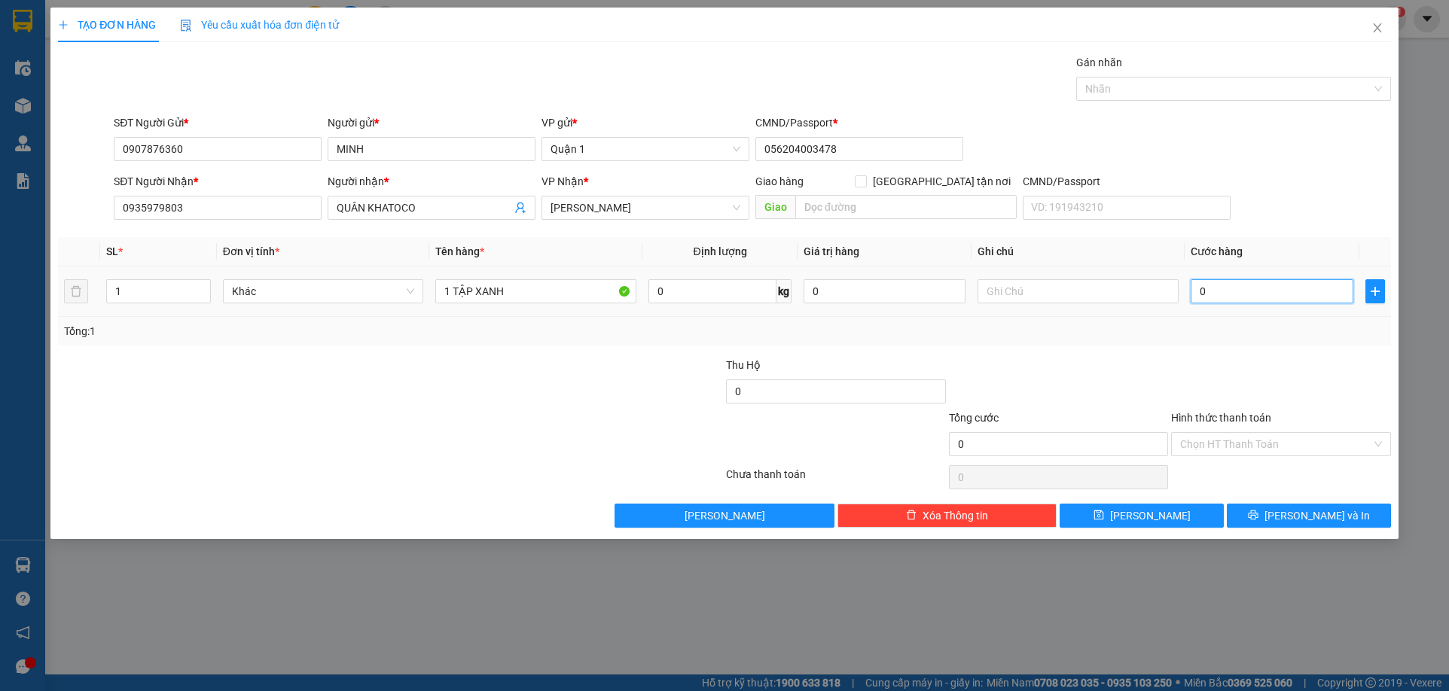
type input "2"
type input "25"
type input "25.000"
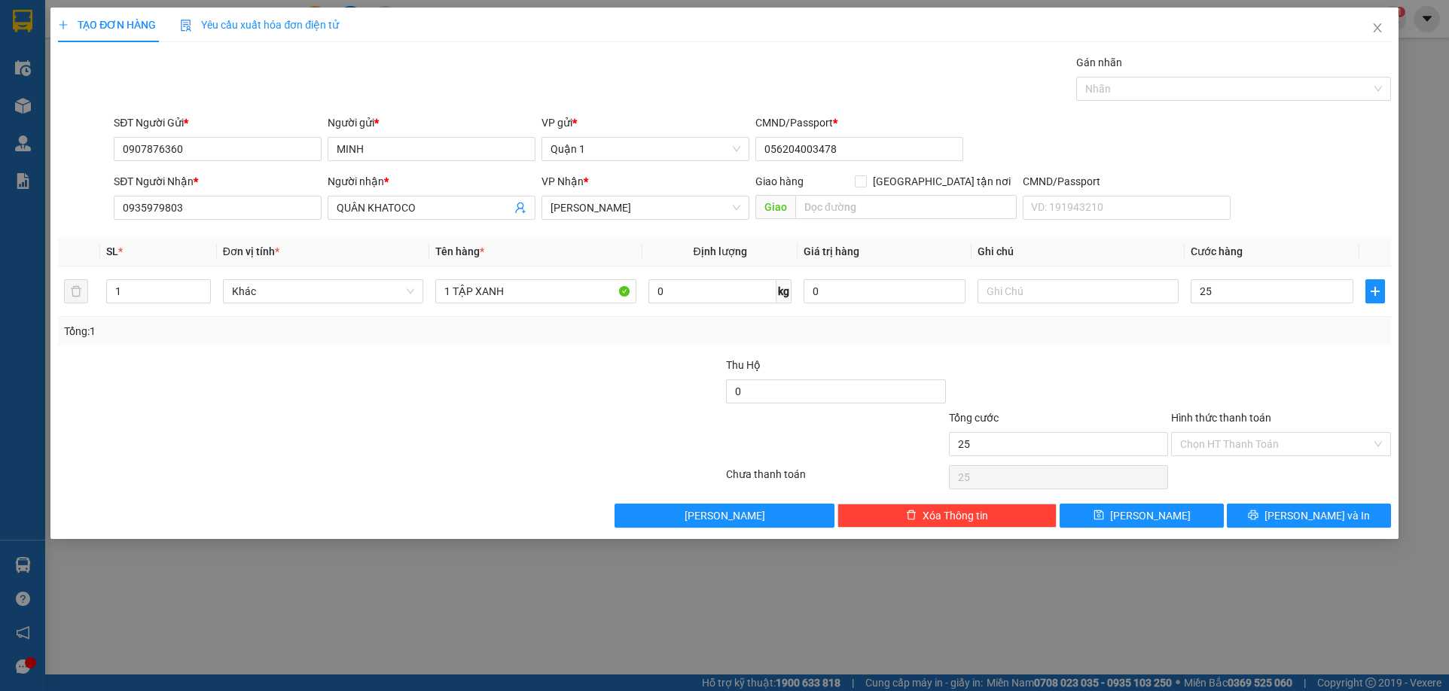
type input "25.000"
click at [1239, 357] on div at bounding box center [1281, 383] width 223 height 53
click at [1155, 517] on span "Lưu" at bounding box center [1150, 516] width 81 height 17
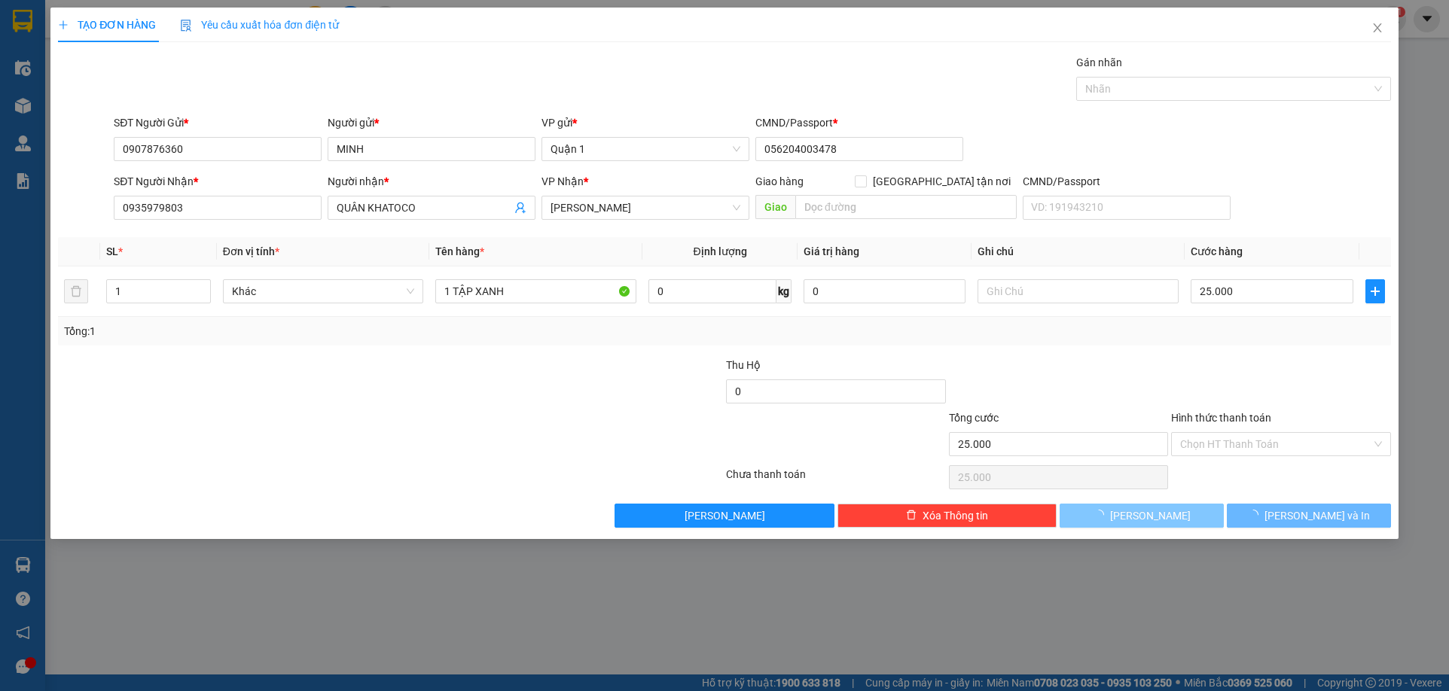
type input "0"
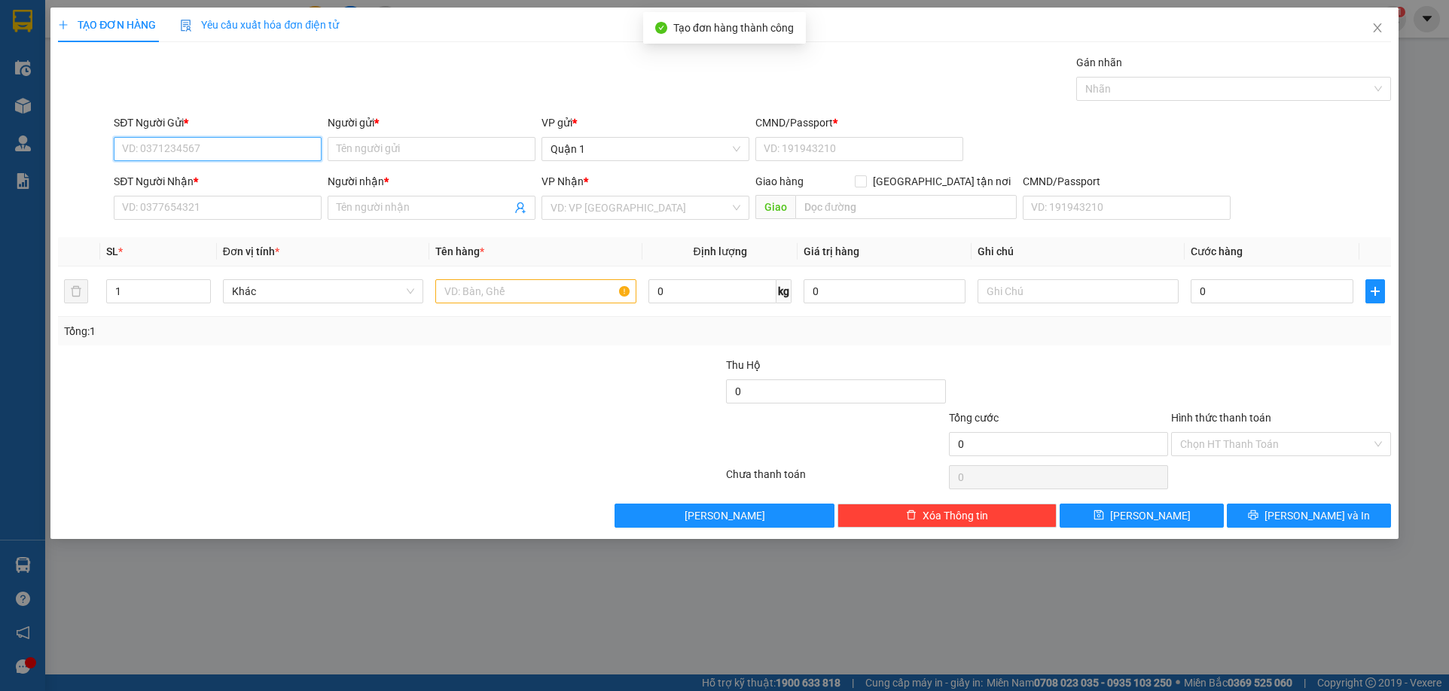
click at [260, 151] on input "SĐT Người Gửi *" at bounding box center [218, 149] width 208 height 24
click at [1382, 24] on icon "close" at bounding box center [1378, 28] width 12 height 12
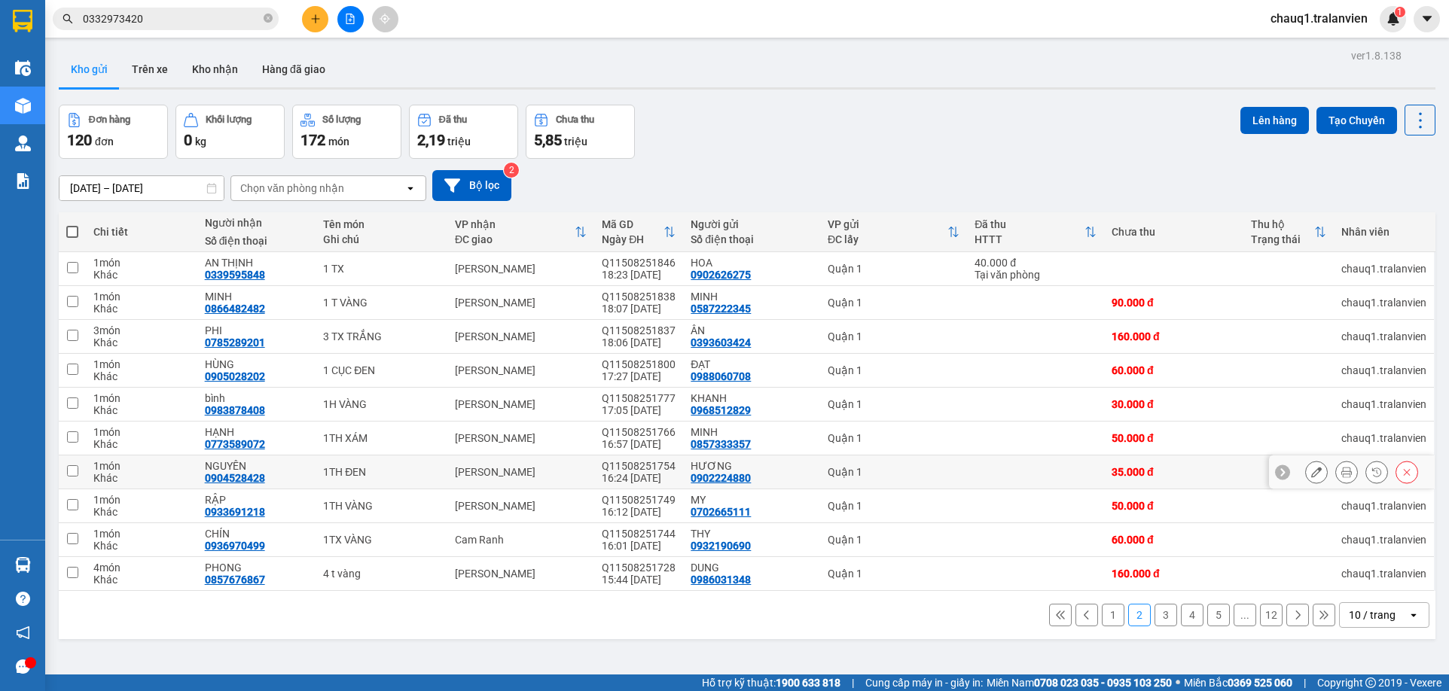
scroll to position [69, 0]
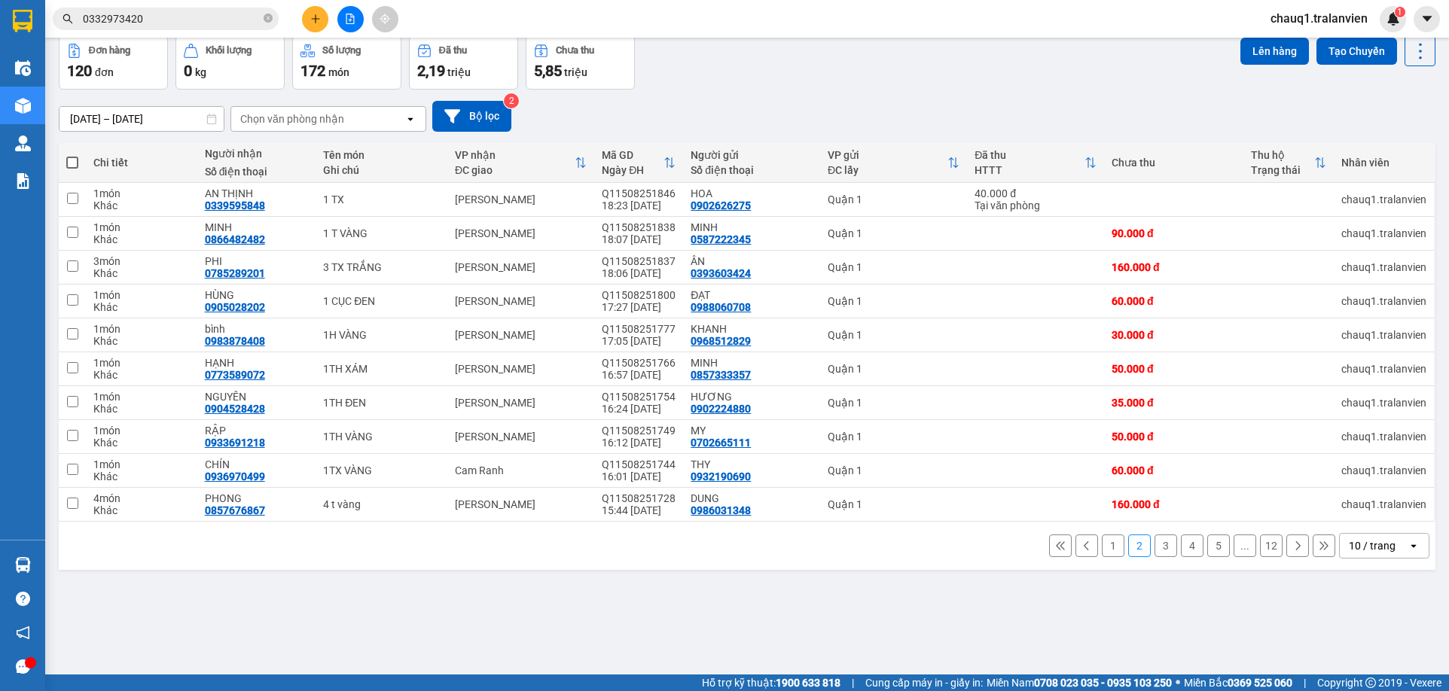
click at [1128, 546] on button "2" at bounding box center [1139, 546] width 23 height 23
click at [1131, 546] on button "2" at bounding box center [1139, 546] width 23 height 23
click at [1374, 544] on div "10 / trang" at bounding box center [1372, 546] width 47 height 15
click at [1128, 538] on button "2" at bounding box center [1139, 546] width 23 height 23
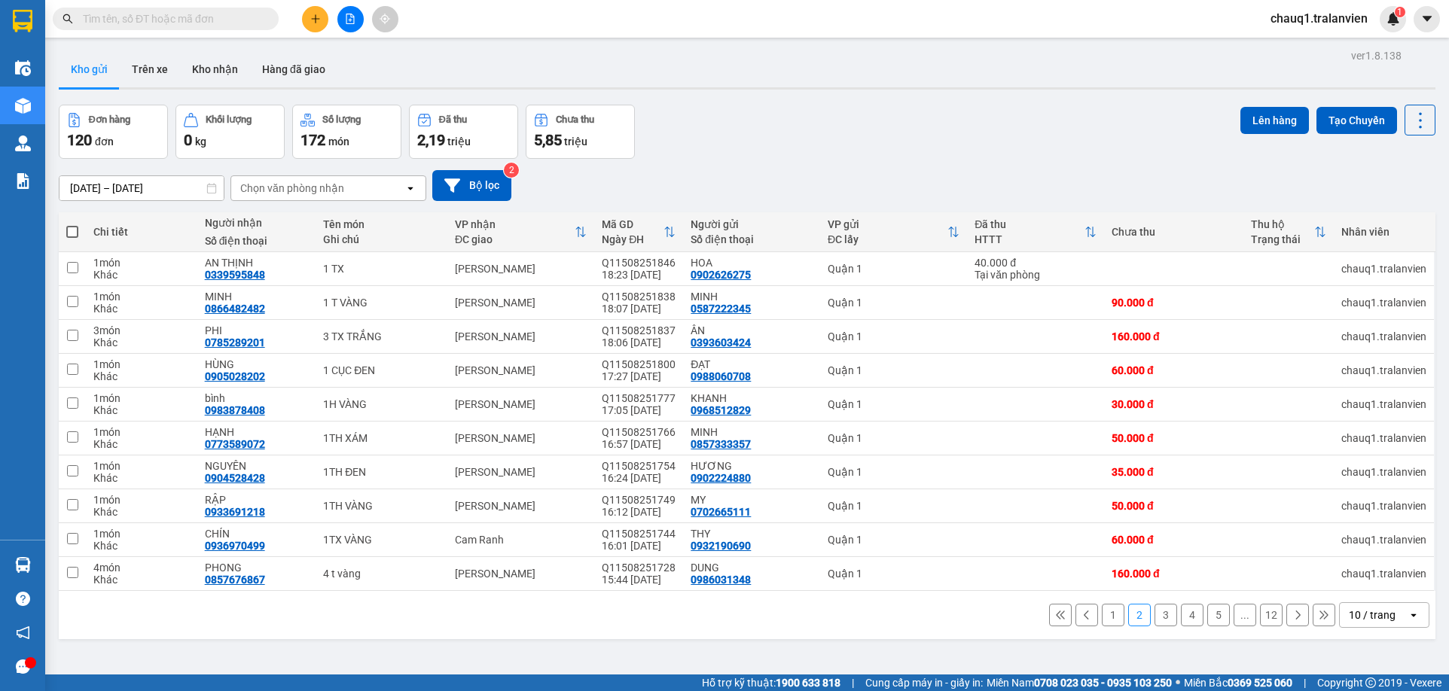
click at [1155, 615] on button "3" at bounding box center [1166, 615] width 23 height 23
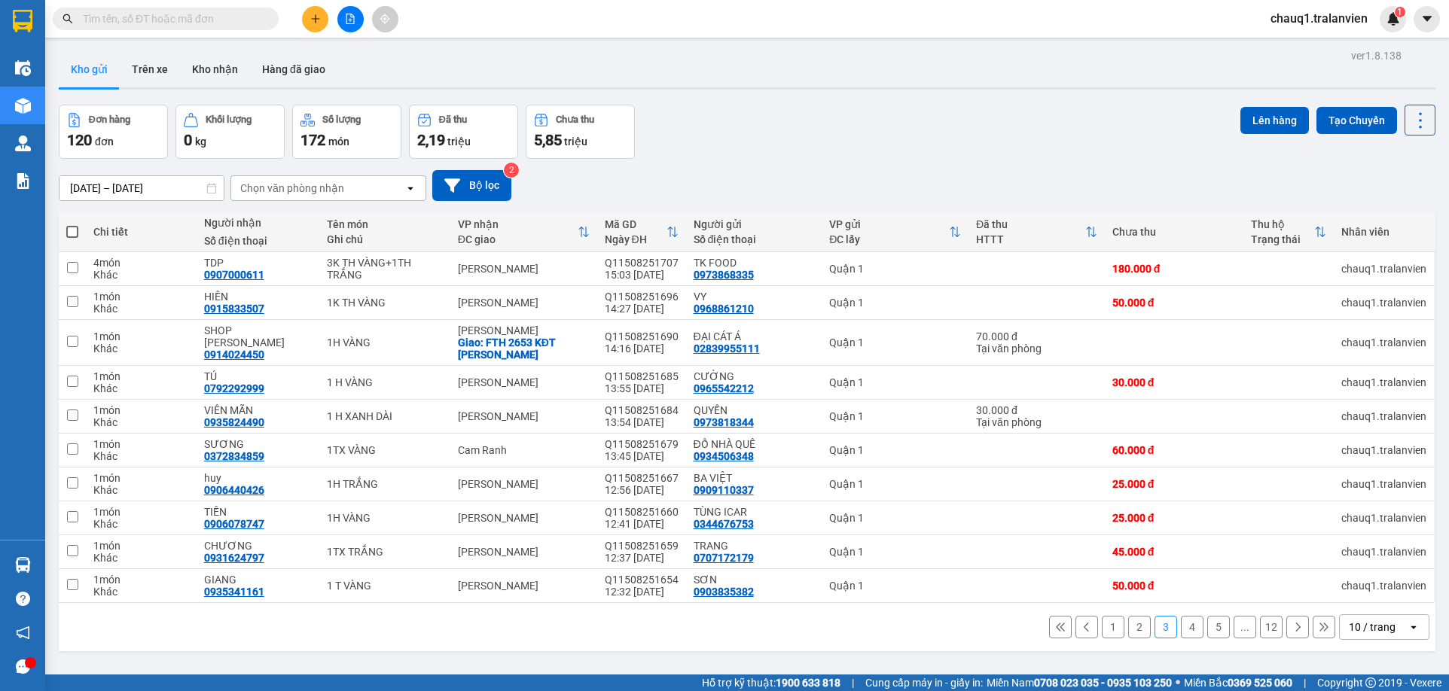
click at [1102, 627] on button "1" at bounding box center [1113, 627] width 23 height 23
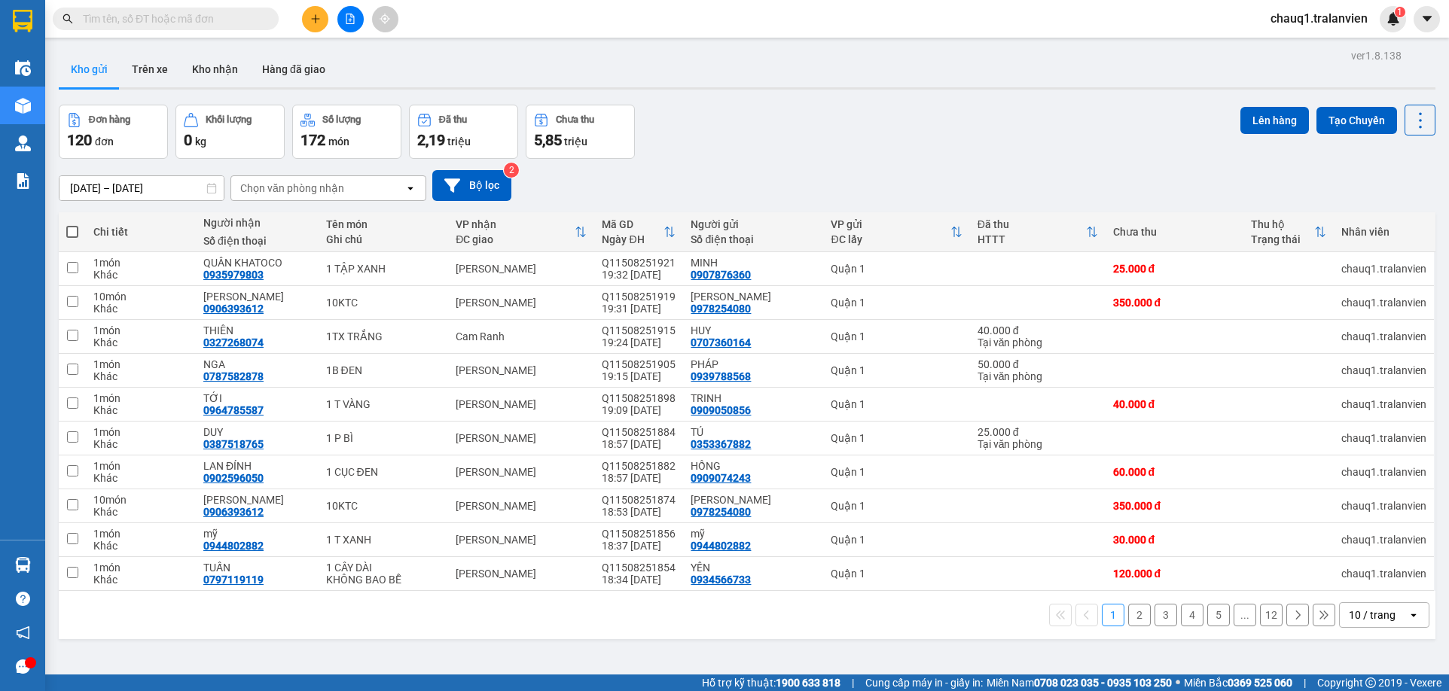
click at [237, 17] on input "text" at bounding box center [172, 19] width 178 height 17
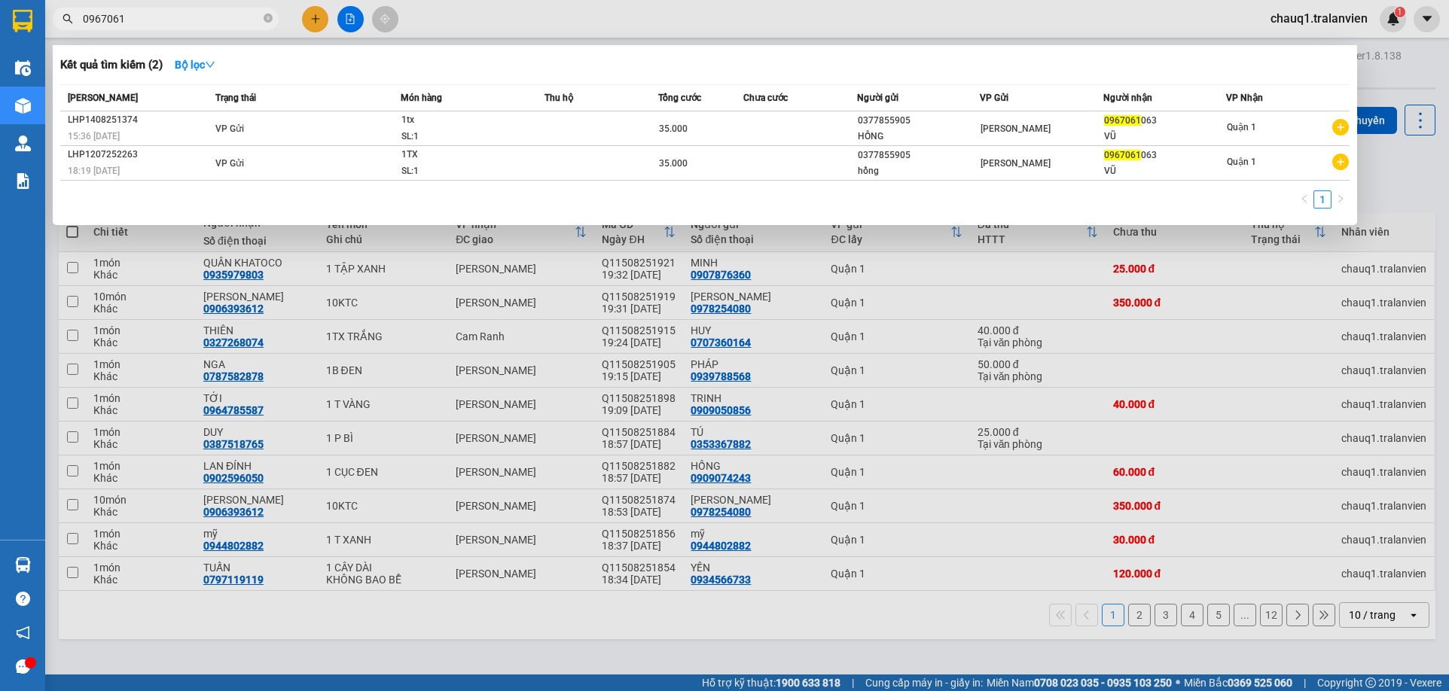
type input "0967061"
click at [315, 16] on div at bounding box center [724, 345] width 1449 height 691
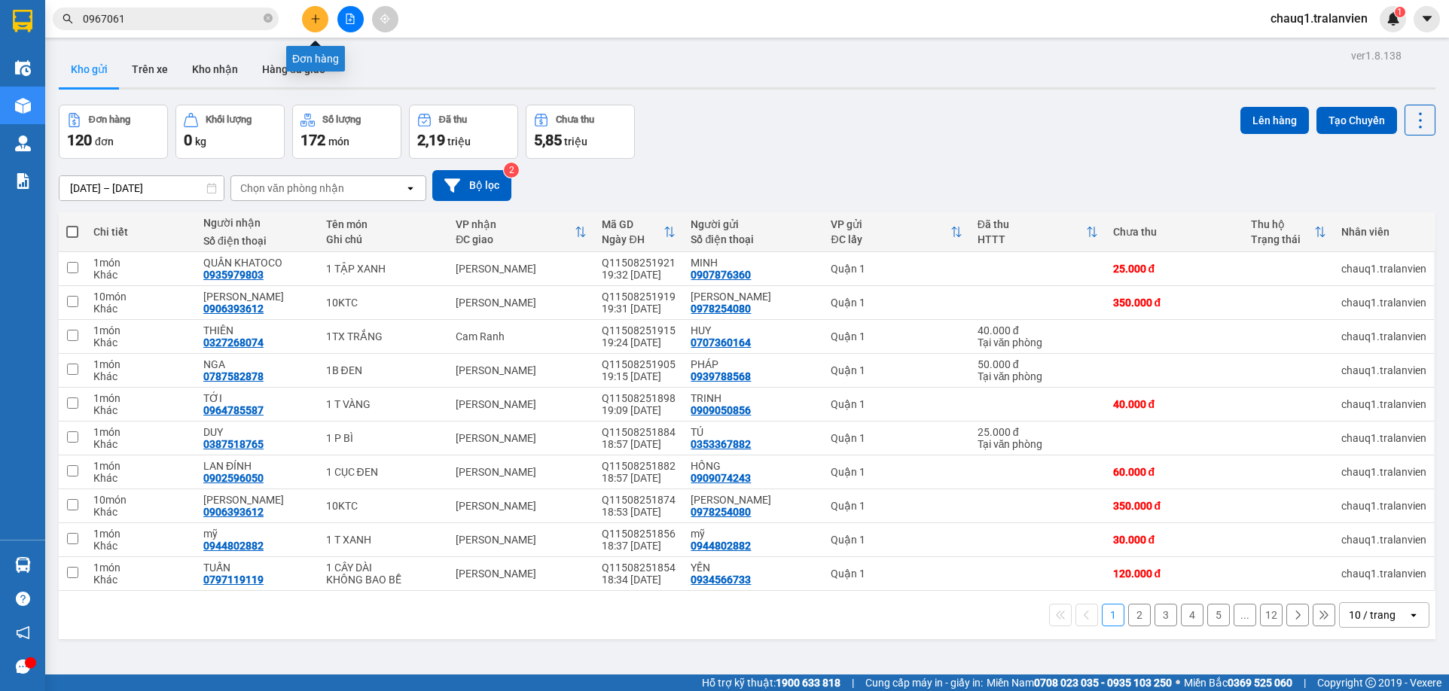
click at [318, 19] on icon "plus" at bounding box center [315, 18] width 8 height 1
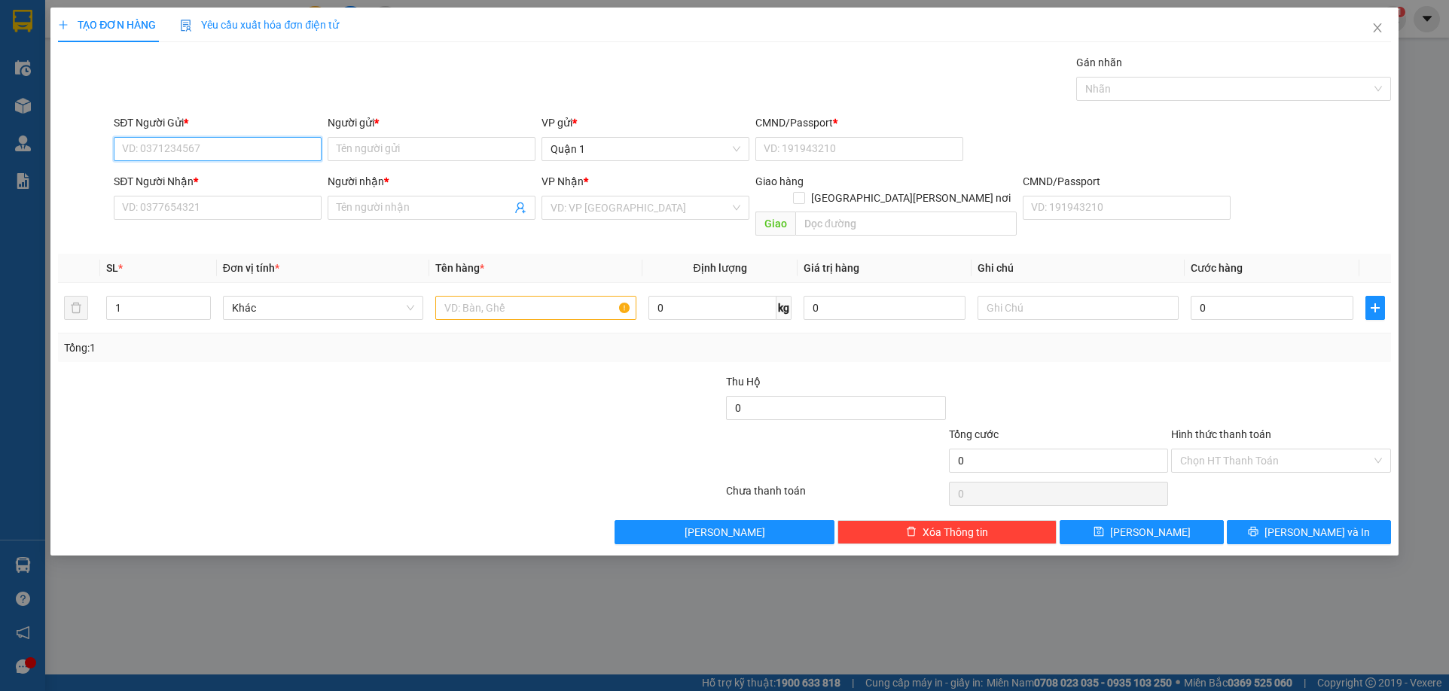
click at [185, 148] on input "SĐT Người Gửi *" at bounding box center [218, 149] width 208 height 24
click at [221, 169] on div "0909899041 - VICAS" at bounding box center [218, 179] width 208 height 24
type input "0909899041"
type input "VICAS"
type input "1"
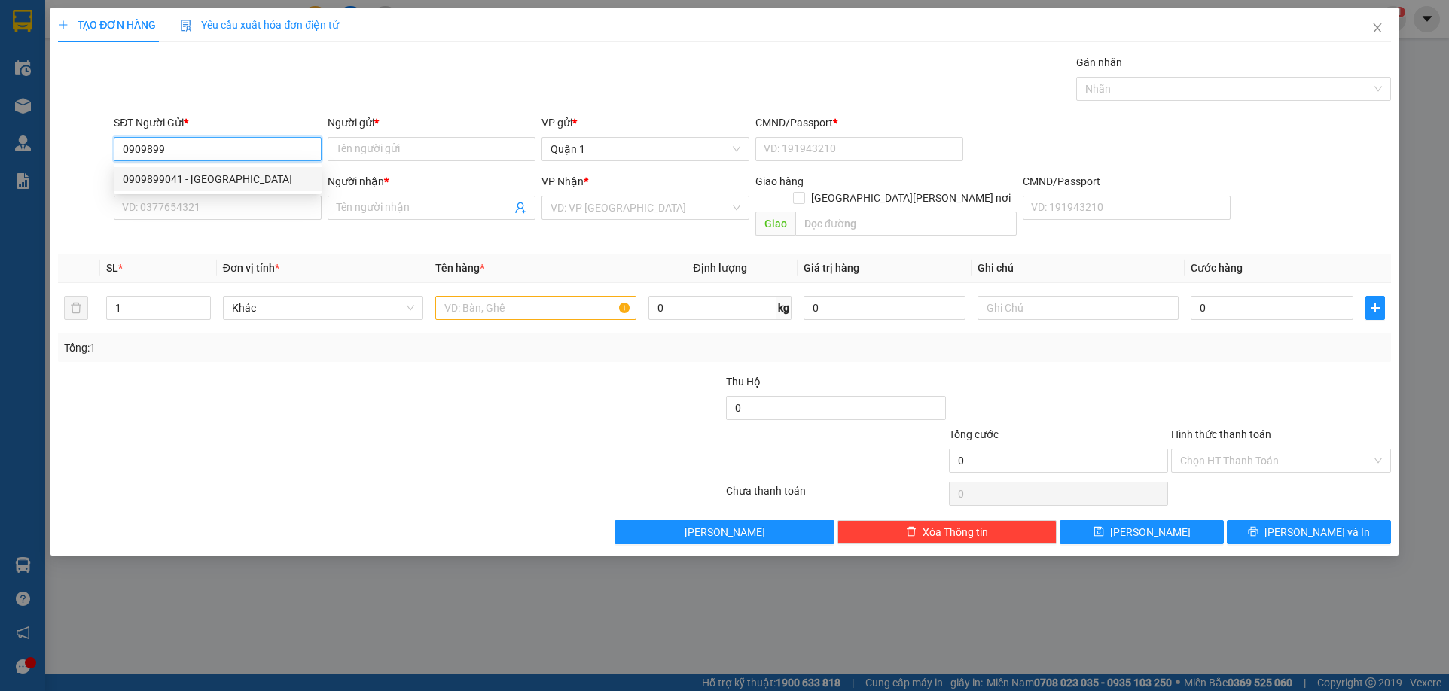
type input "0905588114"
type input "THU"
type input "0909899041"
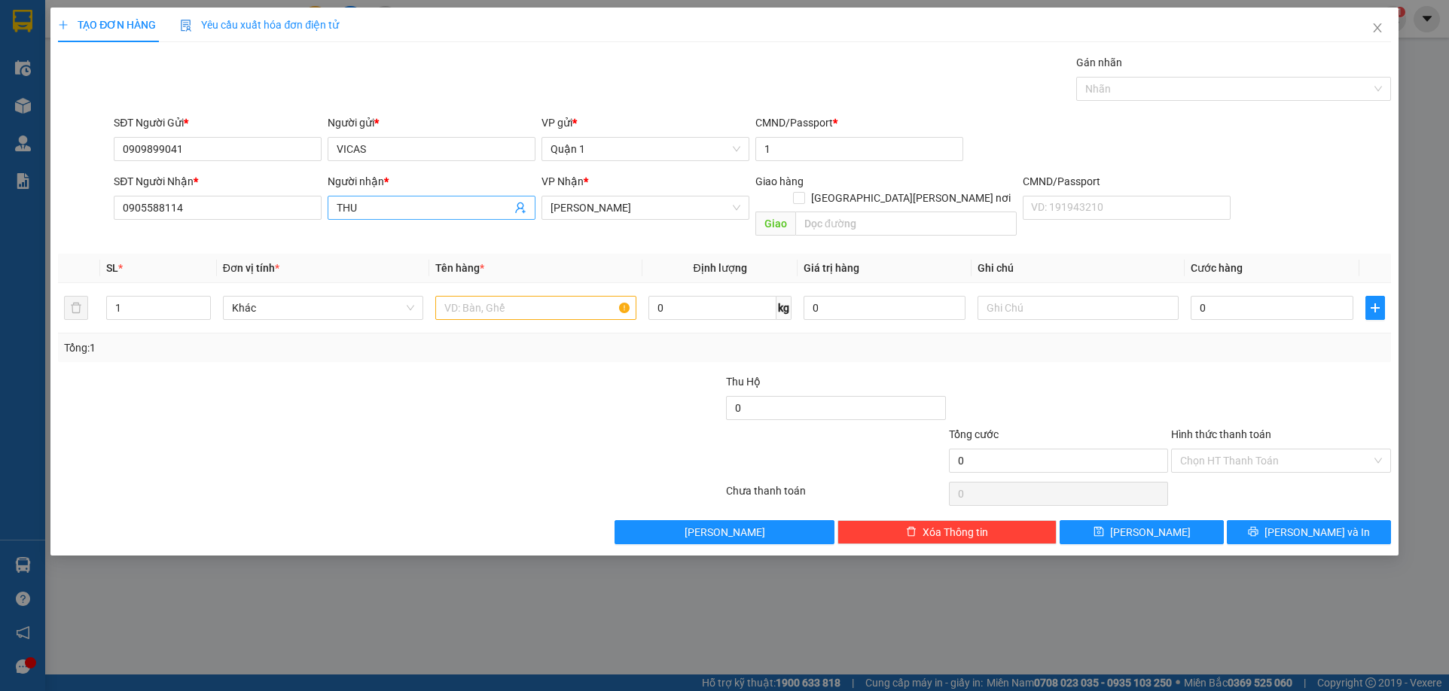
click at [358, 209] on input "THU" at bounding box center [424, 208] width 175 height 17
click at [243, 210] on input "0905588114" at bounding box center [218, 208] width 208 height 24
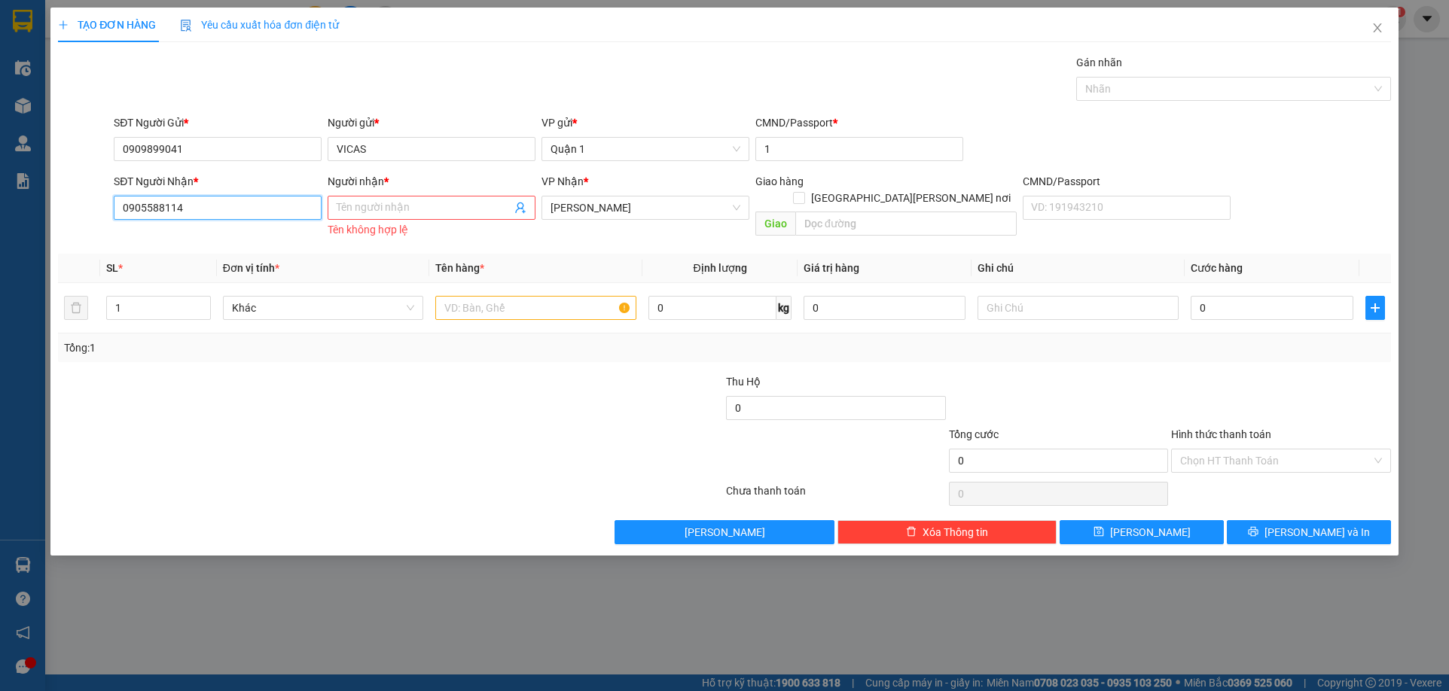
click at [243, 210] on input "0905588114" at bounding box center [218, 208] width 208 height 24
click at [247, 253] on div "0793937777 - THẢO NGUYÊN" at bounding box center [218, 262] width 208 height 24
type input "0793937777"
type input "THẢO NGUYÊN"
type input "0793937777"
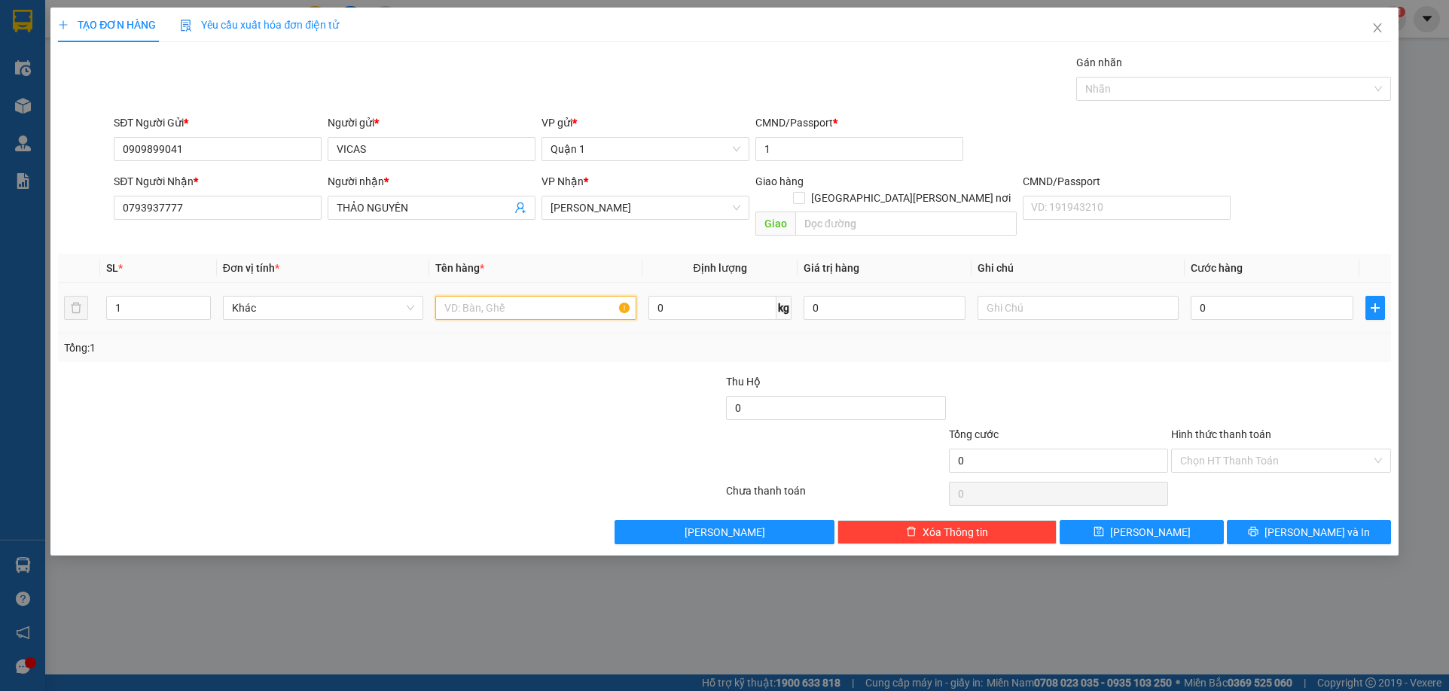
click at [567, 296] on input "text" at bounding box center [535, 308] width 201 height 24
type input "1TH VÀNG"
click at [1259, 298] on input "0" at bounding box center [1272, 308] width 162 height 24
type input "4"
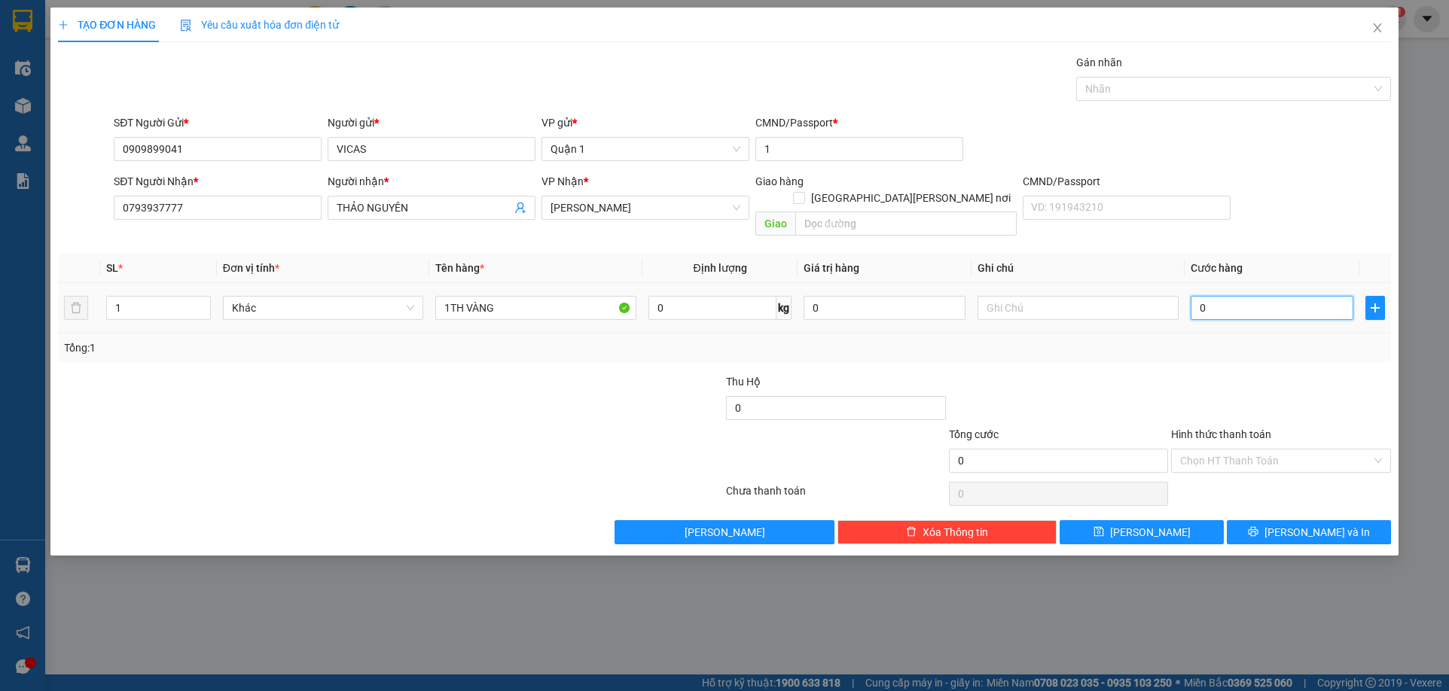
type input "4"
type input "0"
type input "03"
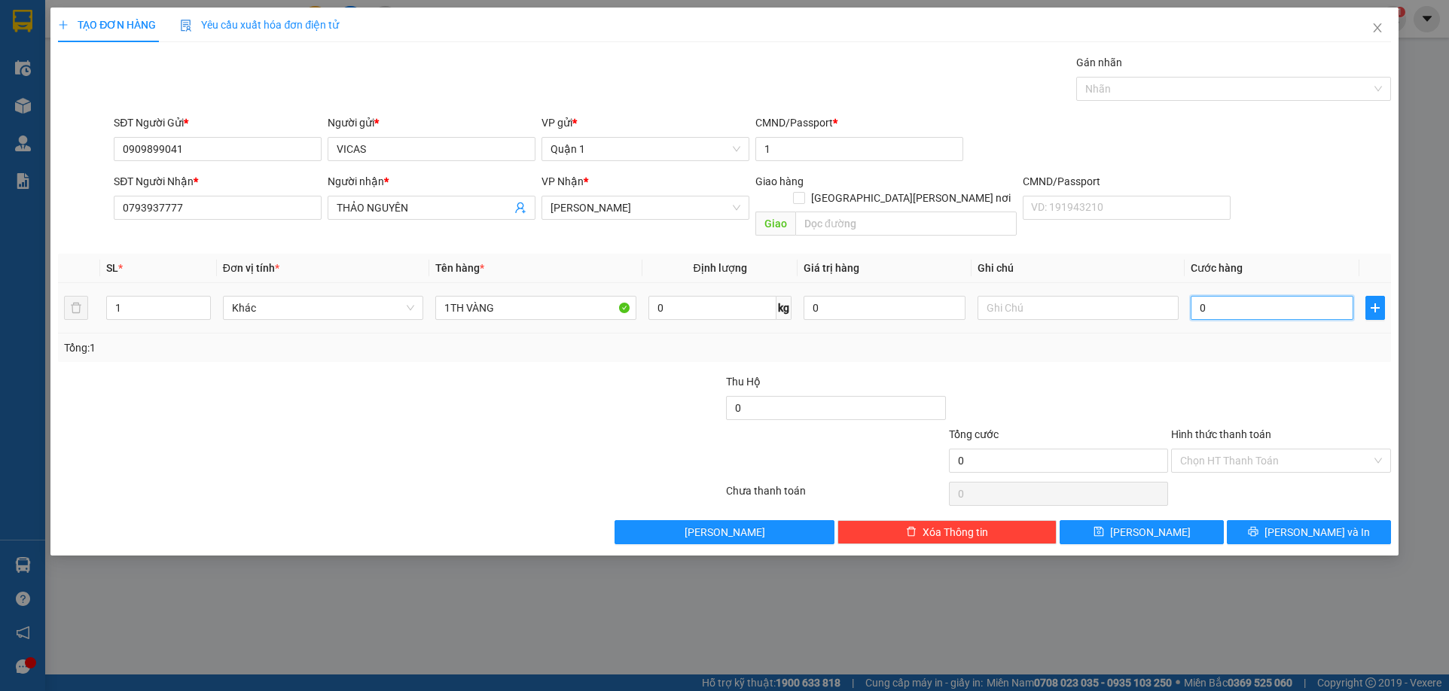
type input "3"
type input "035"
type input "35"
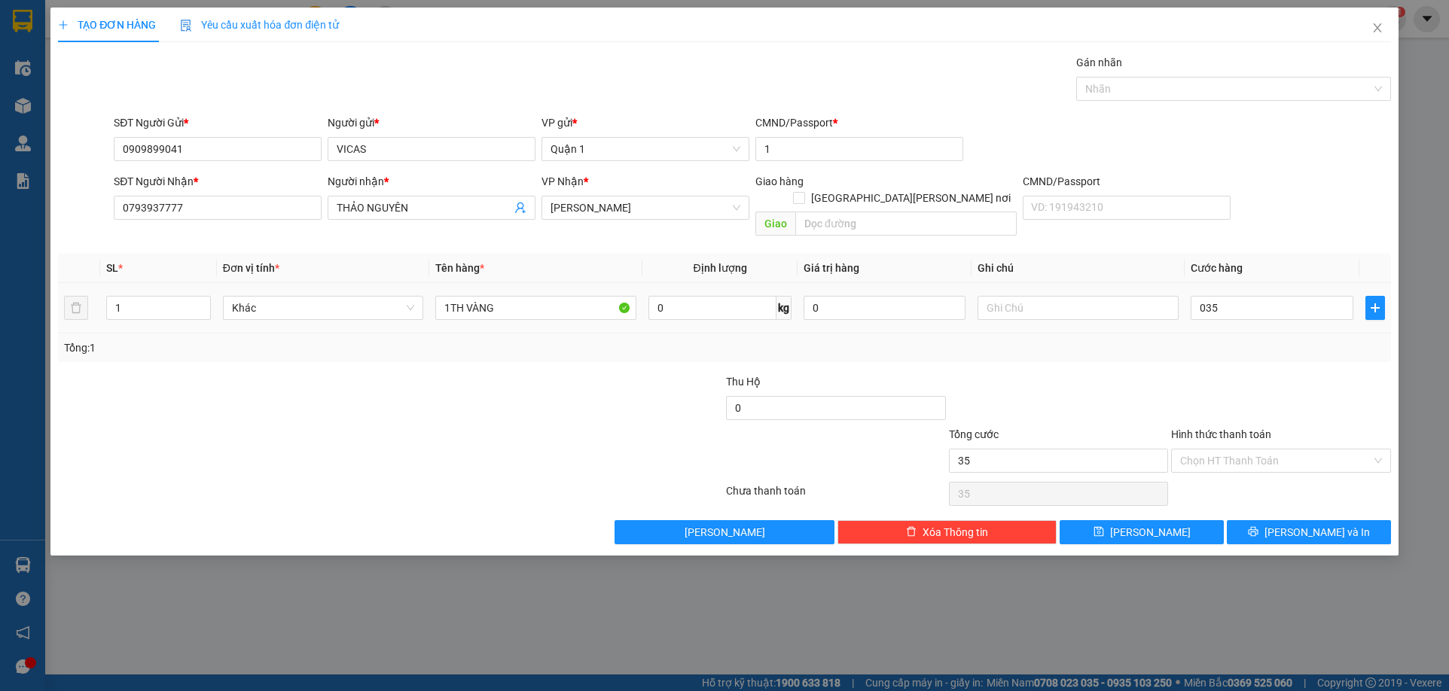
type input "35.000"
click at [1235, 347] on div "Transit Pickup Surcharge Ids Transit Deliver Surcharge Ids Transit Deliver Surc…" at bounding box center [724, 299] width 1332 height 490
click at [1195, 520] on button "Lưu" at bounding box center [1142, 532] width 164 height 24
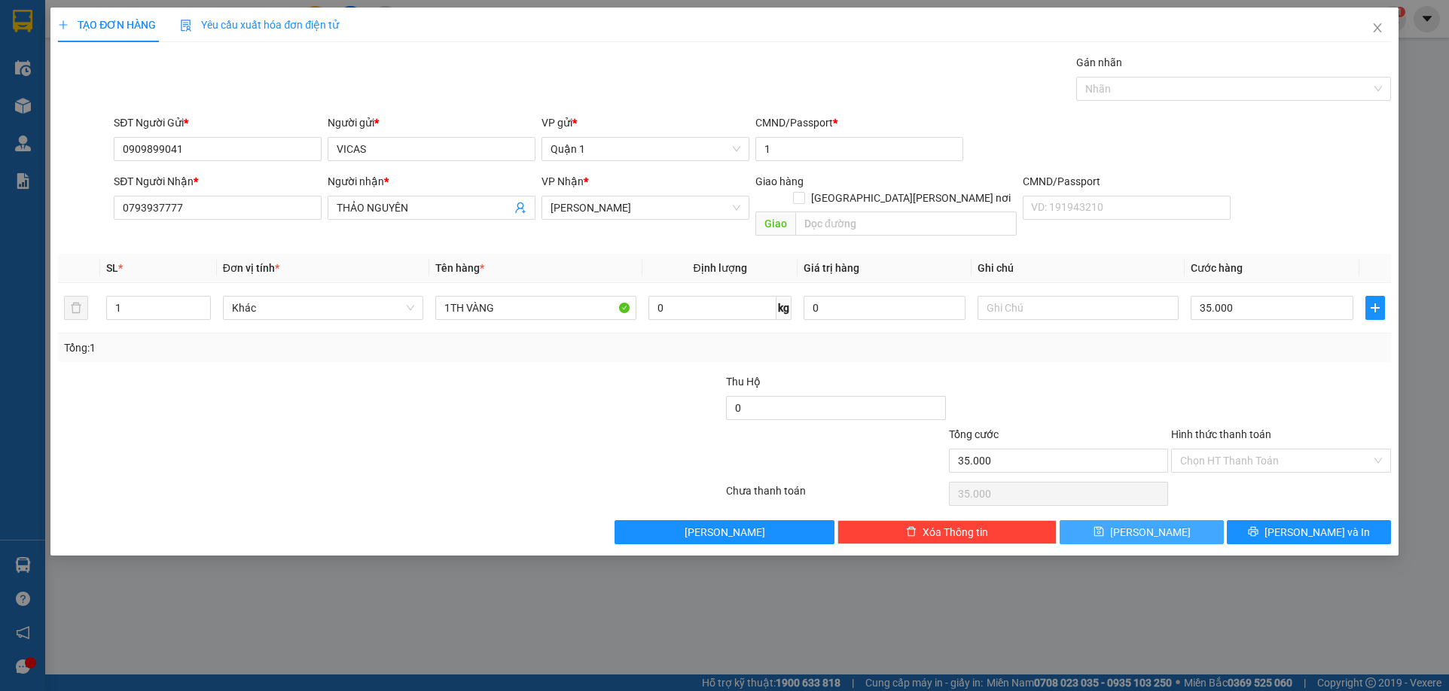
type input "0"
